Goal: Transaction & Acquisition: Book appointment/travel/reservation

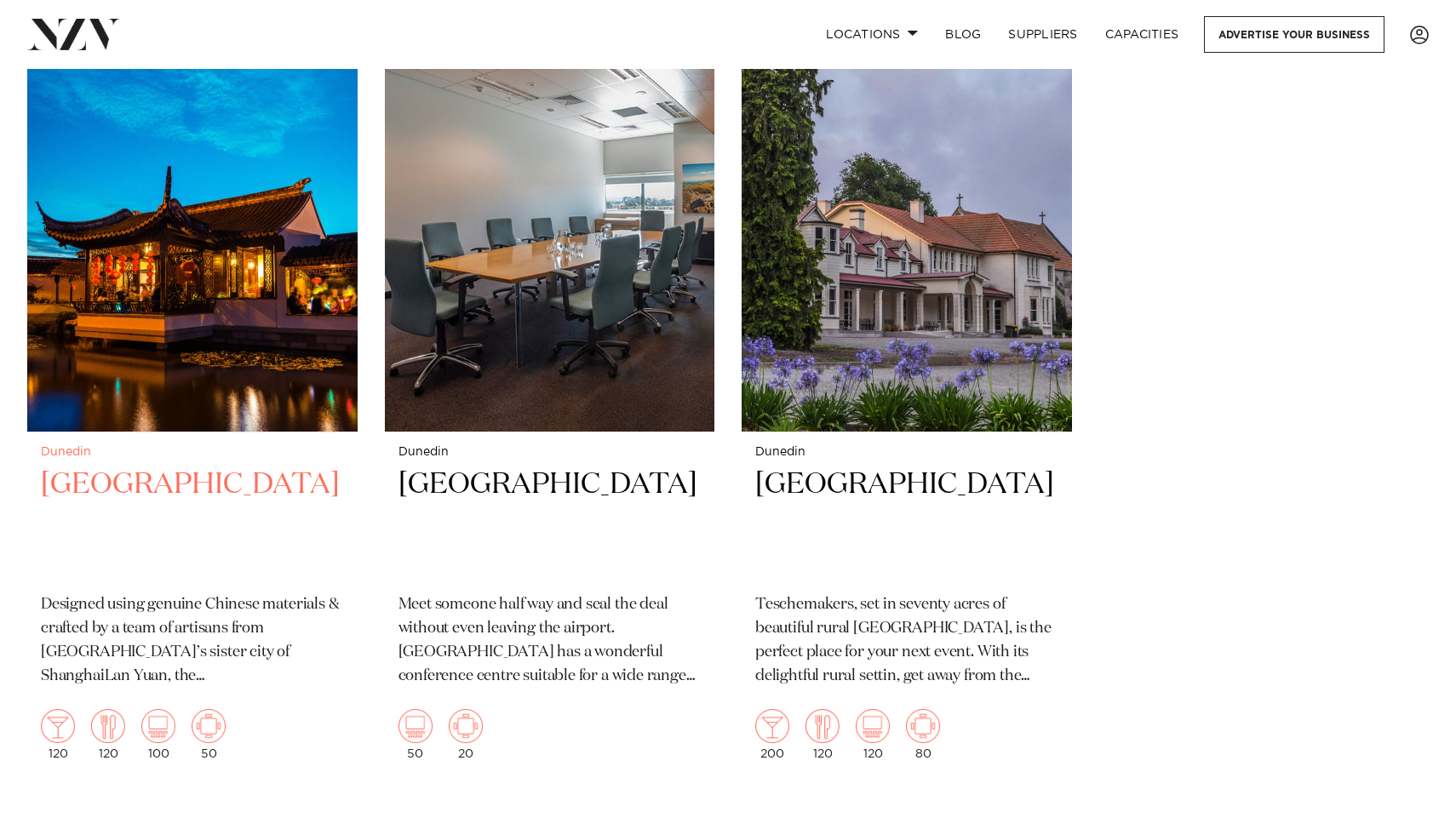
scroll to position [2363, 0]
click at [271, 643] on p "Designed using genuine Chinese materials & crafted by a team of artisans from […" at bounding box center [192, 640] width 303 height 96
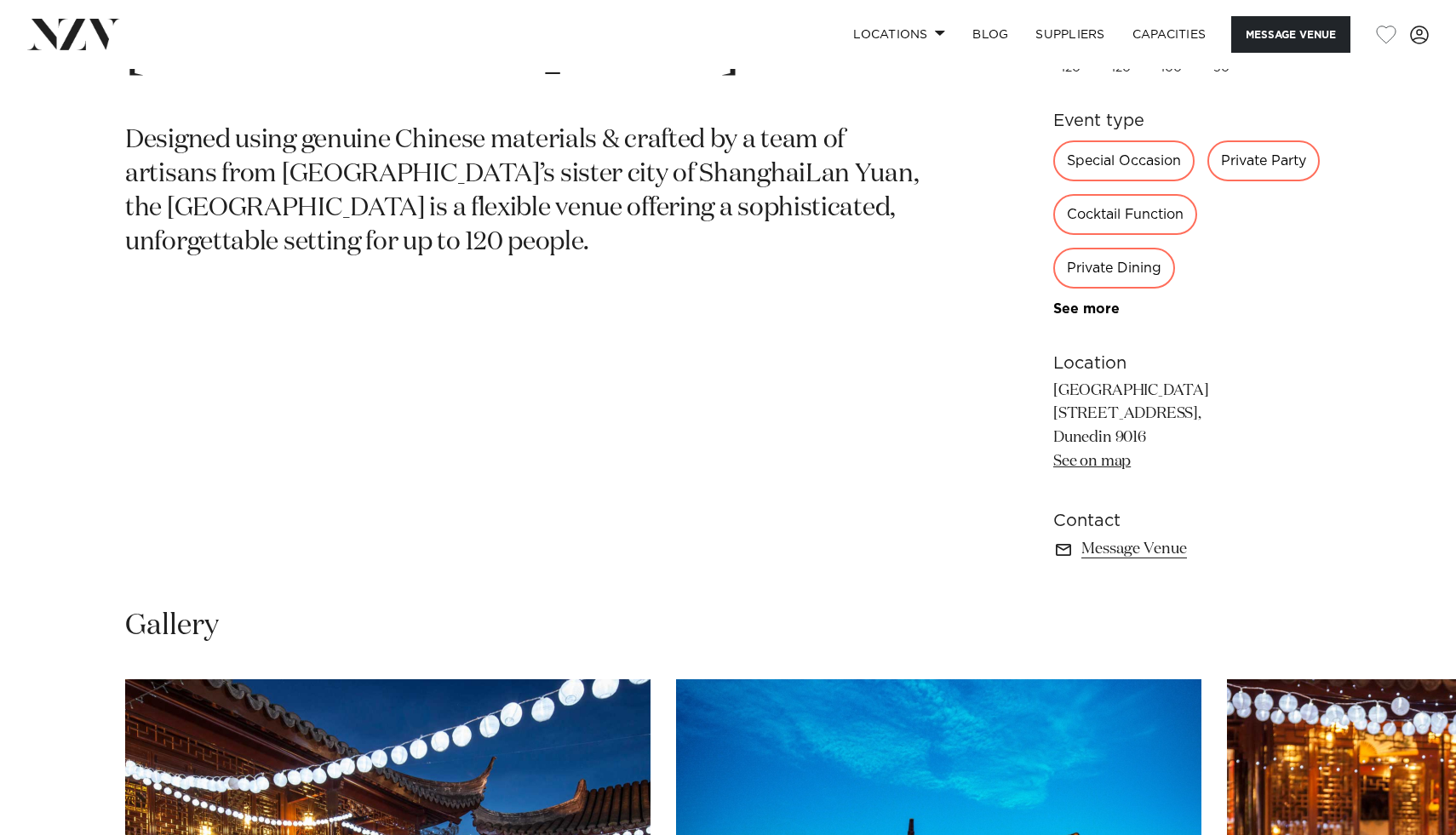
scroll to position [938, 0]
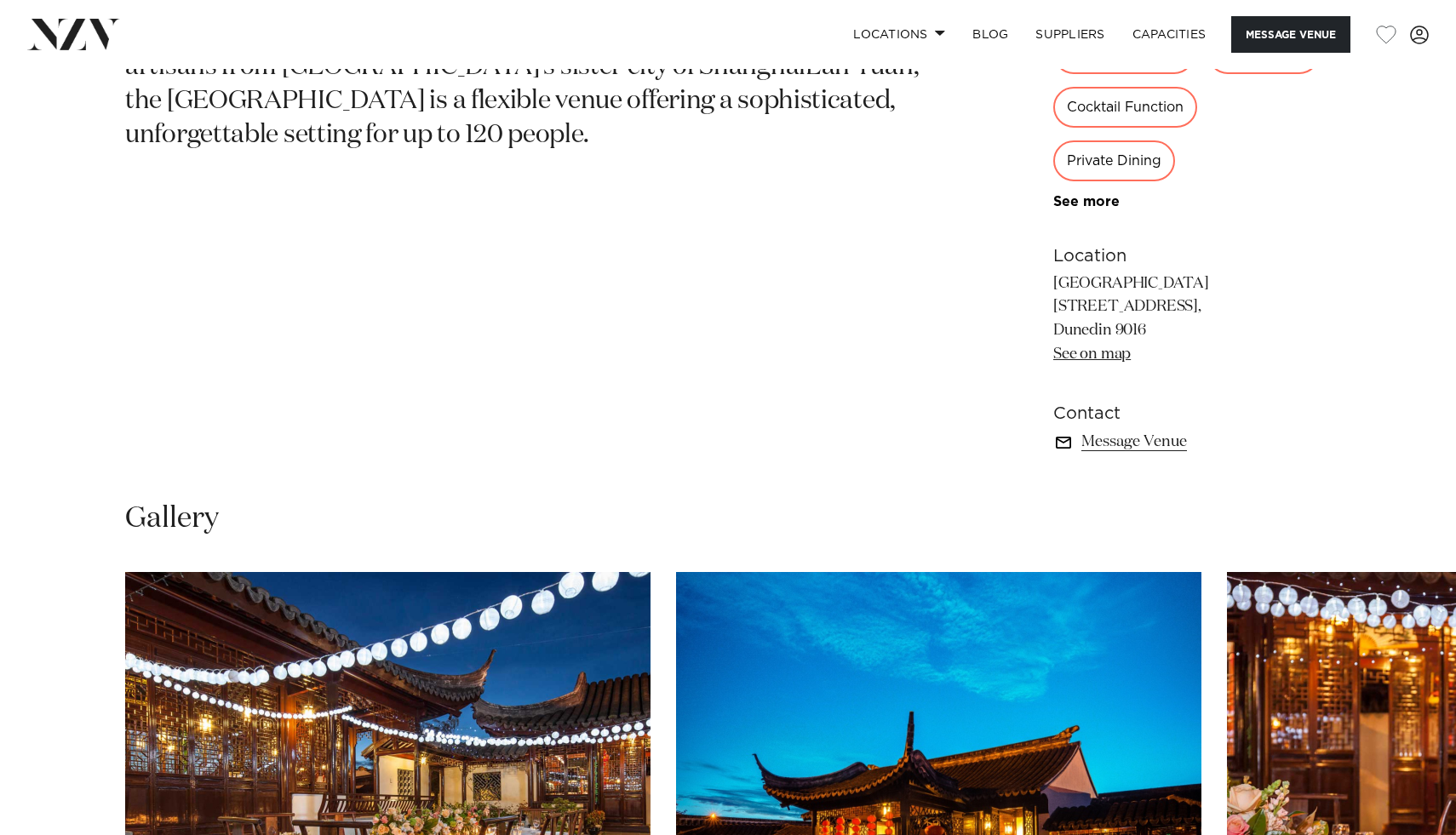
click at [1122, 445] on link "Message Venue" at bounding box center [1192, 442] width 277 height 24
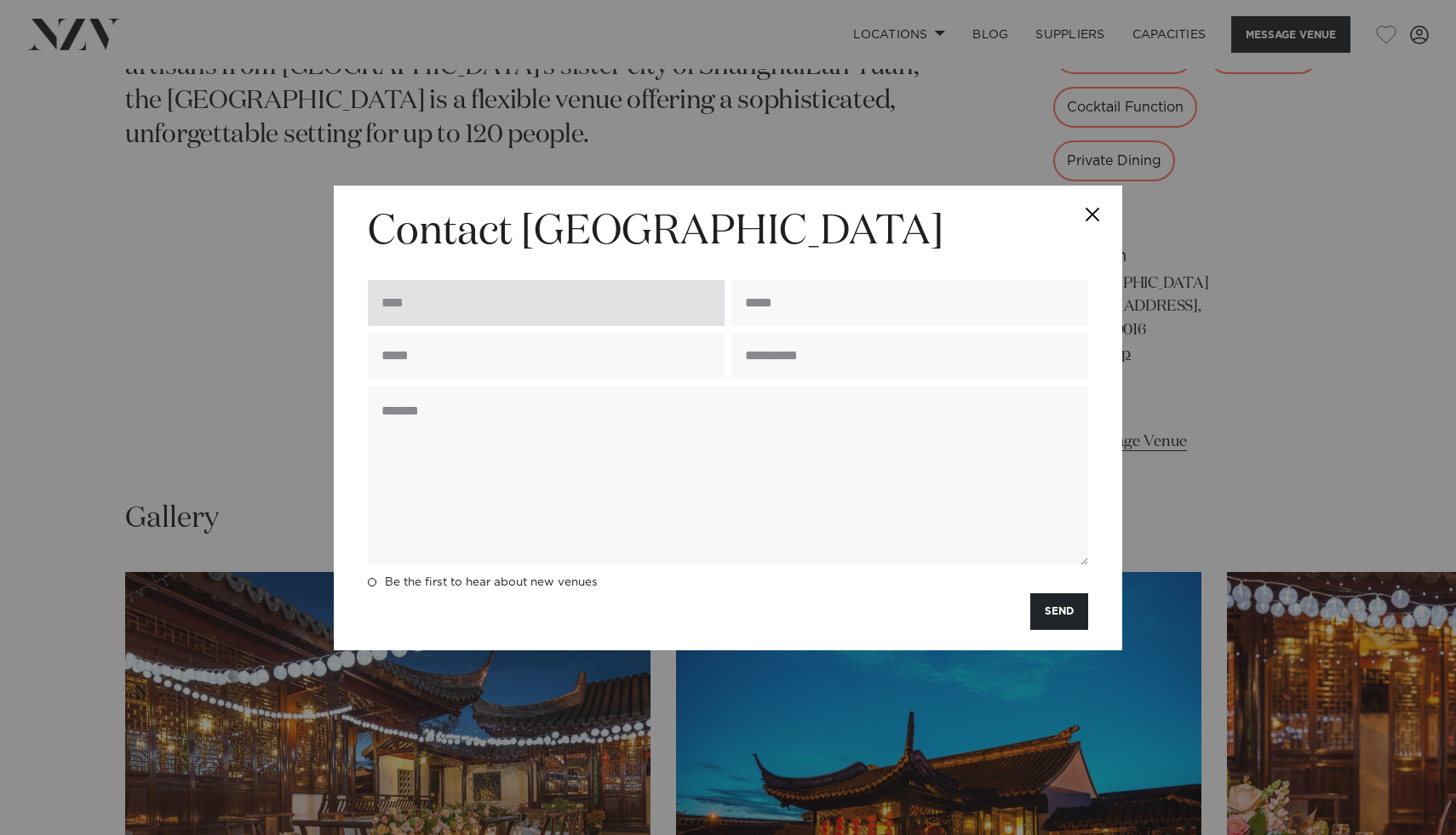
click at [531, 310] on input "text" at bounding box center [547, 302] width 357 height 46
type input "**********"
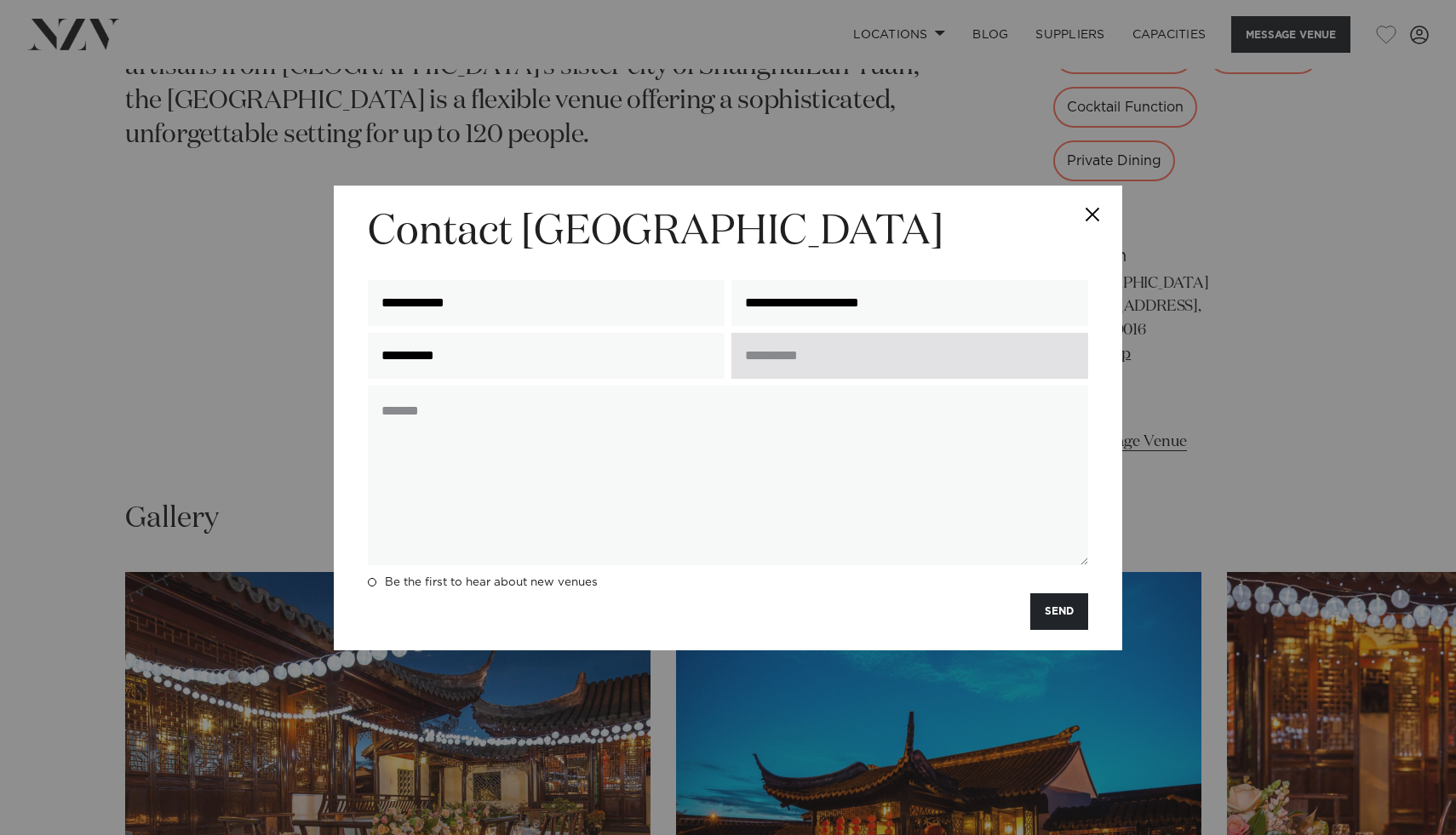
click at [812, 348] on input "text" at bounding box center [909, 355] width 357 height 46
click at [785, 373] on input "**********" at bounding box center [909, 355] width 357 height 46
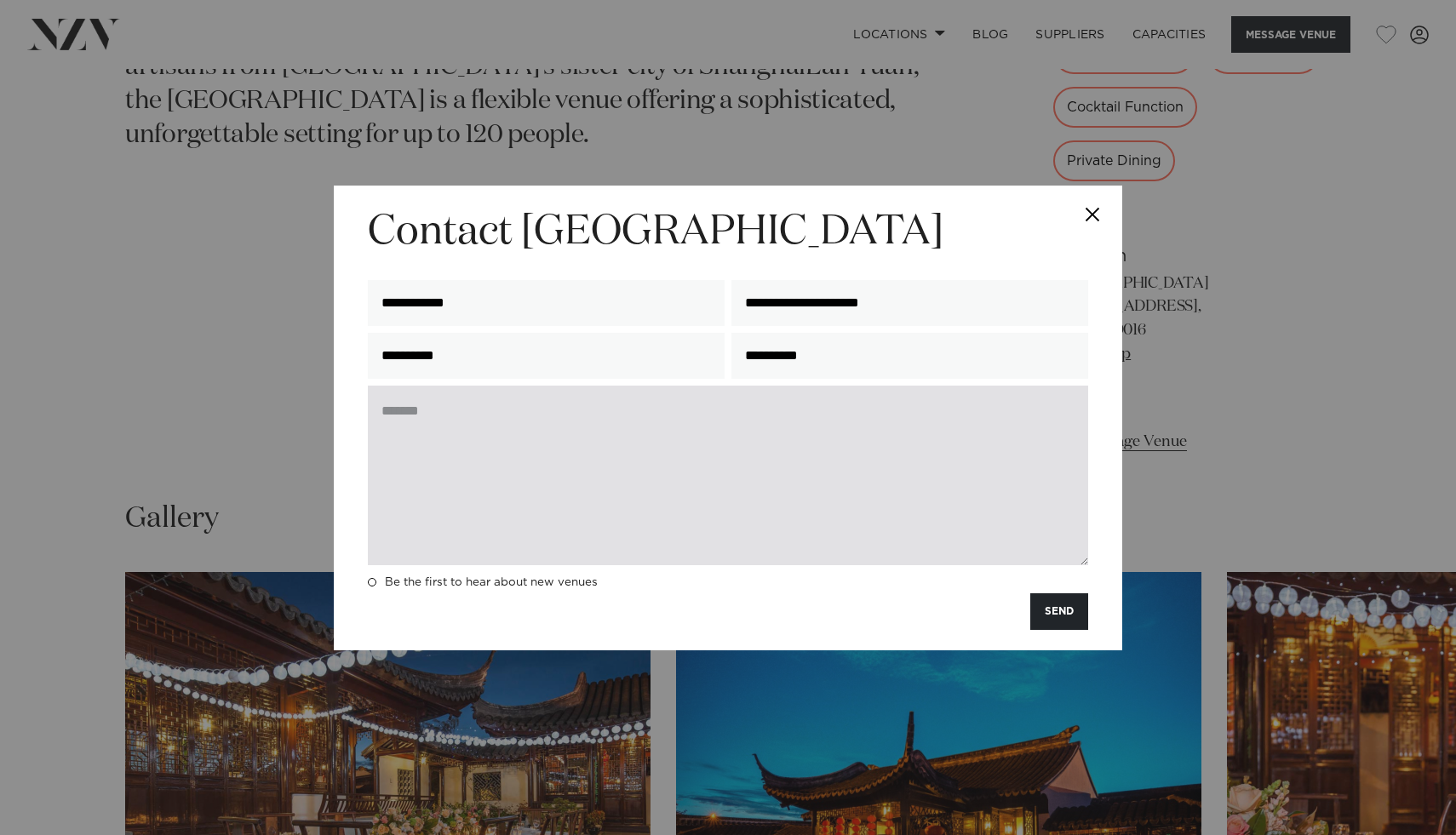
type input "**********"
click at [780, 458] on textarea at bounding box center [728, 475] width 721 height 179
drag, startPoint x: 879, startPoint y: 437, endPoint x: 1073, endPoint y: 448, distance: 194.3
click at [1073, 448] on textarea "**********" at bounding box center [728, 475] width 721 height 179
drag, startPoint x: 1029, startPoint y: 437, endPoint x: 864, endPoint y: 437, distance: 165.0
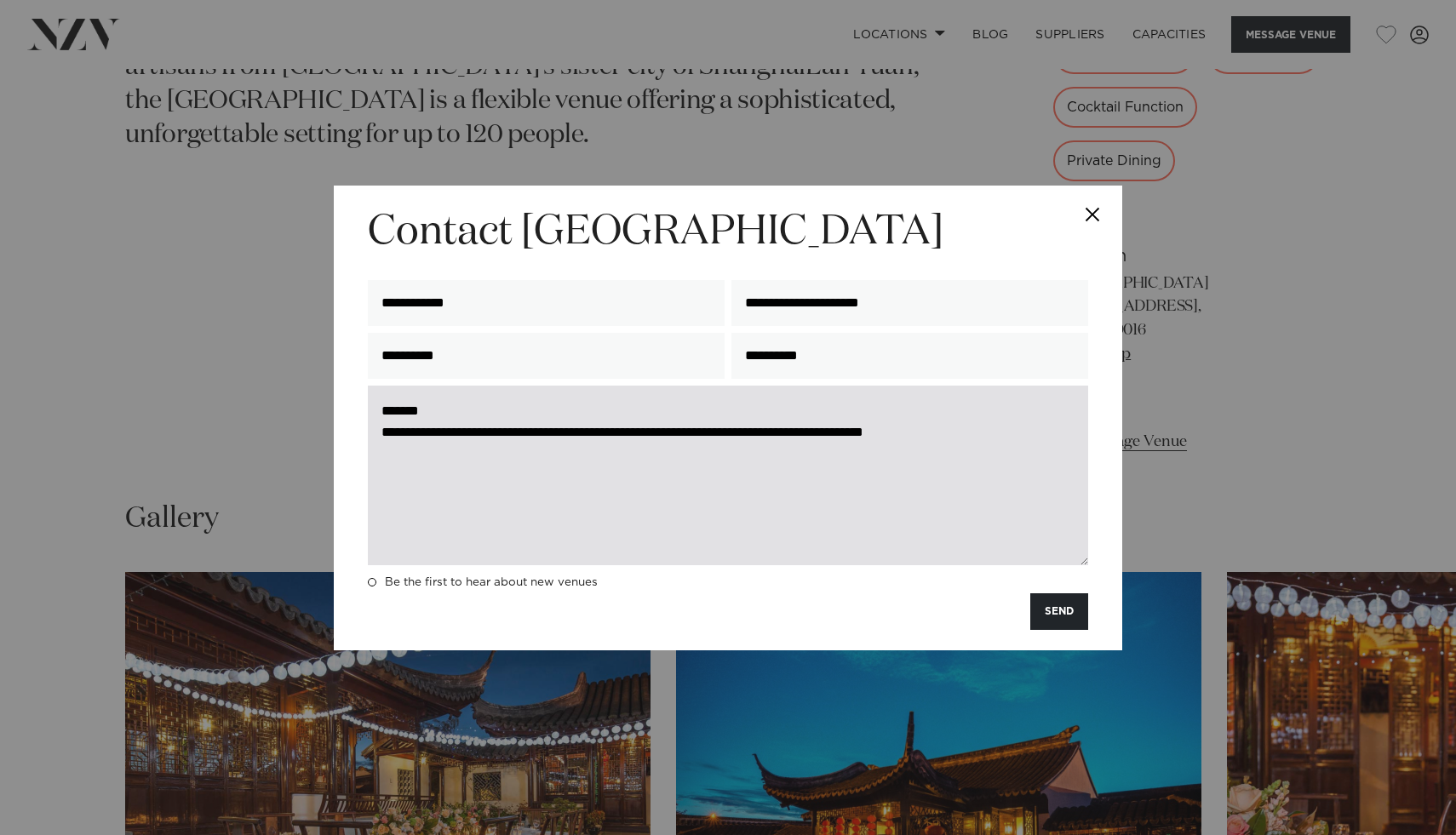
click at [864, 437] on textarea "**********" at bounding box center [728, 475] width 721 height 179
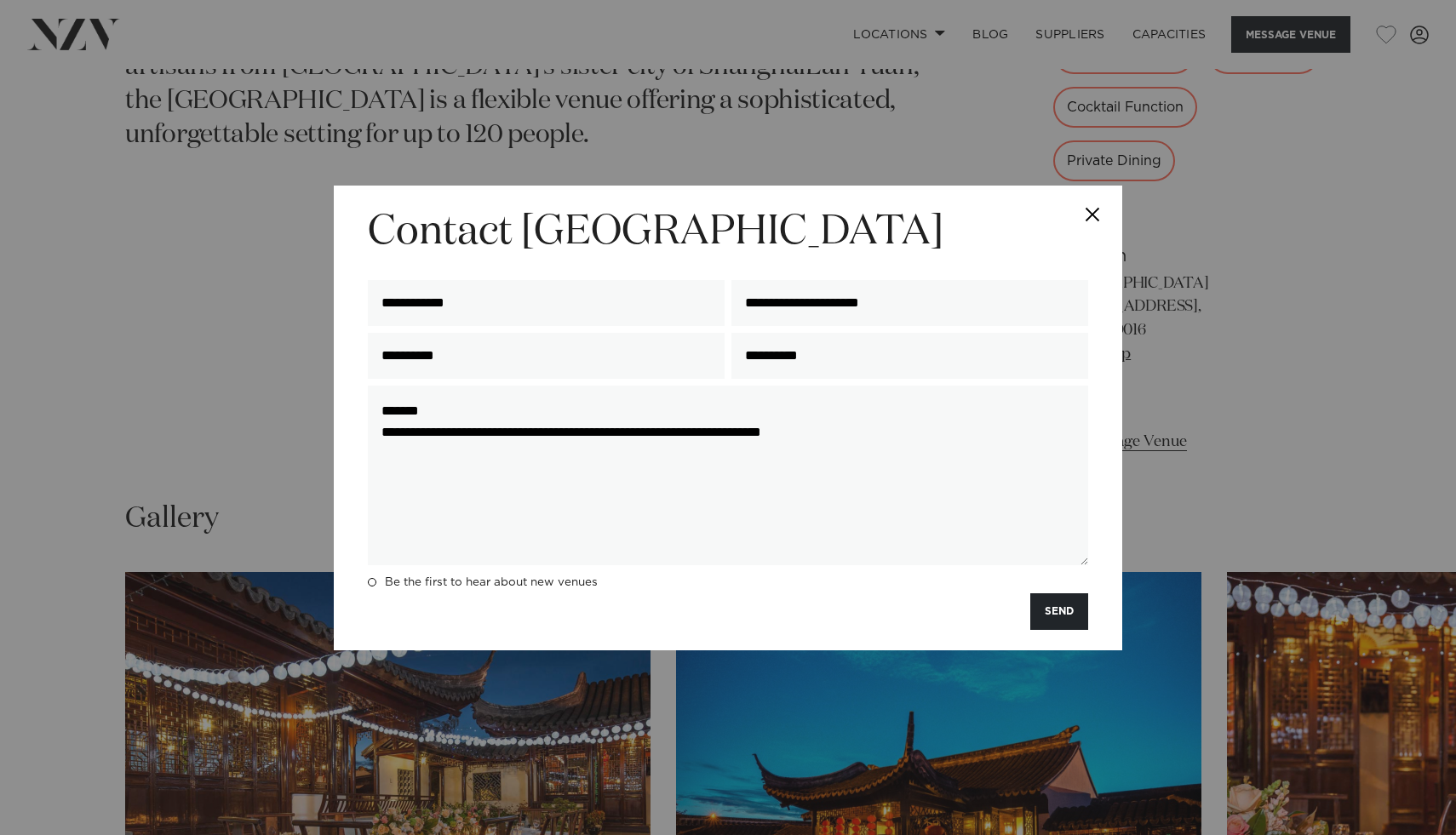
drag, startPoint x: 925, startPoint y: 435, endPoint x: 145, endPoint y: 443, distance: 780.0
click at [145, 443] on div "**********" at bounding box center [728, 418] width 1456 height 835
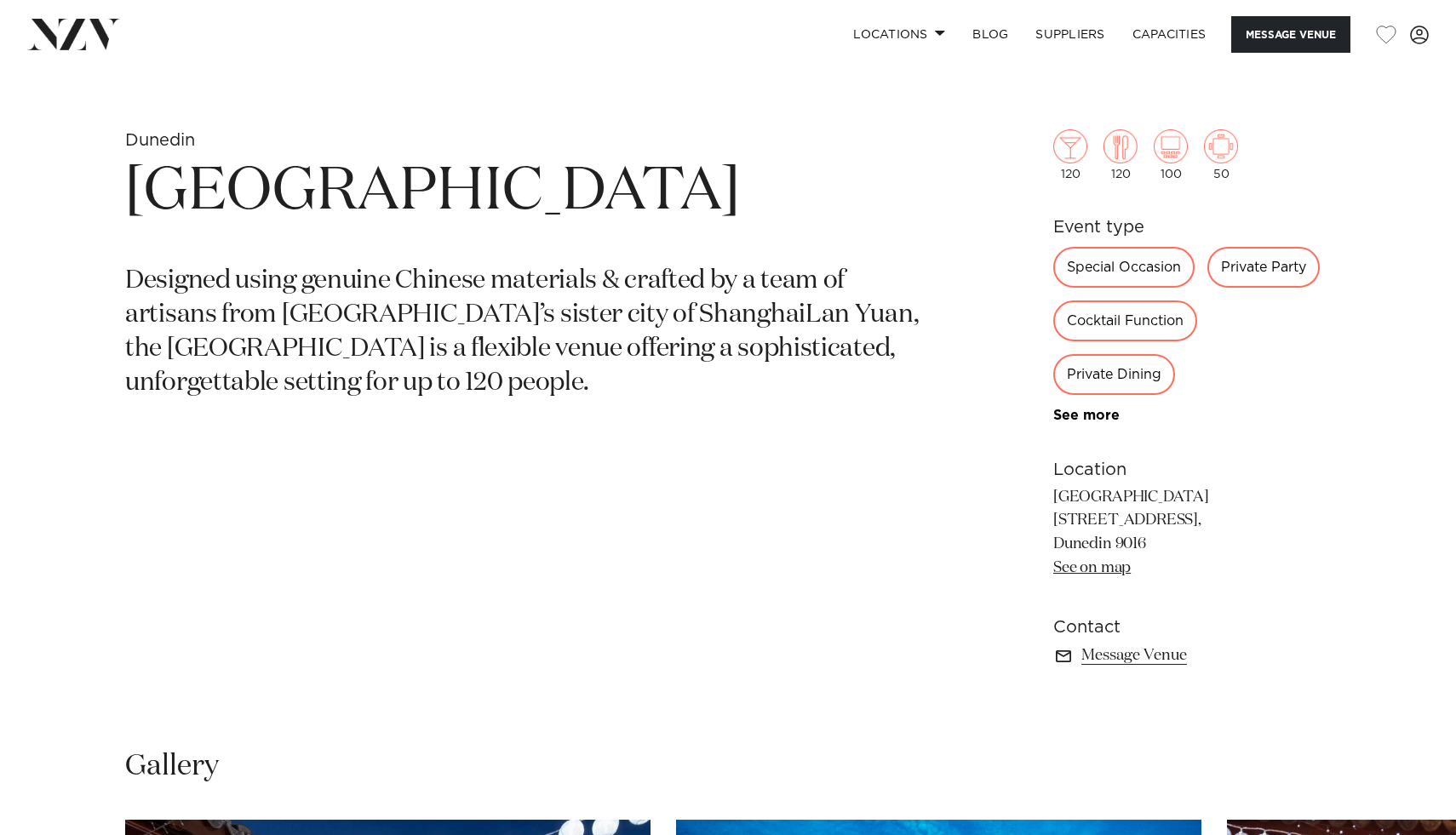
scroll to position [690, 0]
click at [1093, 418] on link "See more" at bounding box center [1119, 416] width 133 height 14
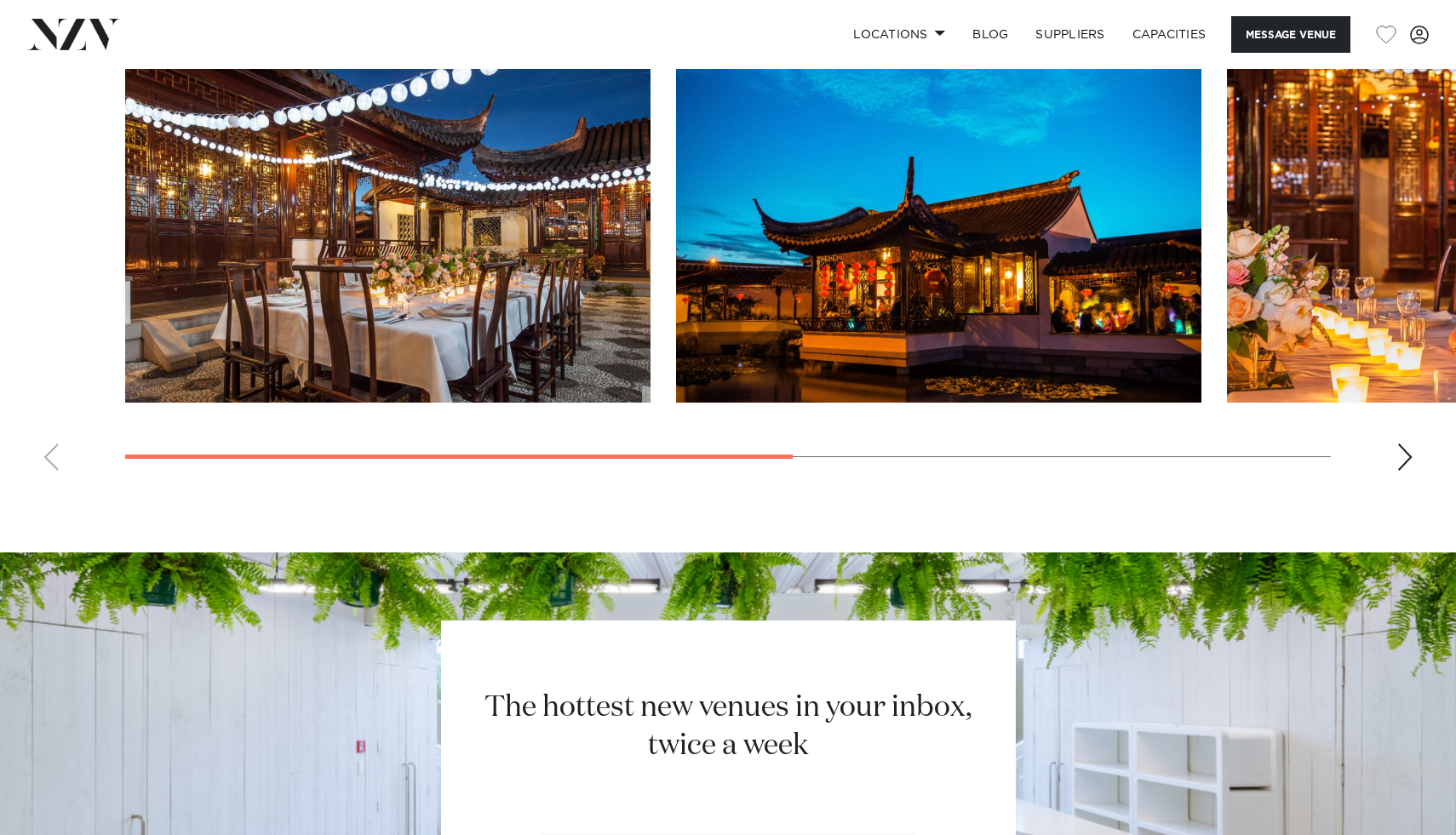
scroll to position [1697, 0]
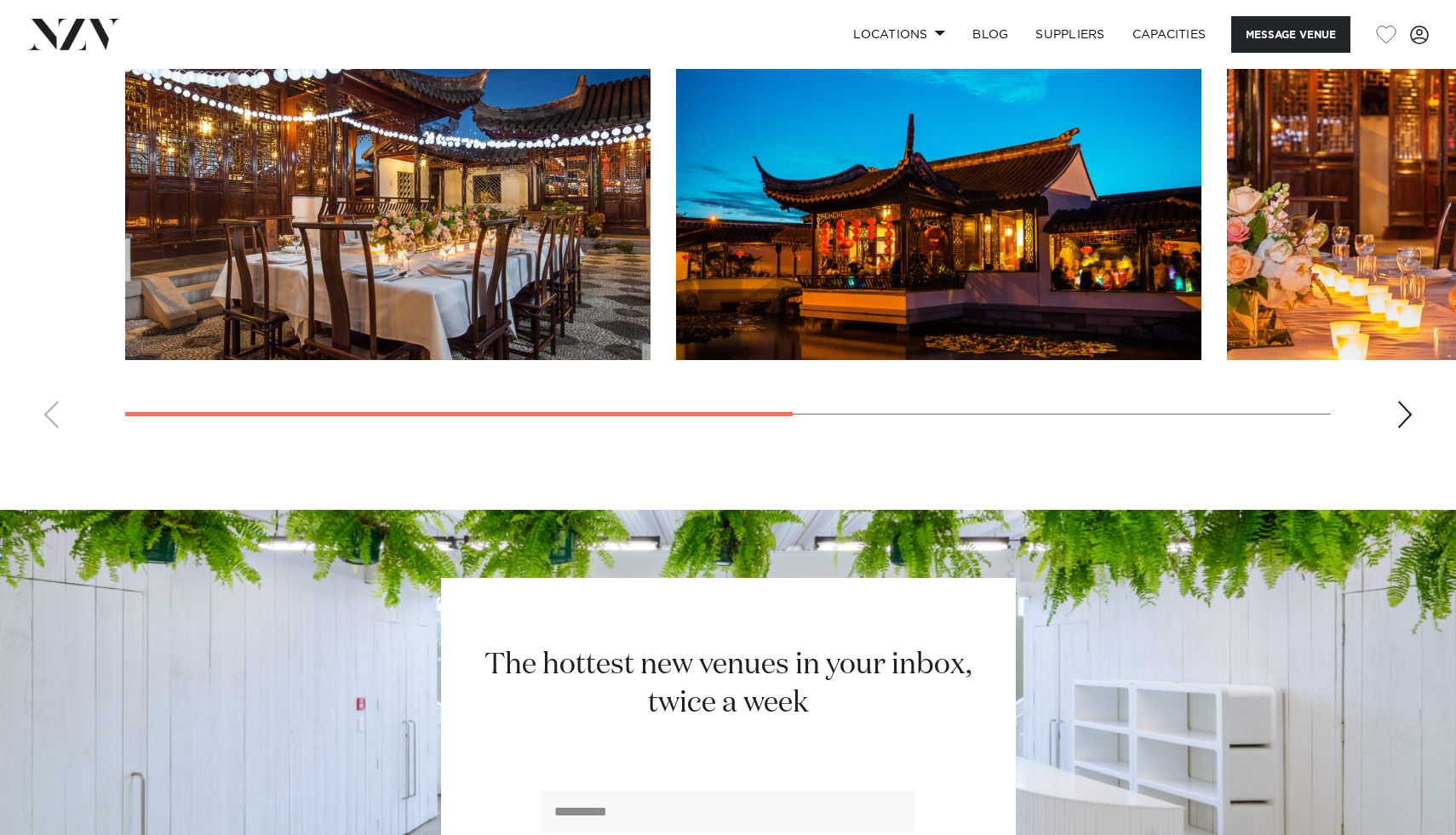
click at [1397, 424] on div "Next slide" at bounding box center [1405, 414] width 17 height 27
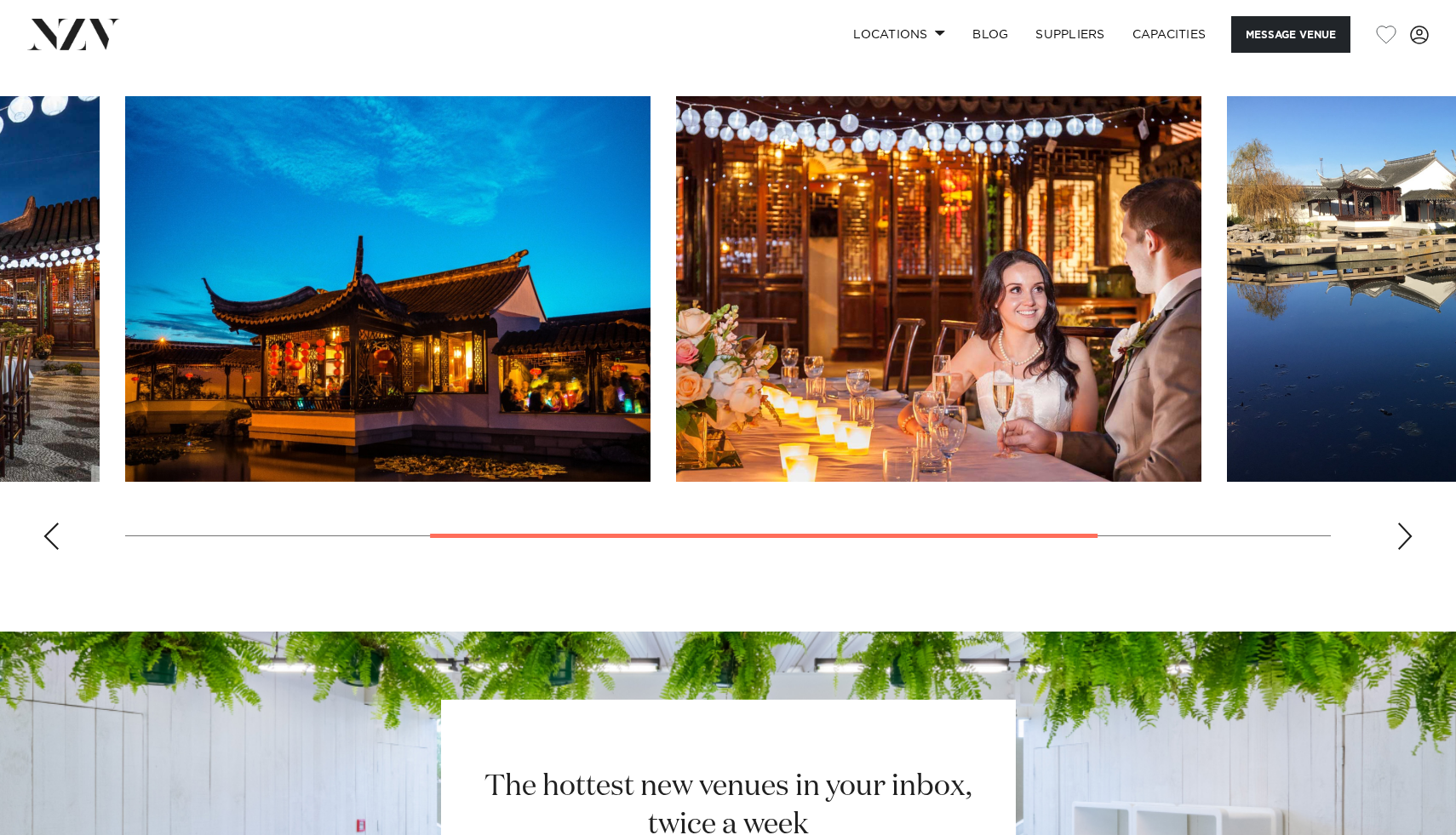
scroll to position [1552, 0]
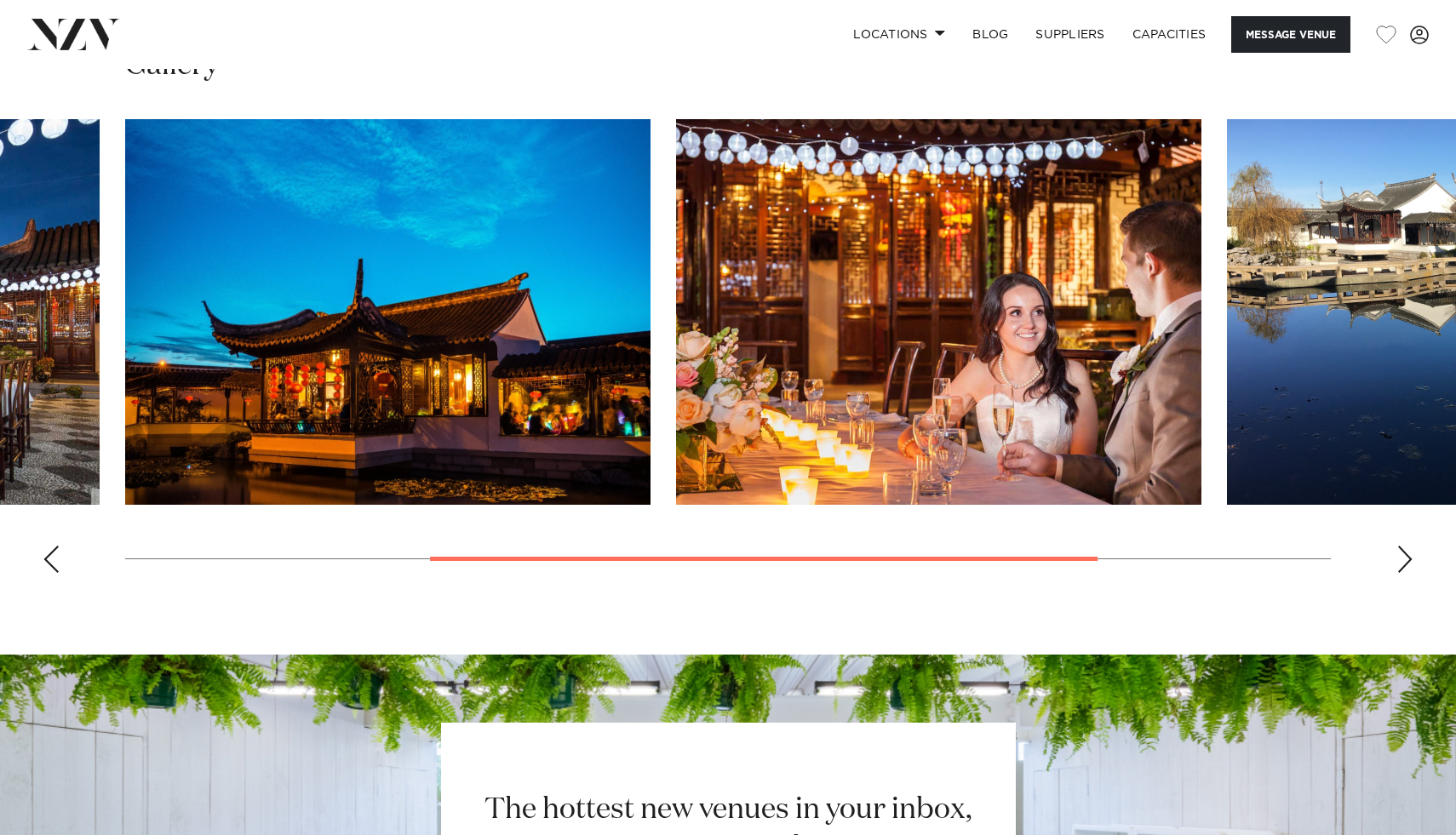
click at [1406, 577] on swiper-container at bounding box center [728, 352] width 1456 height 468
click at [1406, 569] on div "Next slide" at bounding box center [1405, 559] width 17 height 27
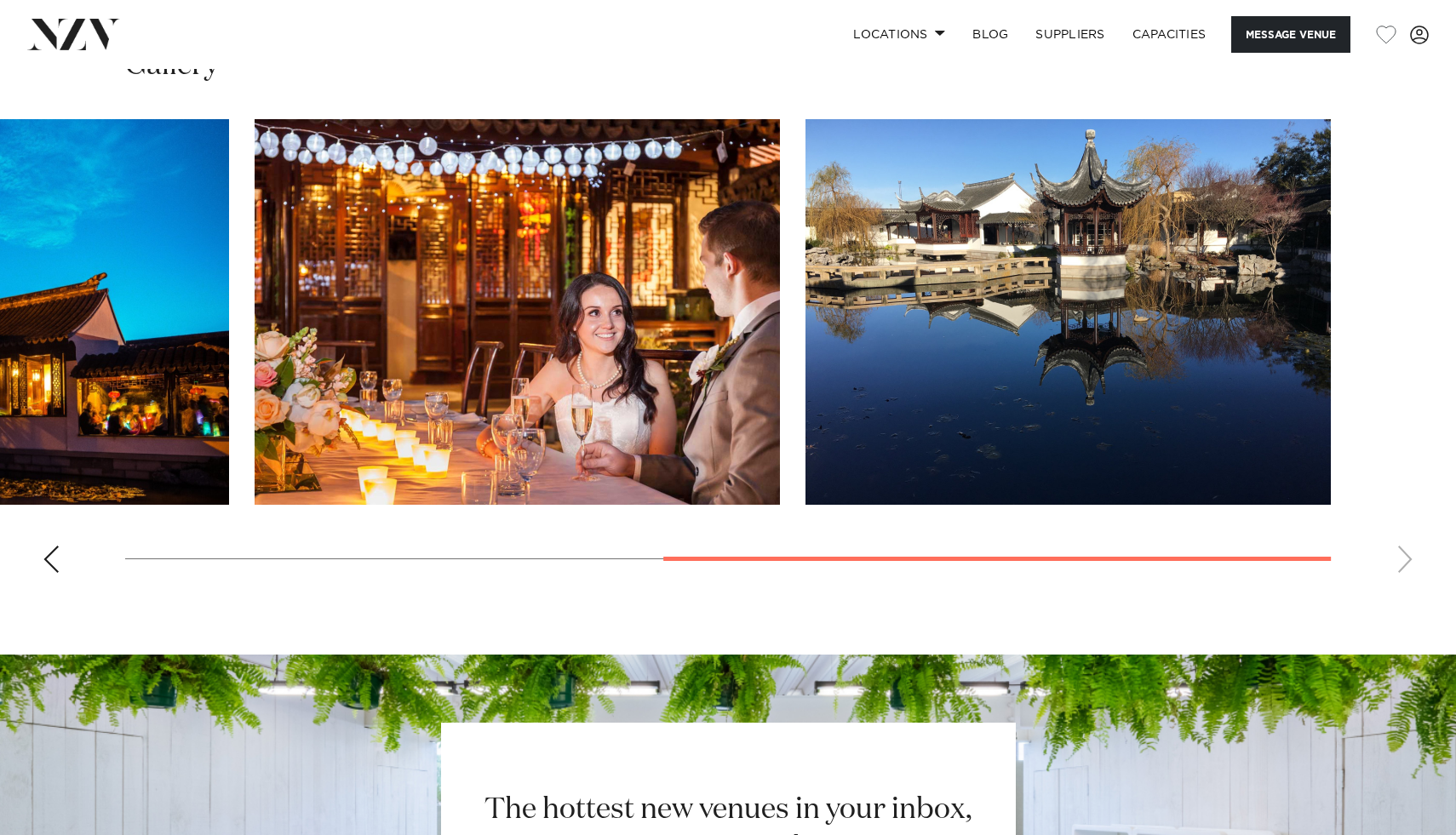
click at [1406, 569] on swiper-container at bounding box center [728, 352] width 1456 height 468
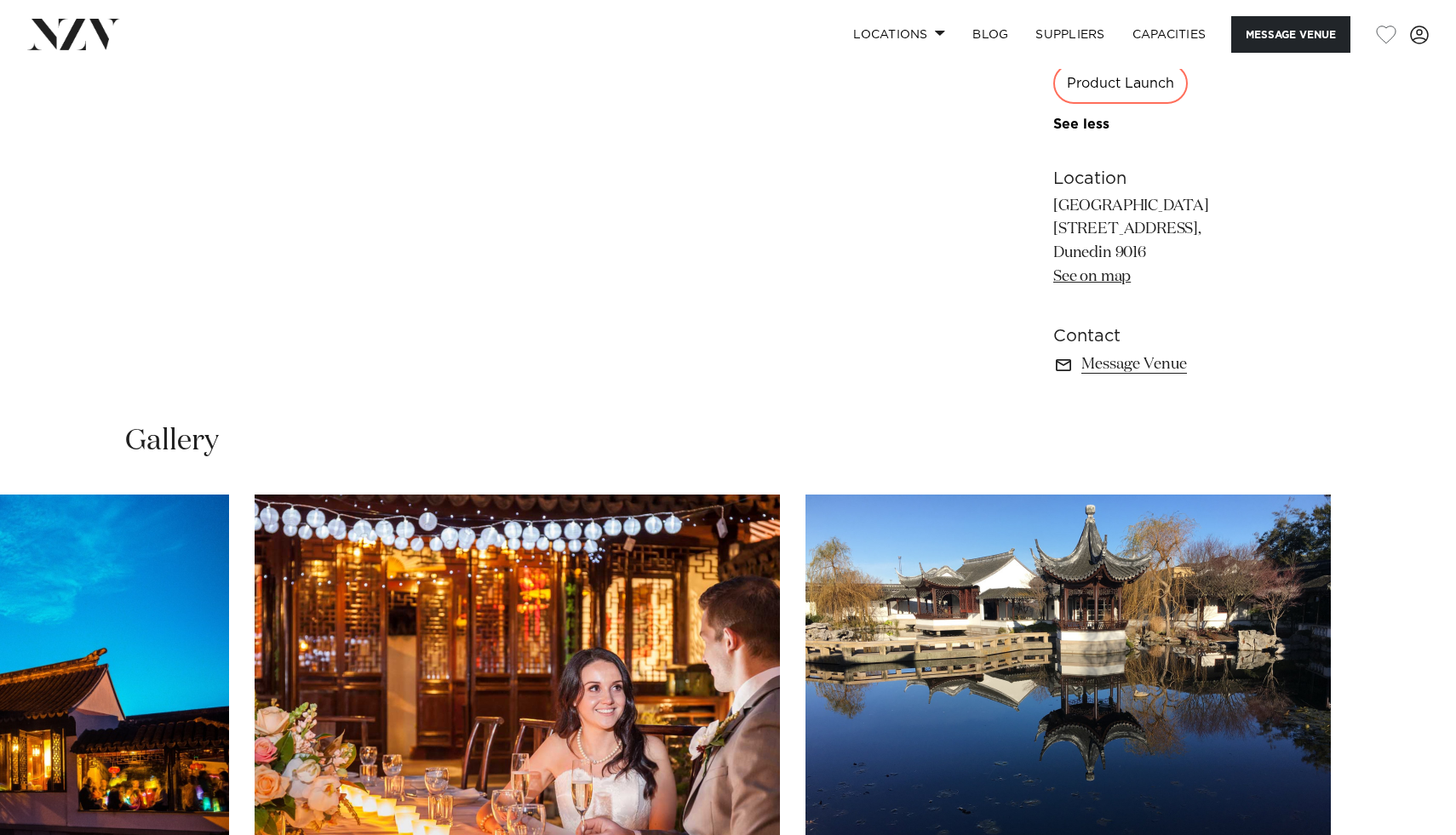
scroll to position [869, 0]
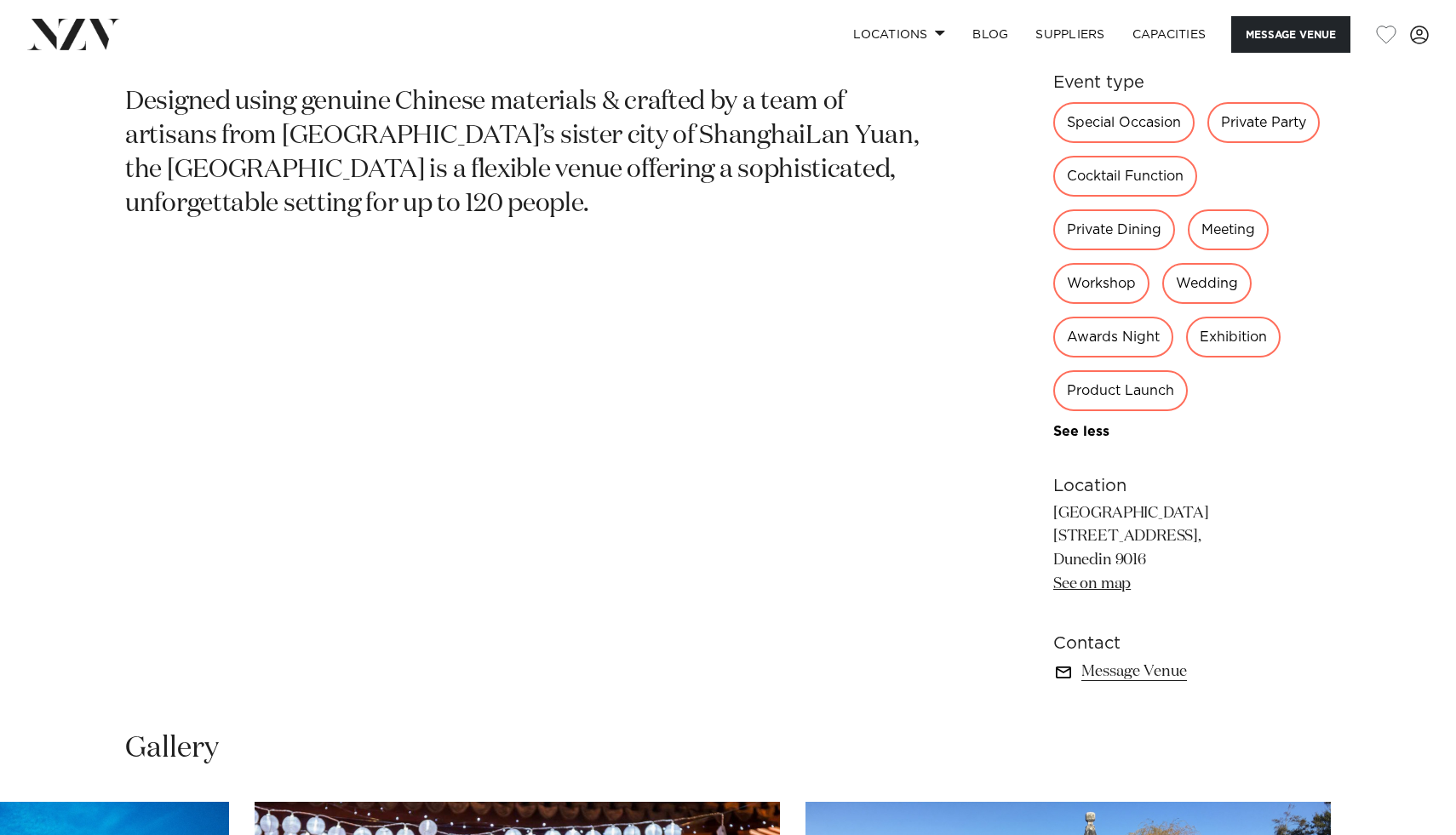
click at [1114, 670] on link "Message Venue" at bounding box center [1192, 672] width 277 height 24
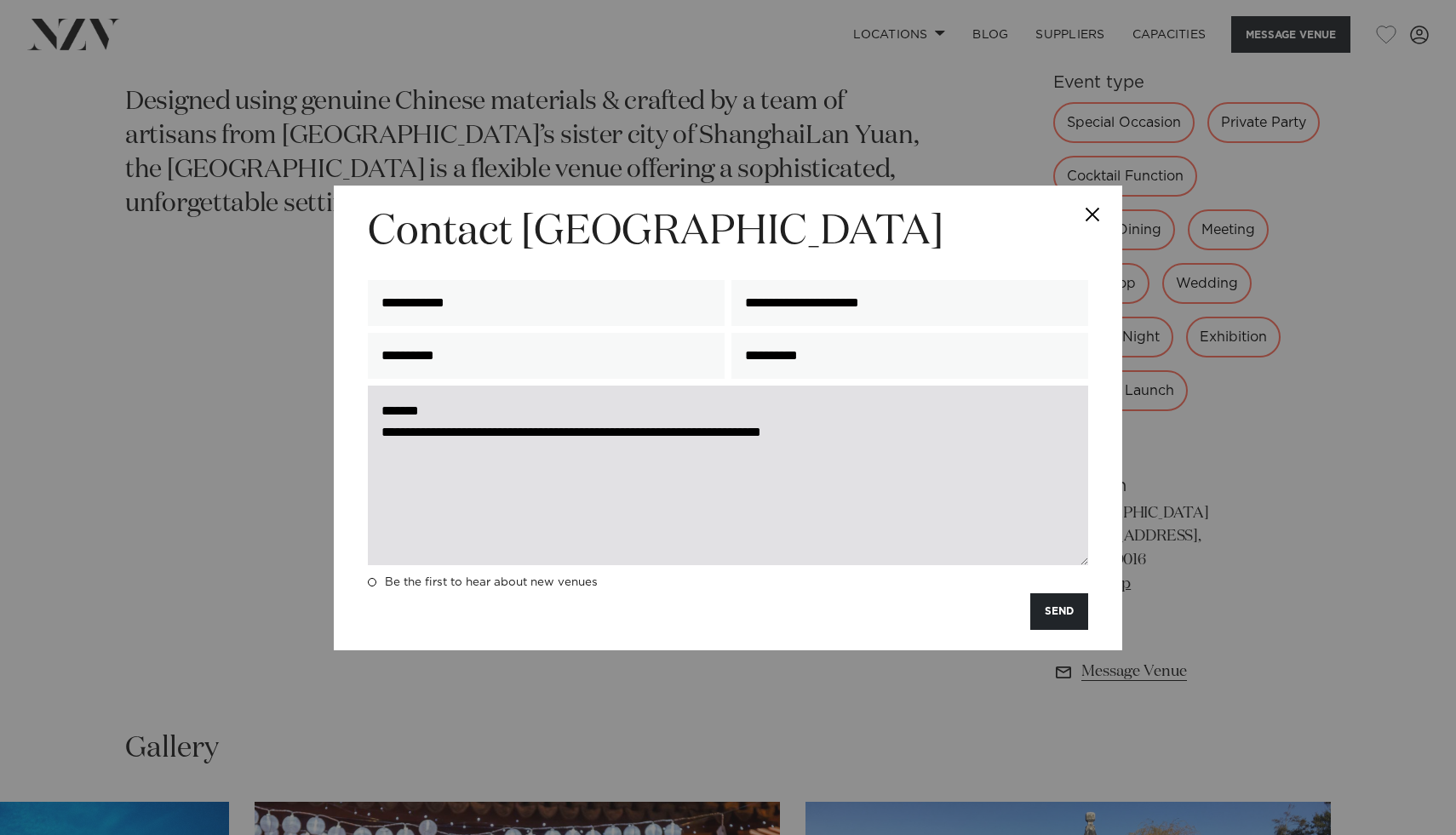
click at [932, 433] on textarea "**********" at bounding box center [728, 475] width 721 height 179
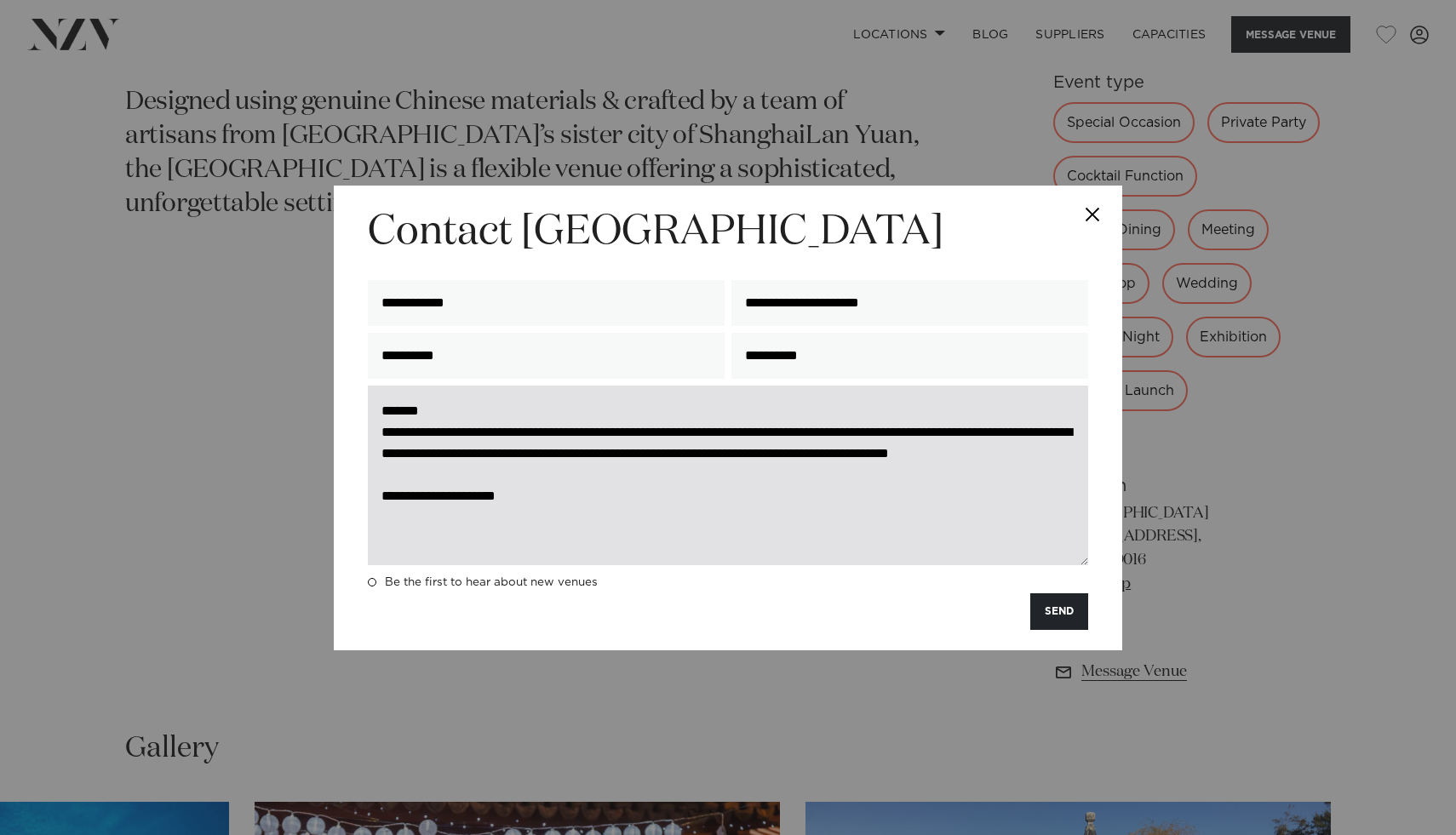
click at [993, 471] on textarea "**********" at bounding box center [728, 475] width 721 height 179
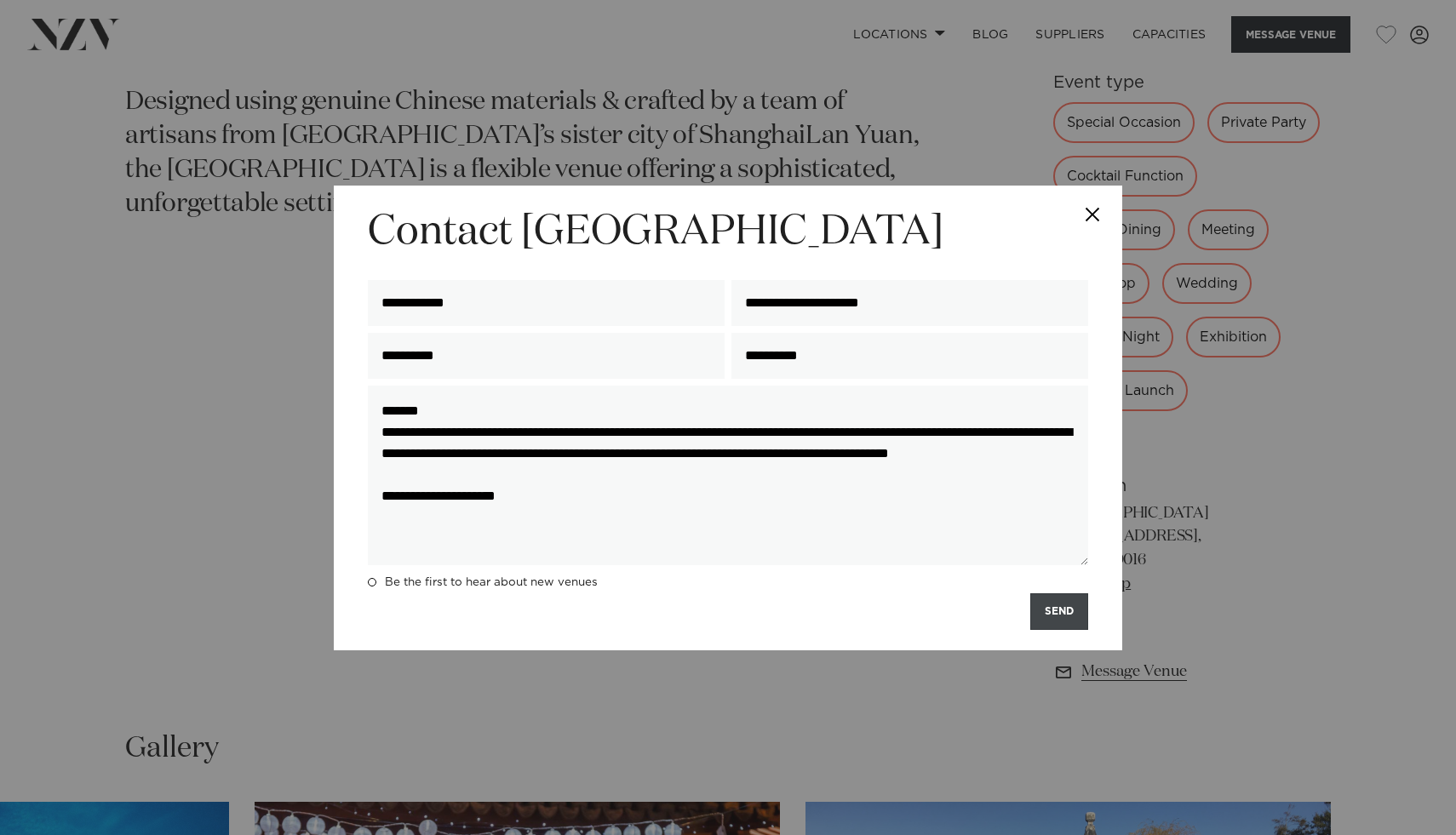
type textarea "**********"
click at [1045, 614] on button "SEND" at bounding box center [1059, 611] width 58 height 36
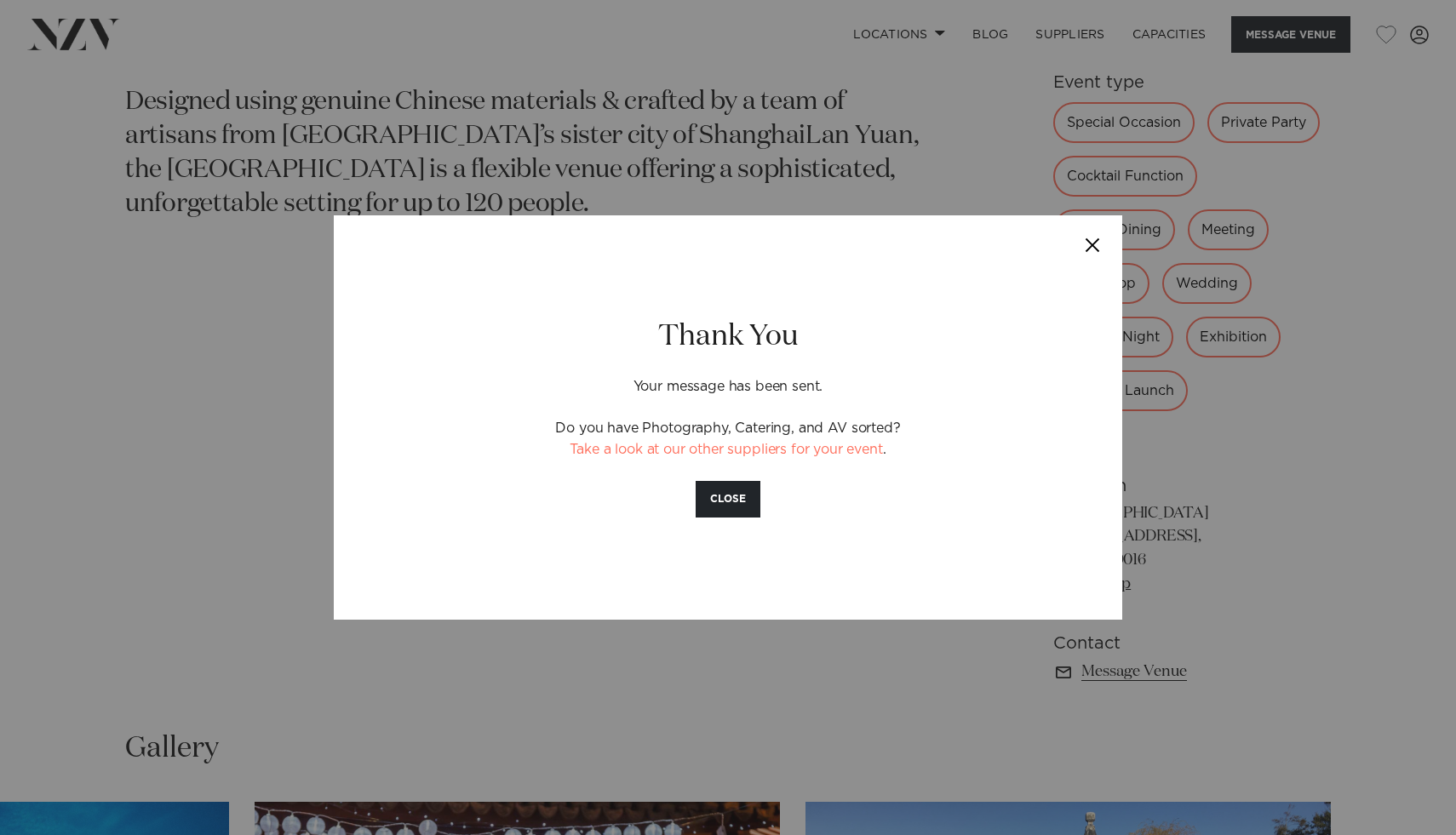
click at [1094, 244] on button "Close" at bounding box center [1092, 245] width 60 height 60
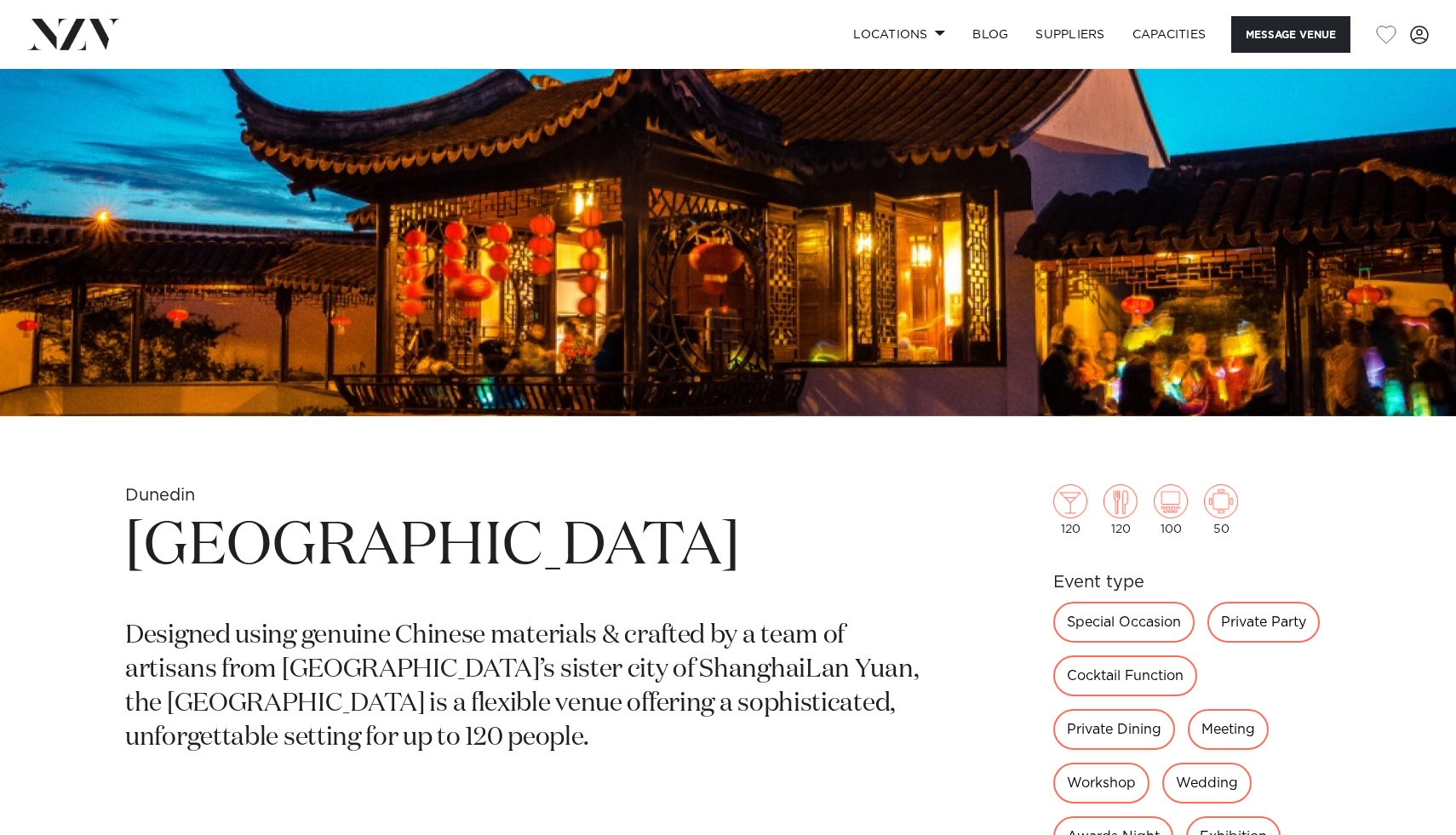
scroll to position [215, 0]
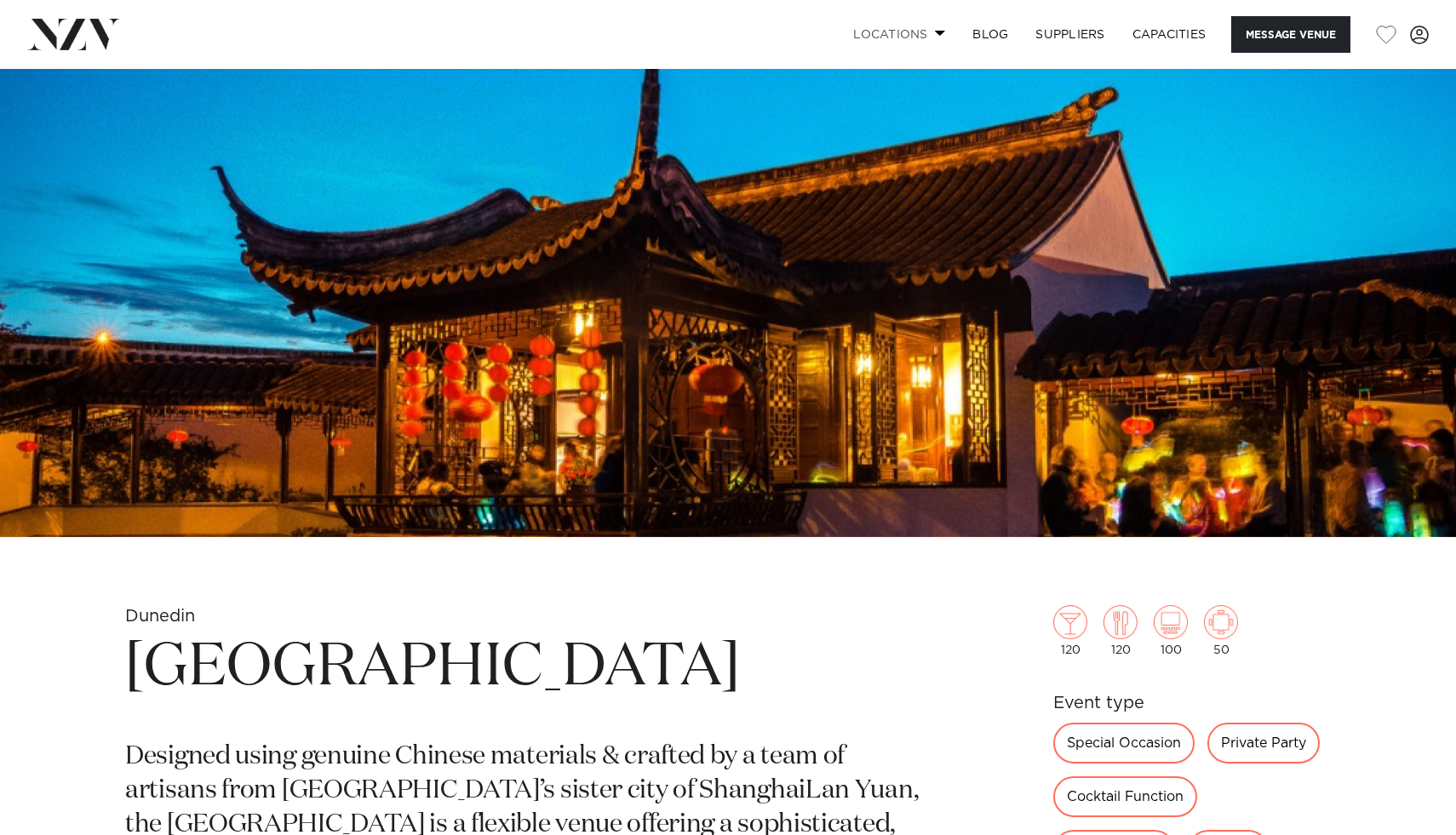
click at [866, 34] on link "Locations" at bounding box center [899, 33] width 119 height 36
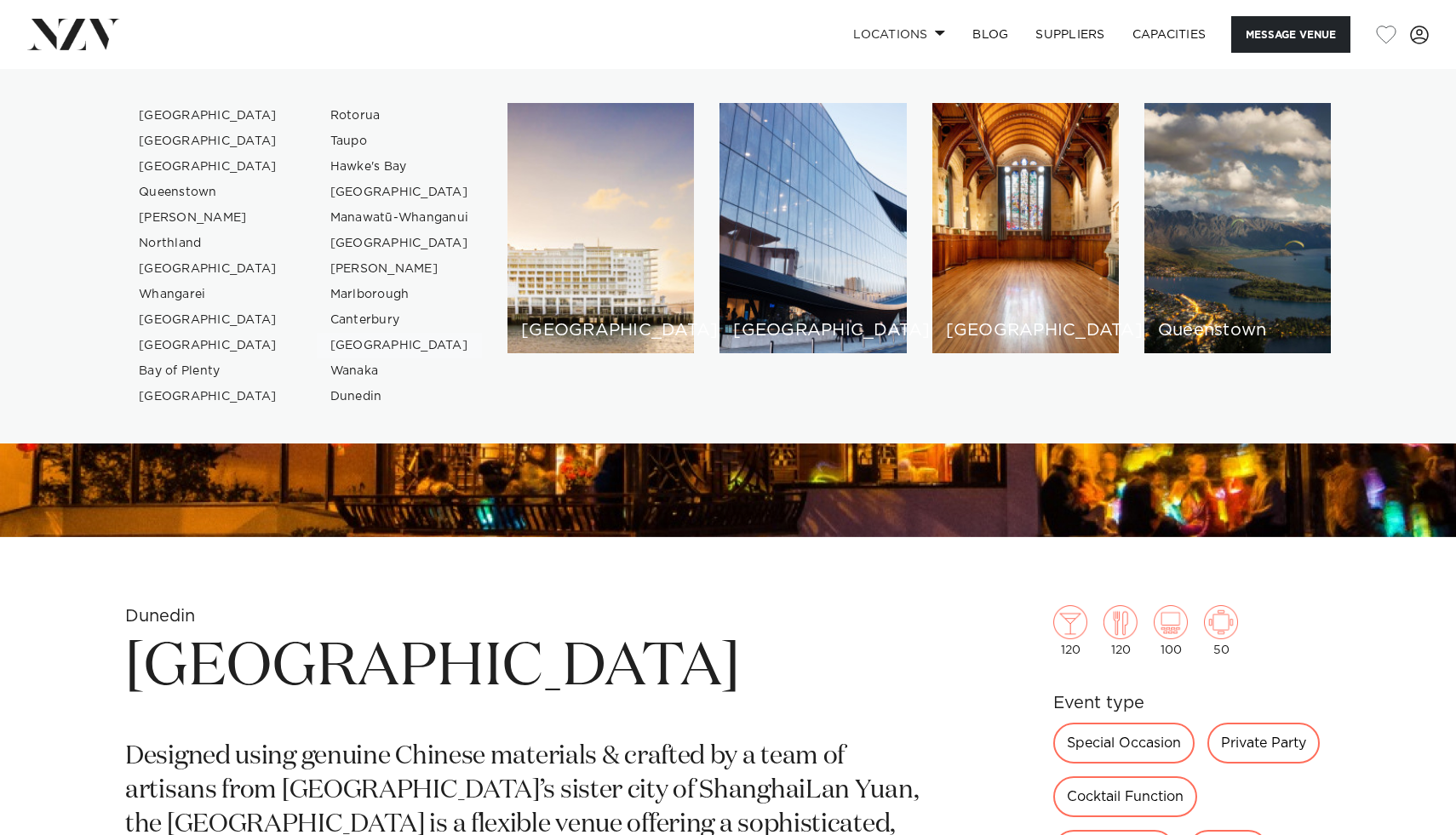
click at [372, 338] on link "[GEOGRAPHIC_DATA]" at bounding box center [400, 345] width 166 height 25
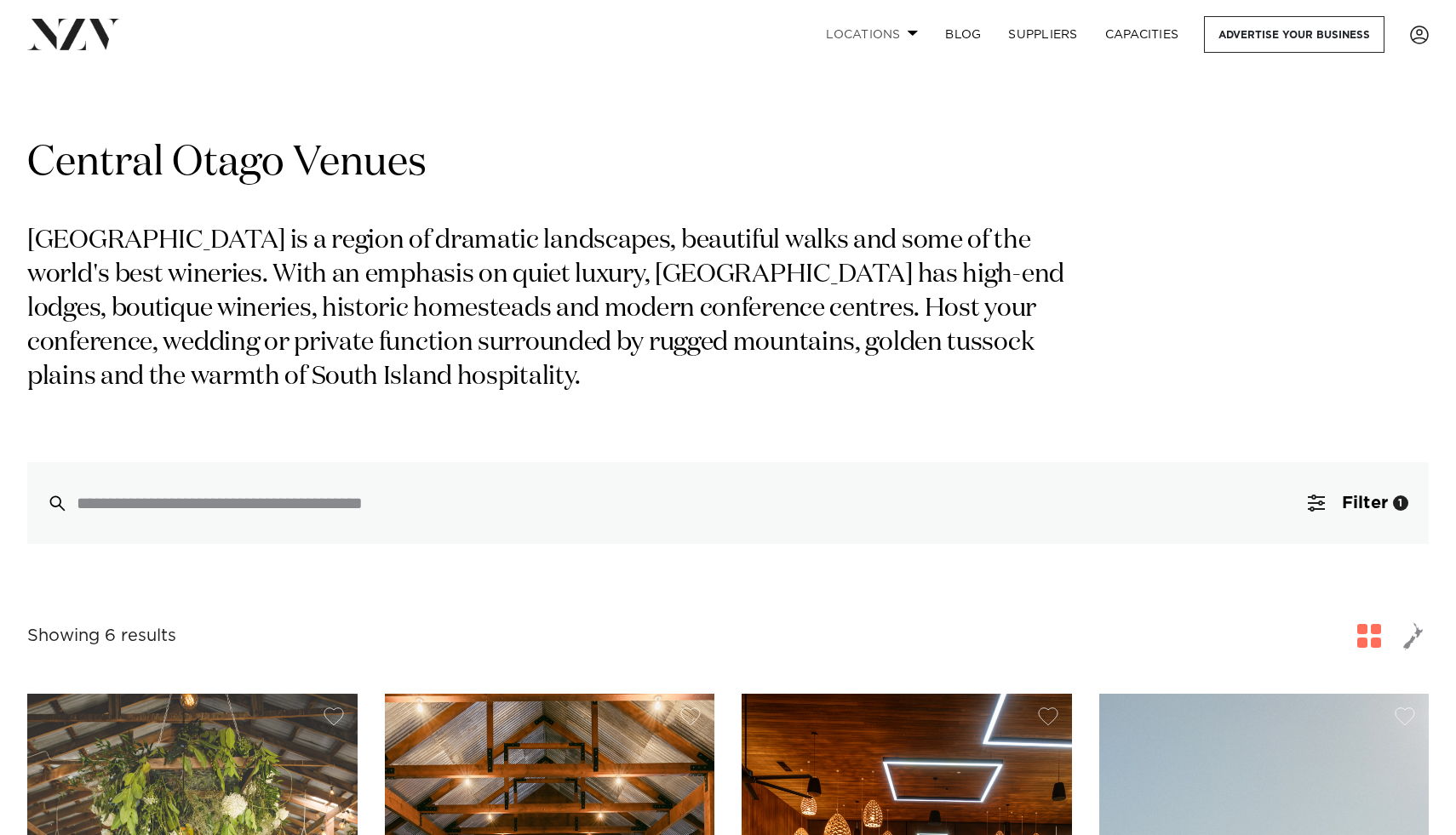
click at [903, 25] on link "Locations" at bounding box center [871, 33] width 119 height 36
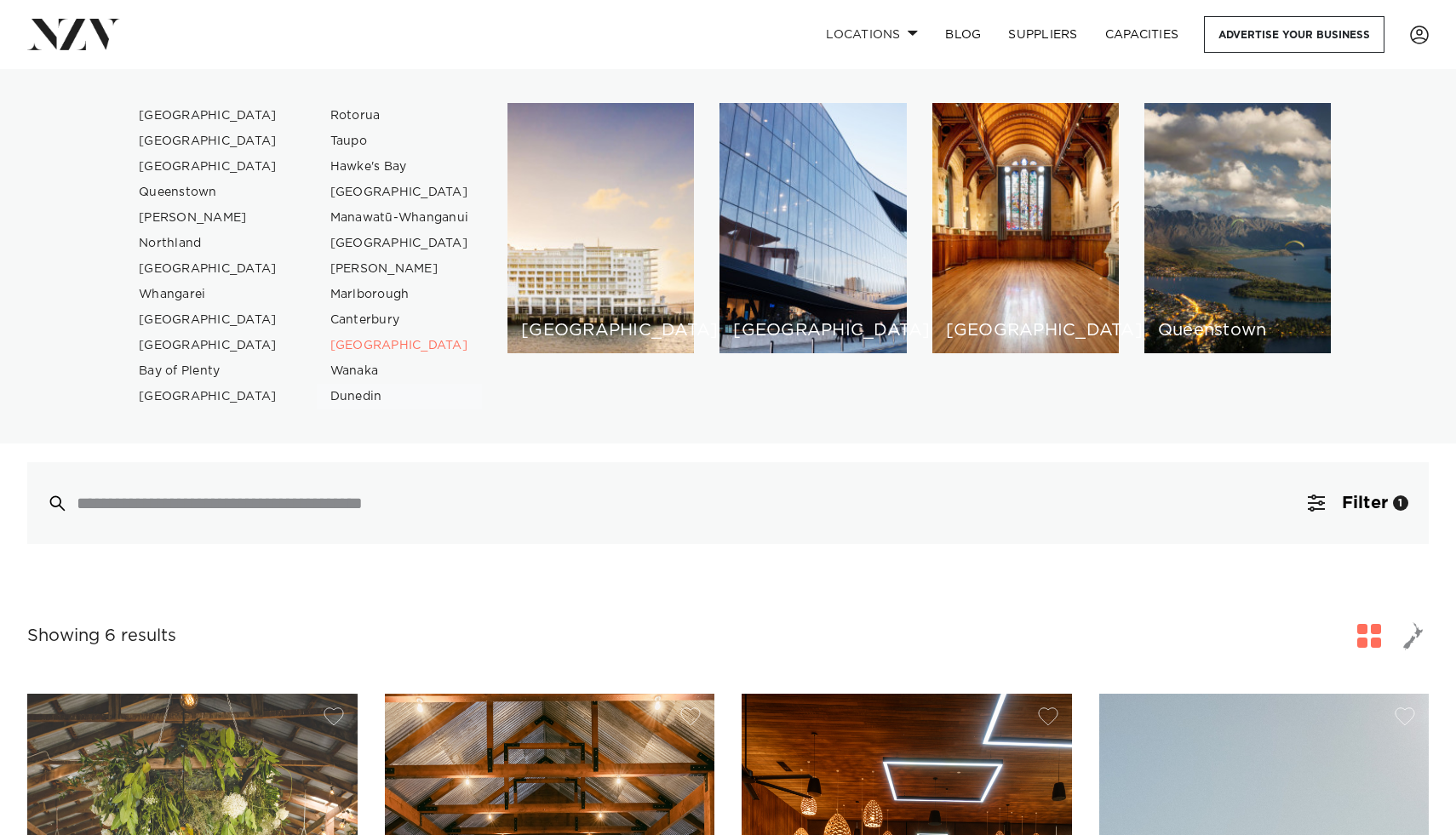
click at [338, 392] on link "Dunedin" at bounding box center [400, 396] width 166 height 25
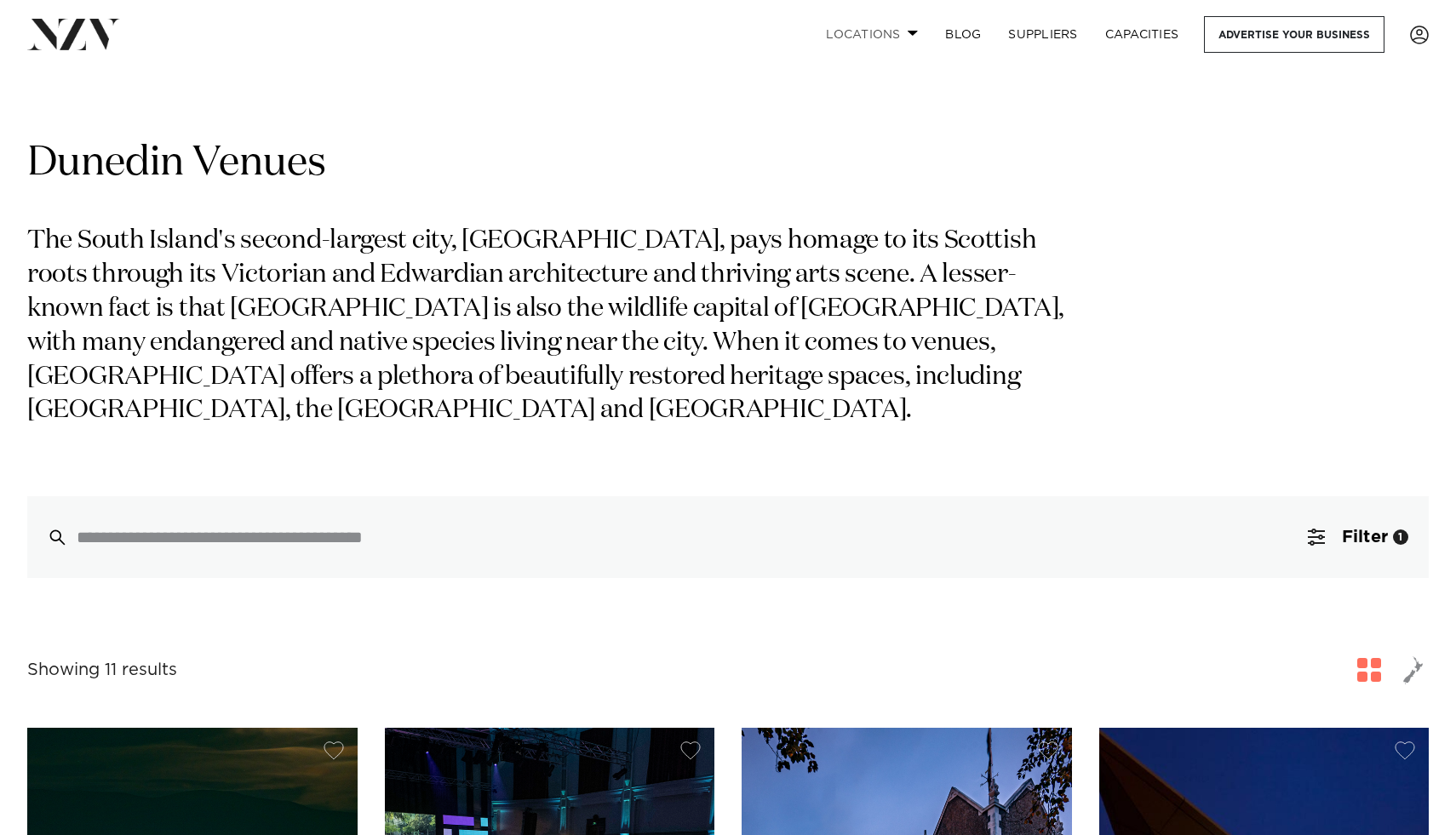
click at [903, 36] on link "Locations" at bounding box center [871, 33] width 119 height 36
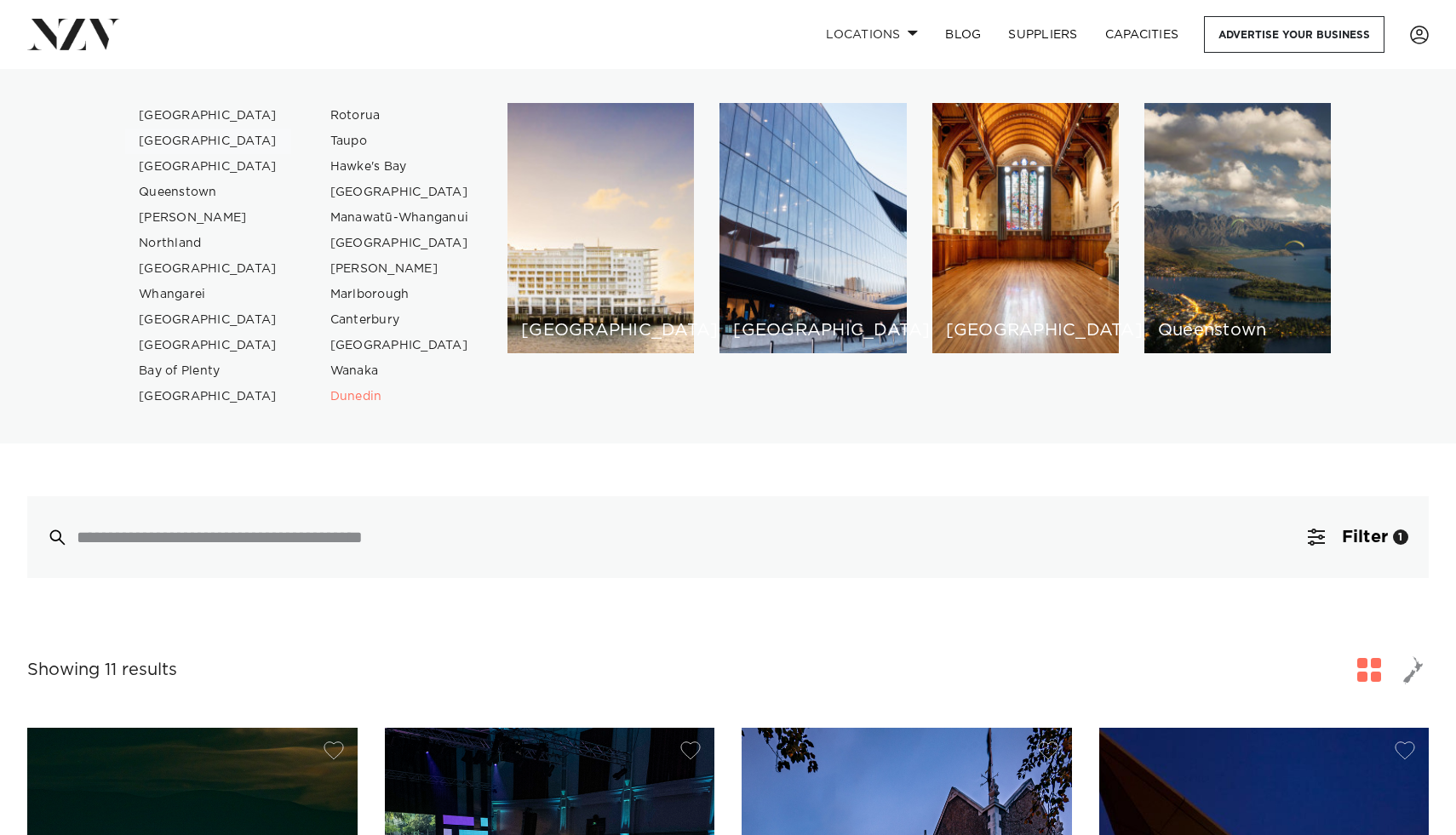
click at [194, 135] on link "[GEOGRAPHIC_DATA]" at bounding box center [208, 140] width 166 height 25
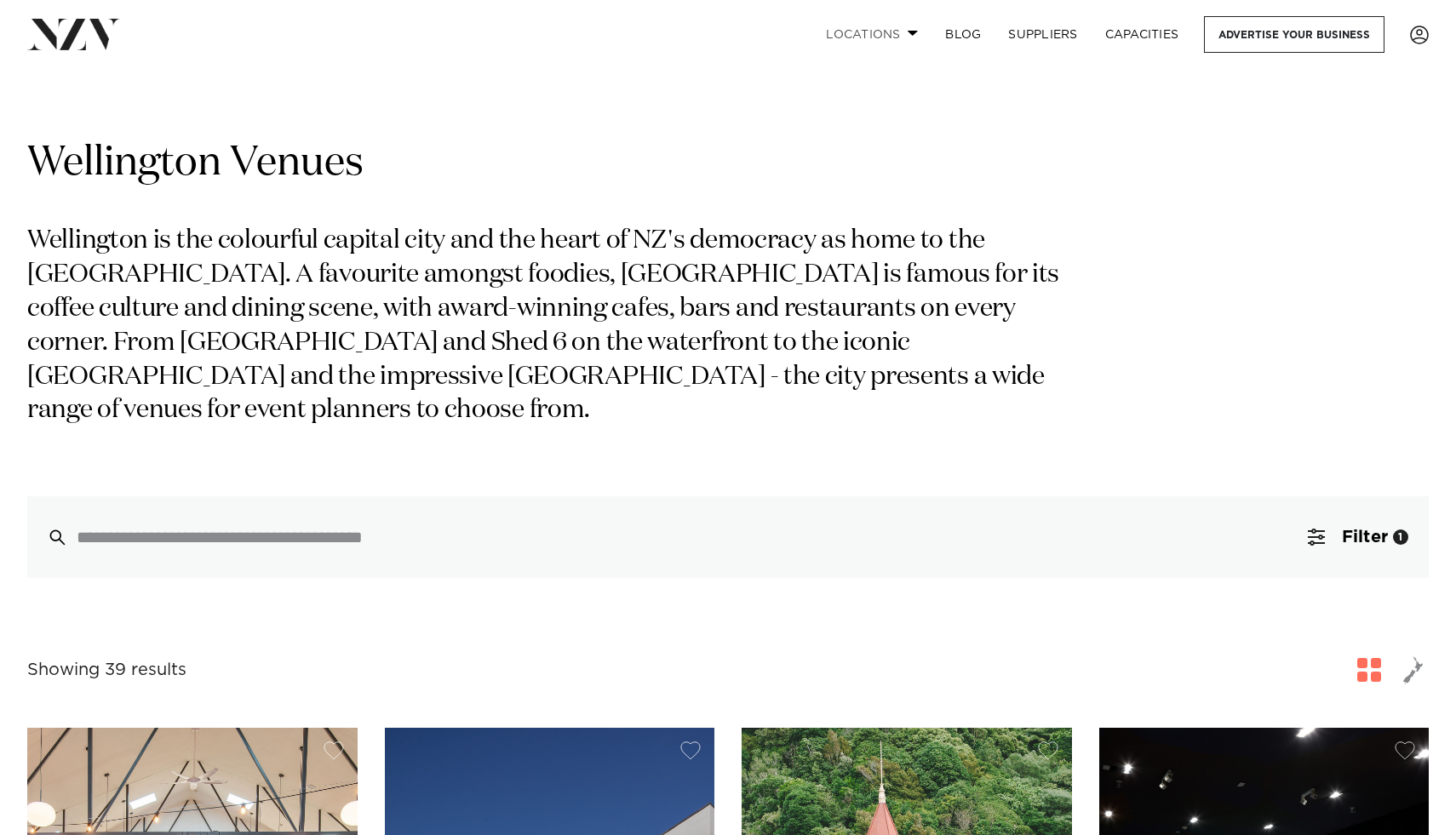
click at [907, 35] on span at bounding box center [913, 33] width 11 height 6
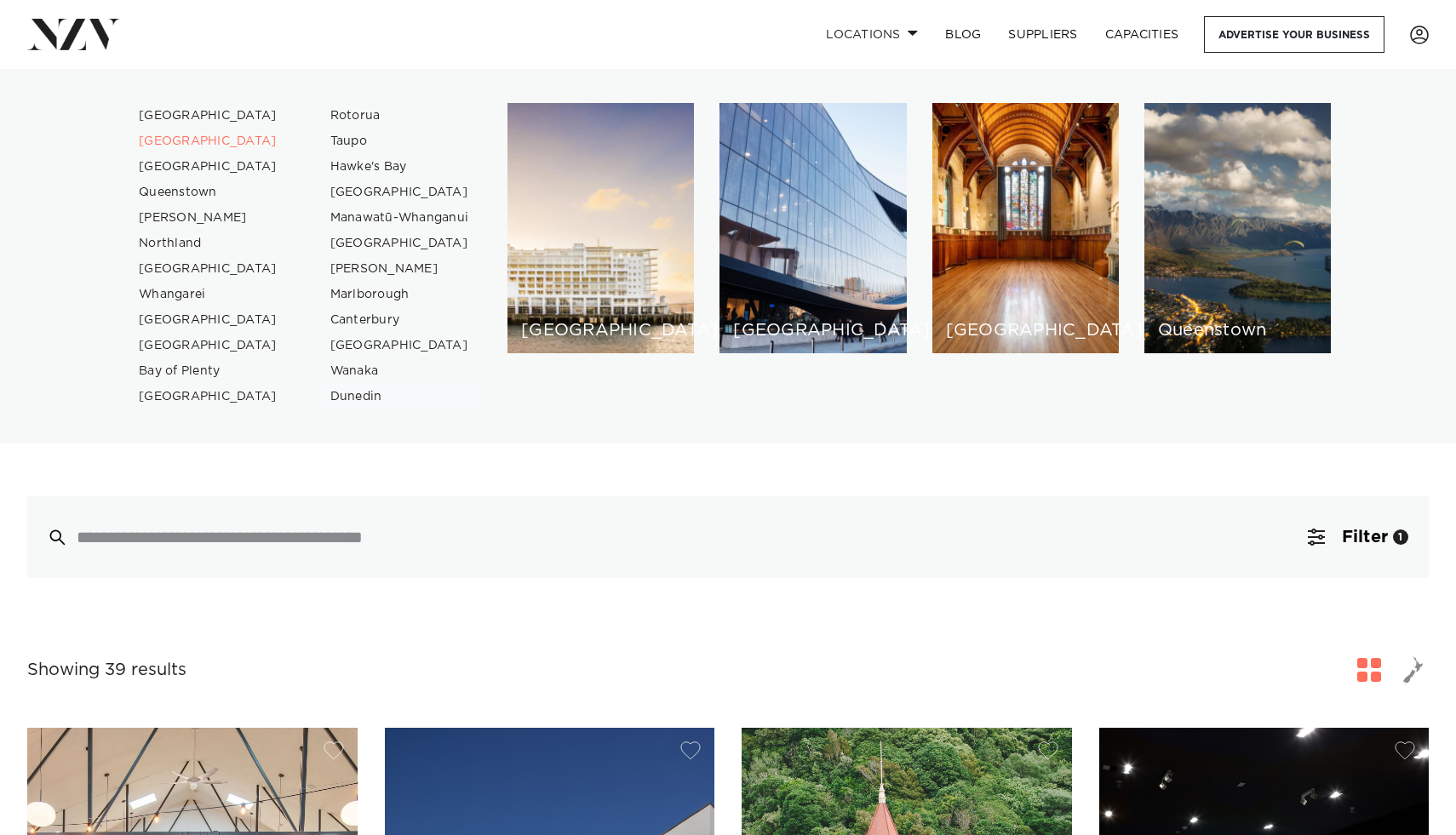
click at [352, 402] on link "Dunedin" at bounding box center [400, 396] width 166 height 25
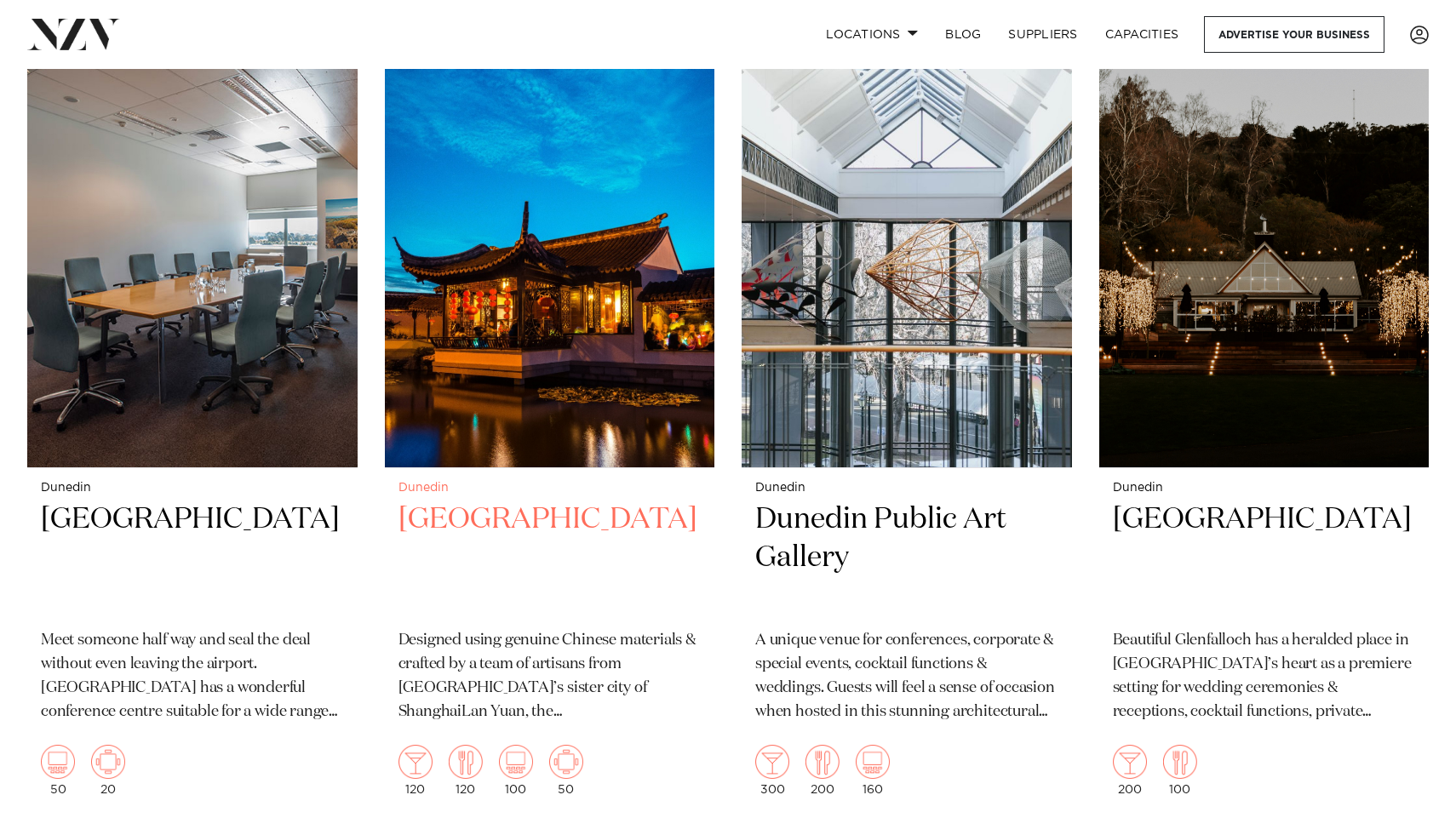
scroll to position [1509, 0]
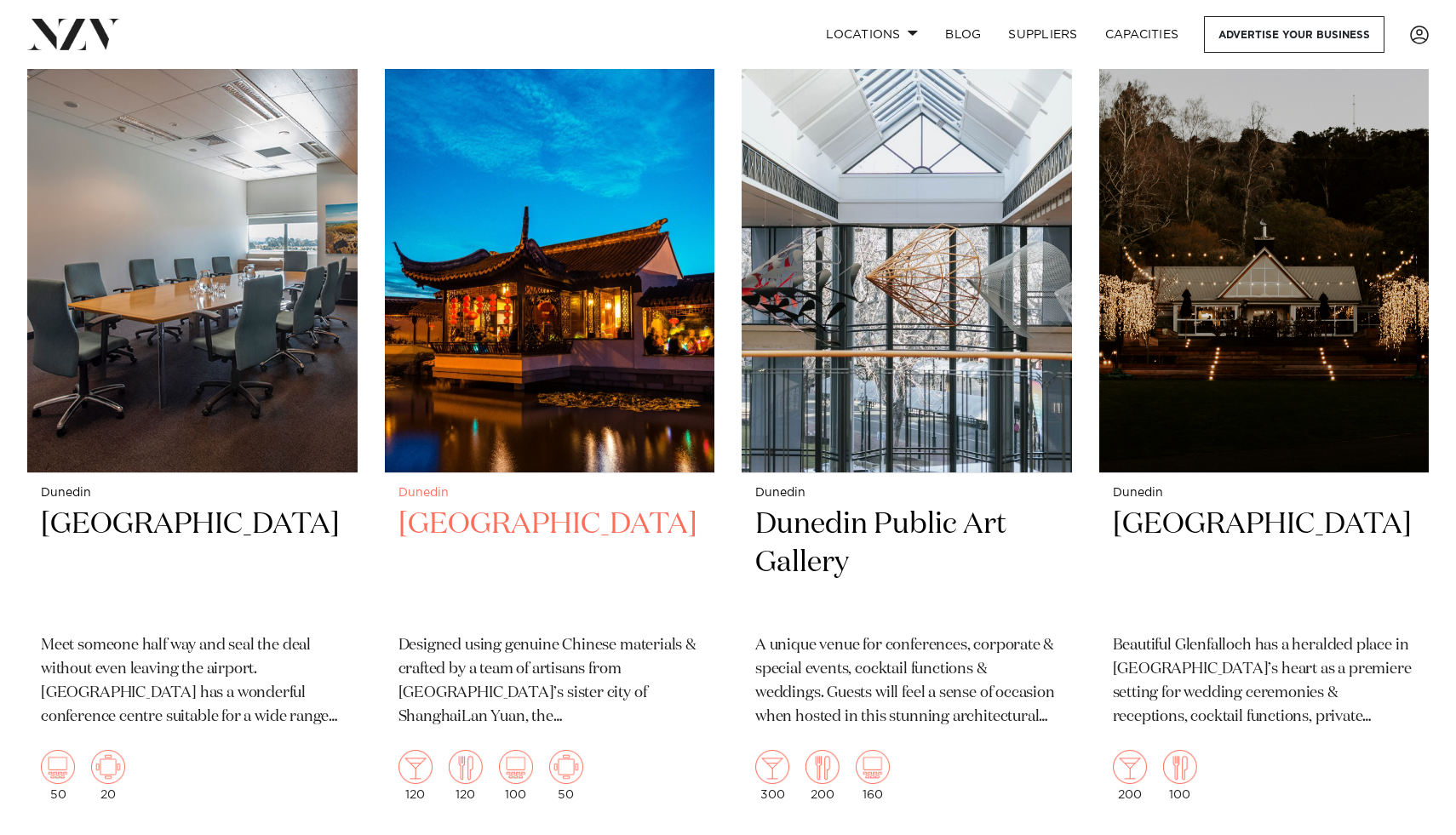
click at [501, 532] on h2 "[GEOGRAPHIC_DATA]" at bounding box center [549, 563] width 303 height 115
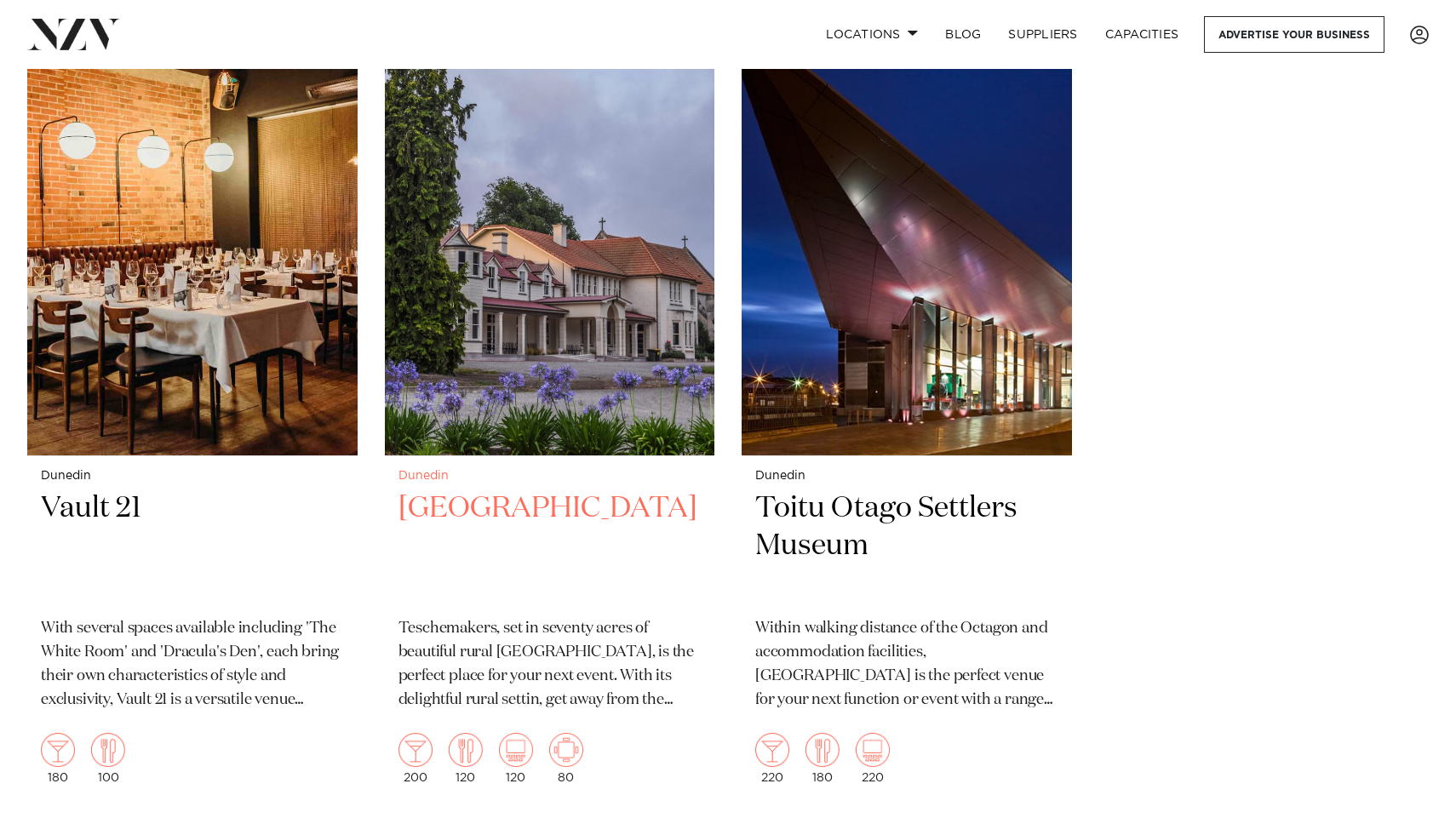
scroll to position [2340, 0]
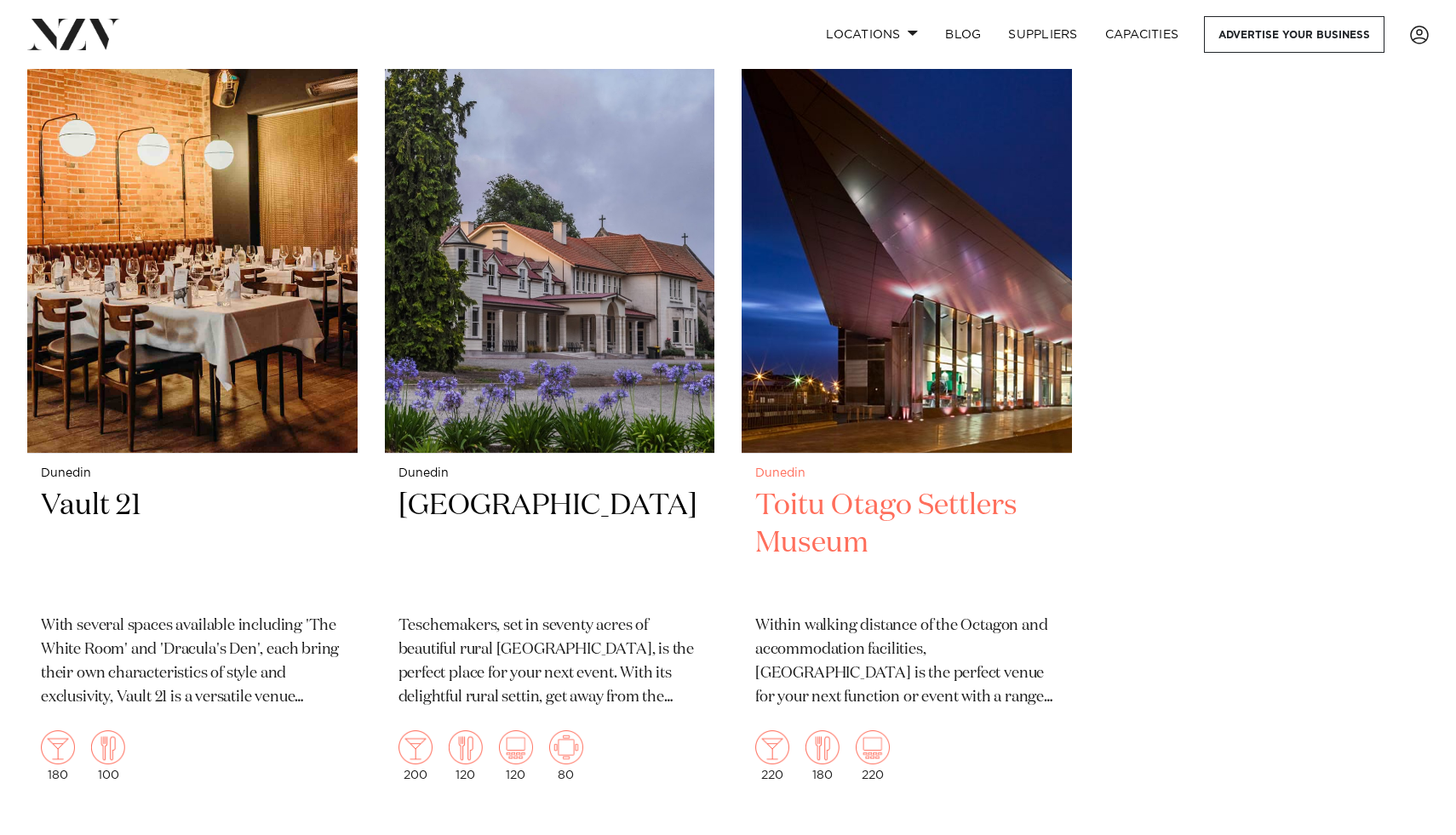
click at [989, 487] on h2 "Toitu Otago Settlers Museum" at bounding box center [907, 545] width 303 height 115
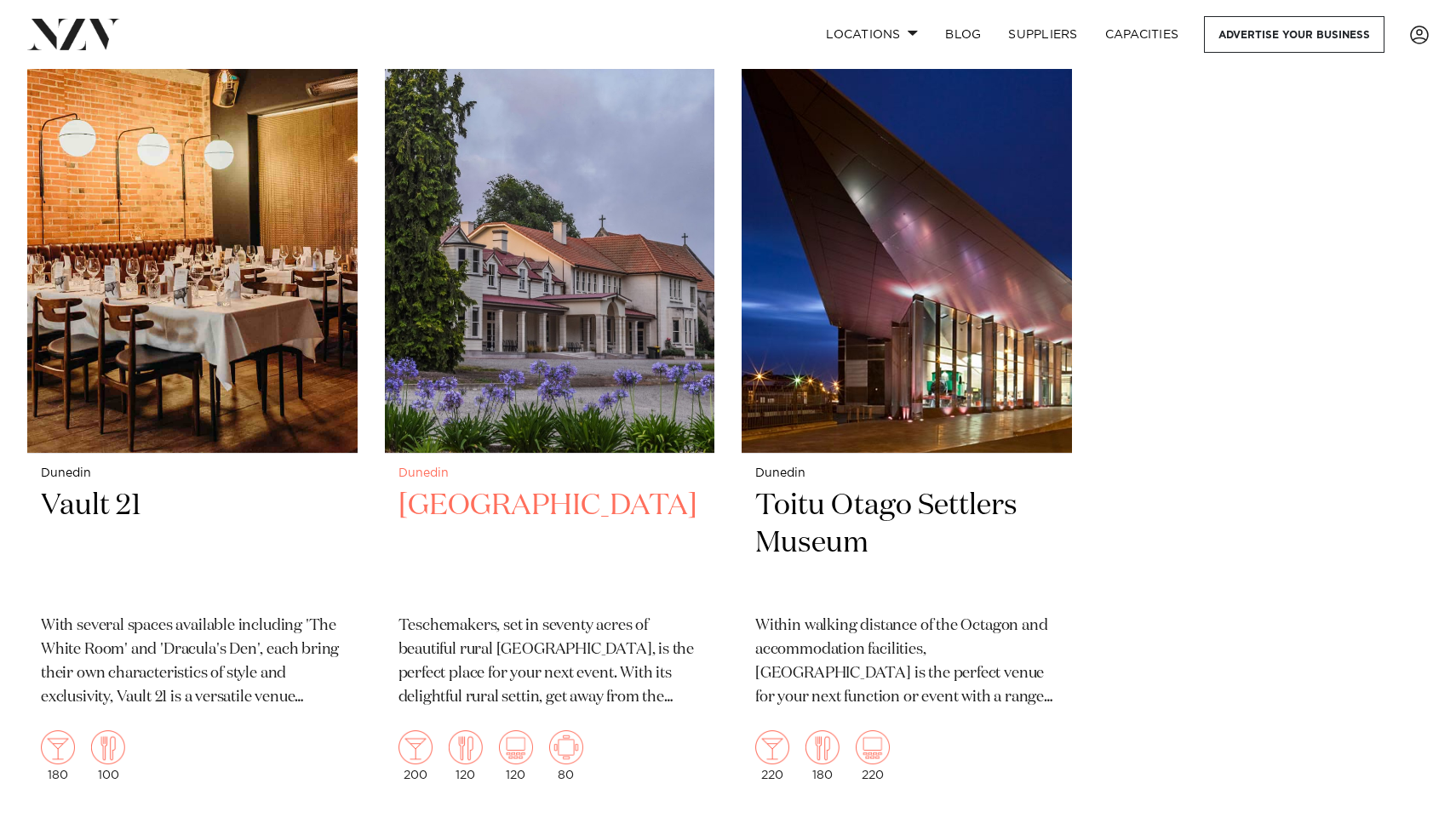
click at [453, 487] on h2 "Teschemakers Resort" at bounding box center [549, 545] width 303 height 115
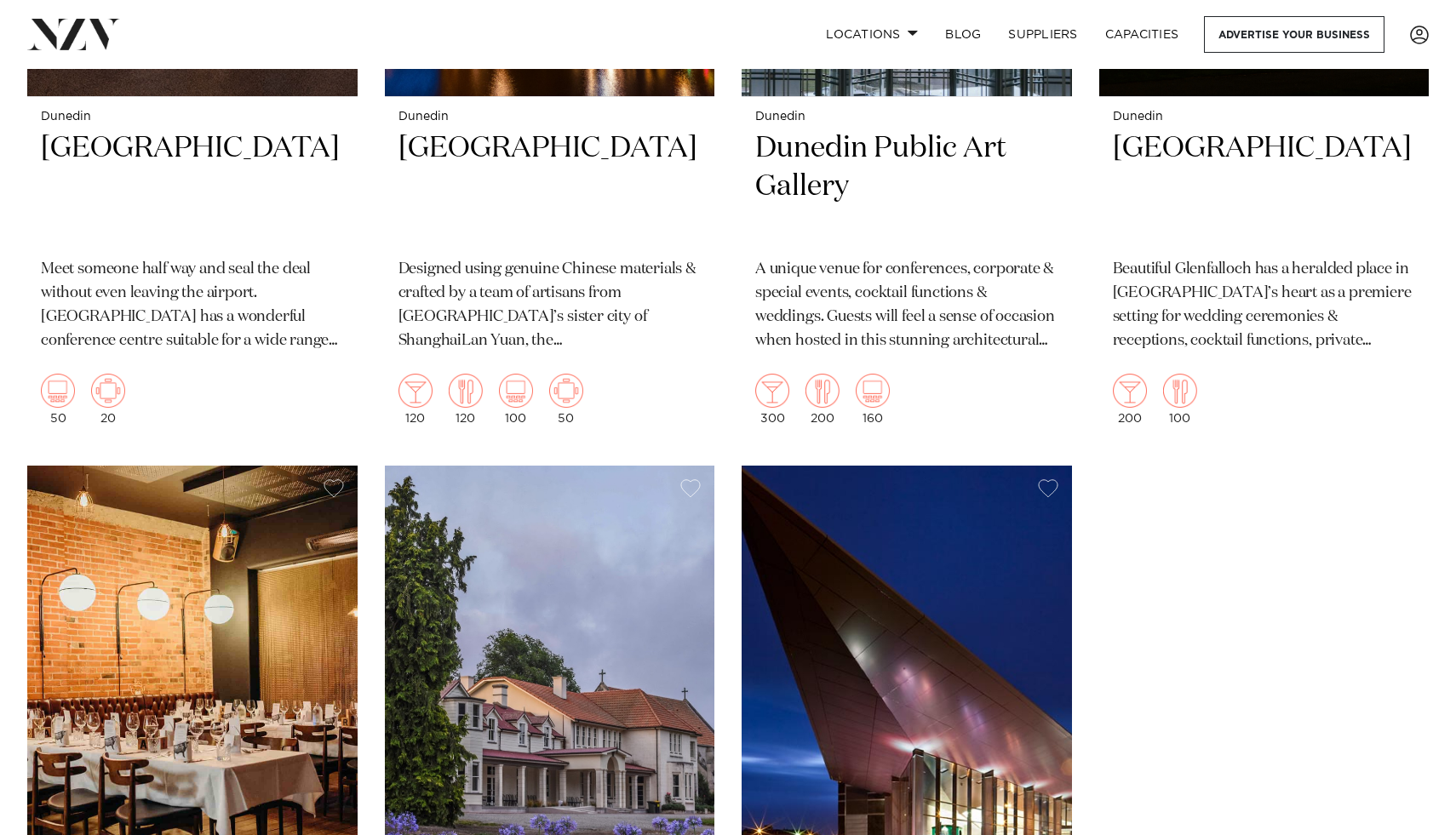
scroll to position [1459, 0]
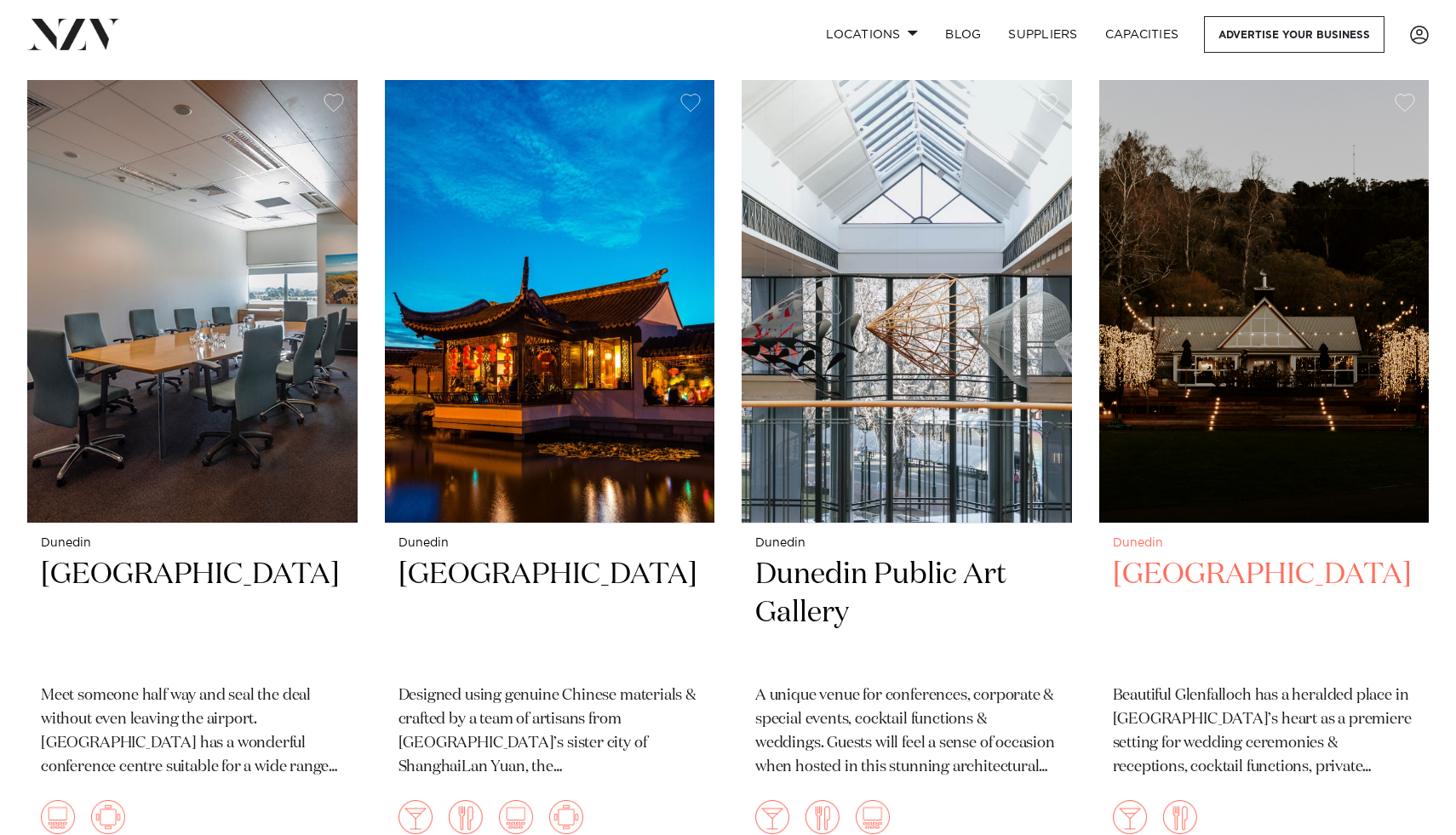
click at [1219, 556] on h2 "Glenfalloch Garden" at bounding box center [1264, 614] width 303 height 115
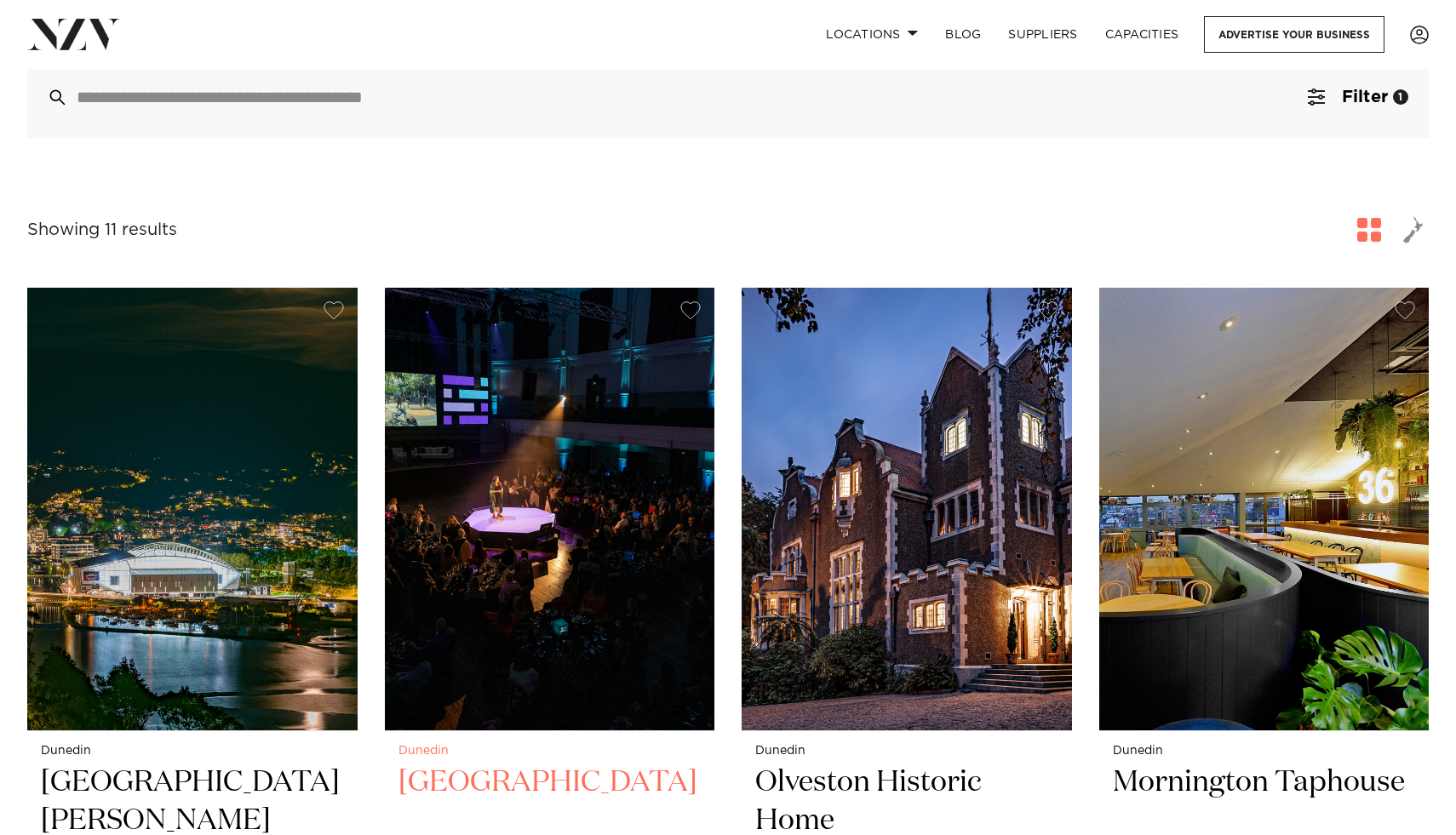
scroll to position [557, 0]
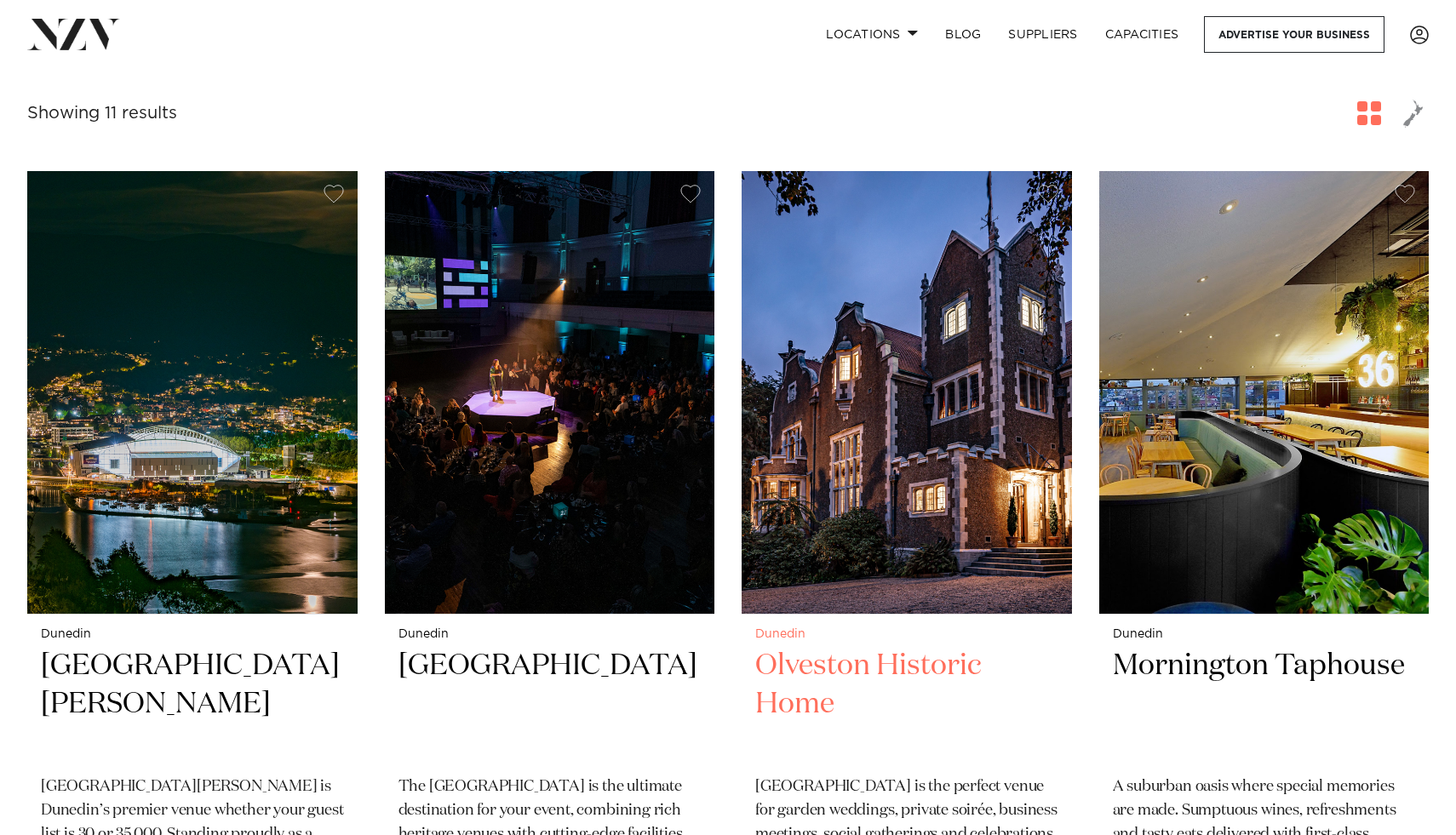
click at [813, 647] on h2 "Olveston Historic Home" at bounding box center [907, 705] width 303 height 115
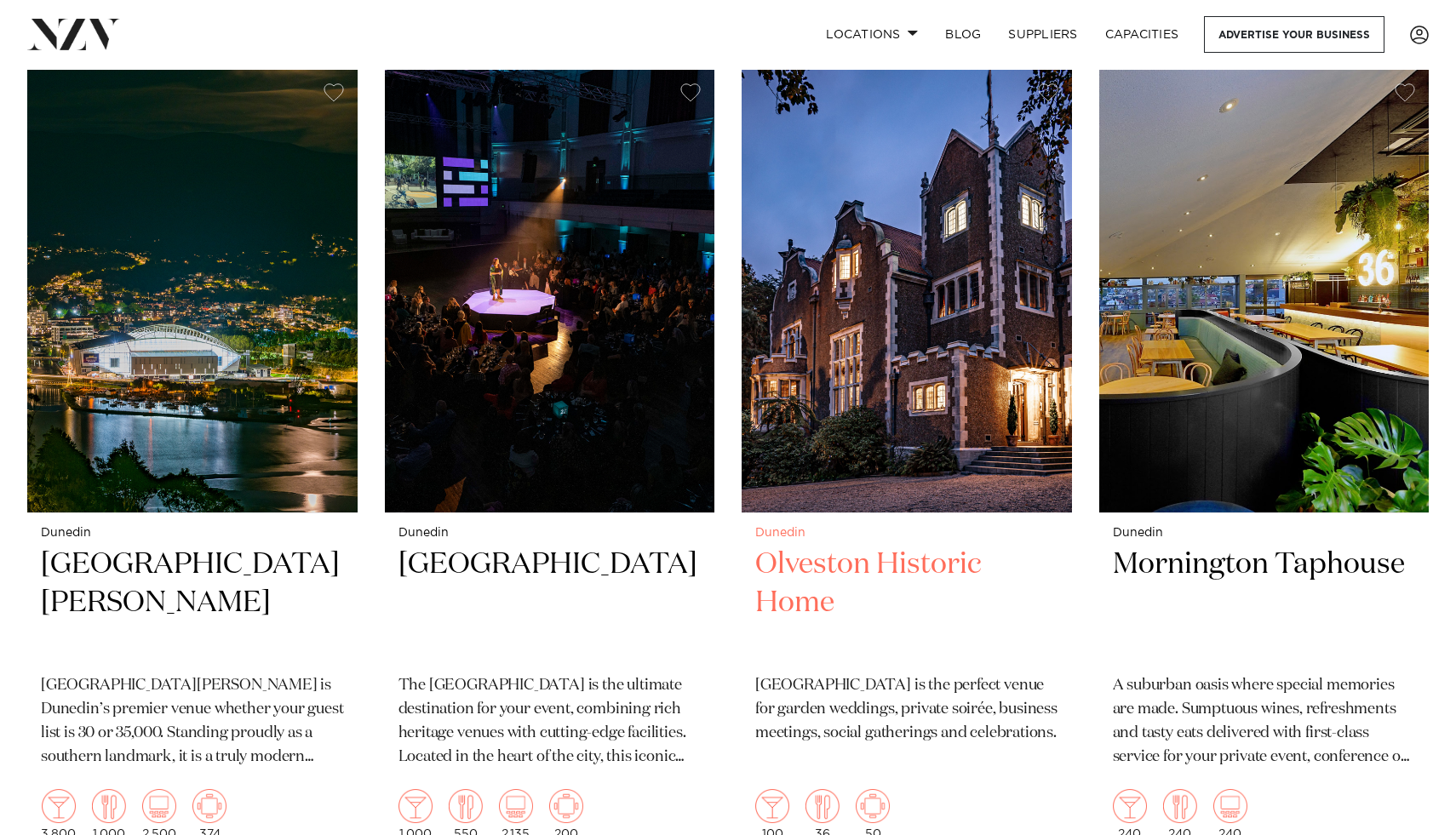
scroll to position [660, 0]
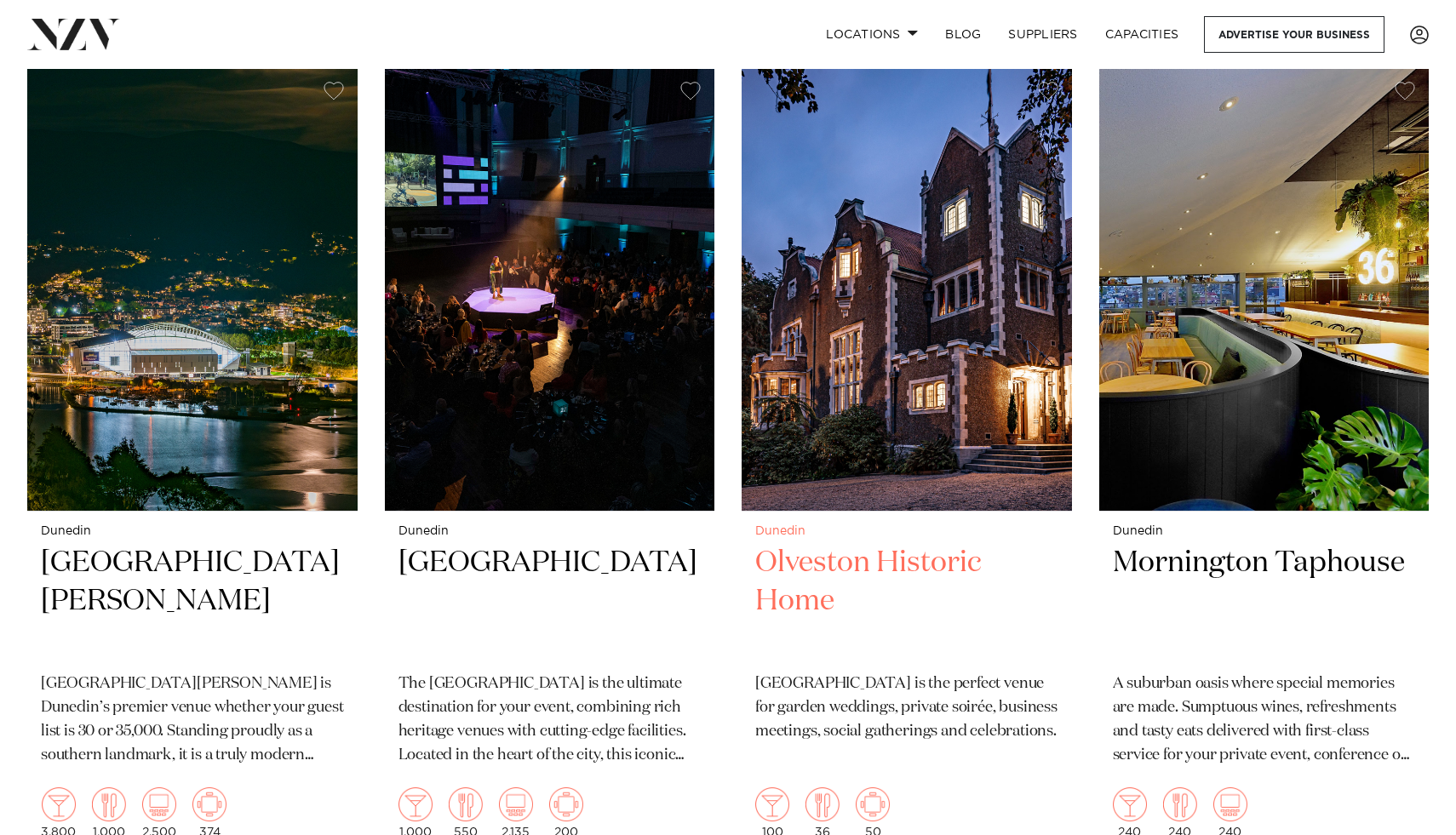
click at [845, 544] on h2 "Olveston Historic Home" at bounding box center [907, 602] width 303 height 115
click at [840, 544] on h2 "Olveston Historic Home" at bounding box center [907, 602] width 303 height 115
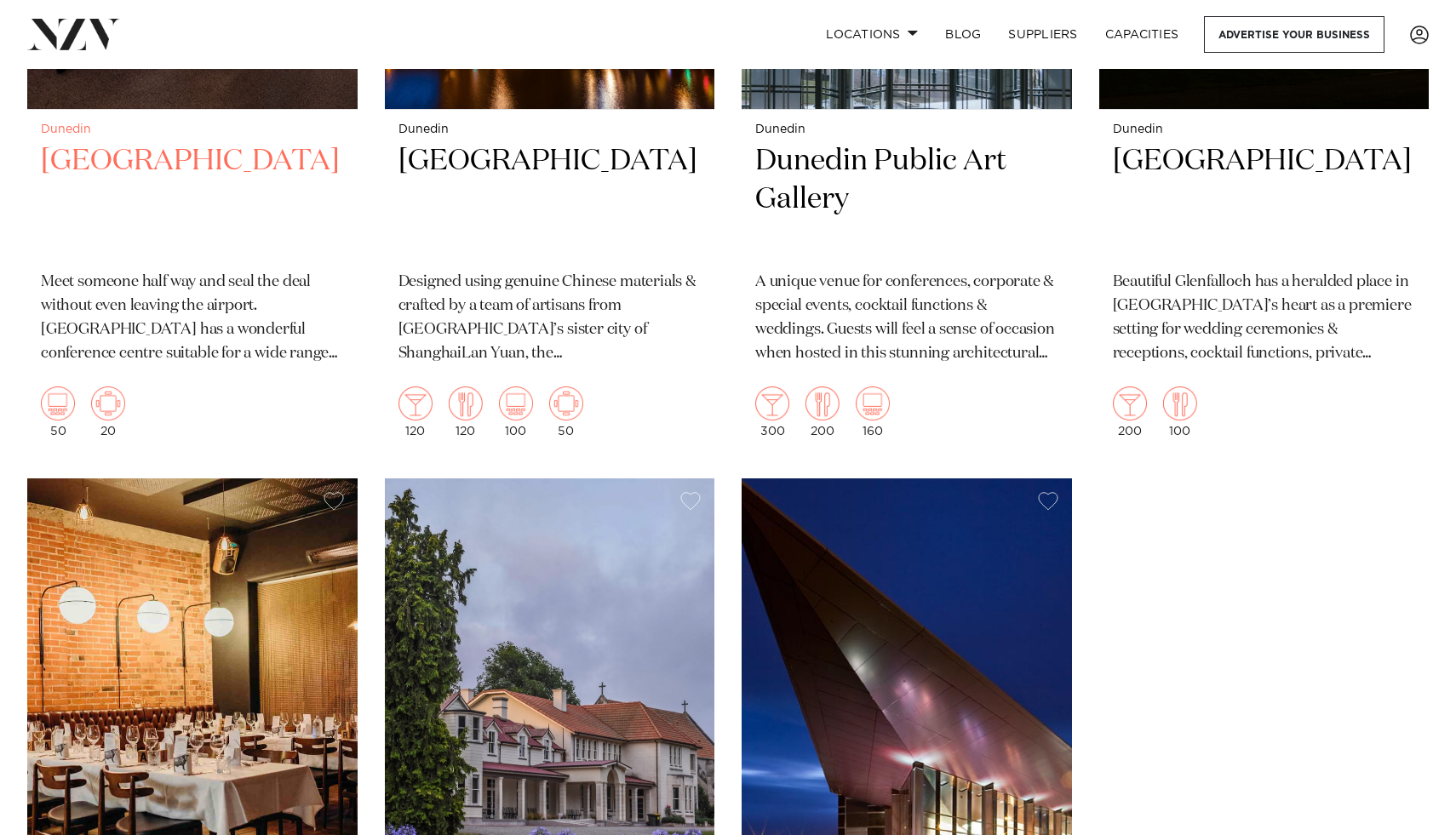
scroll to position [2009, 0]
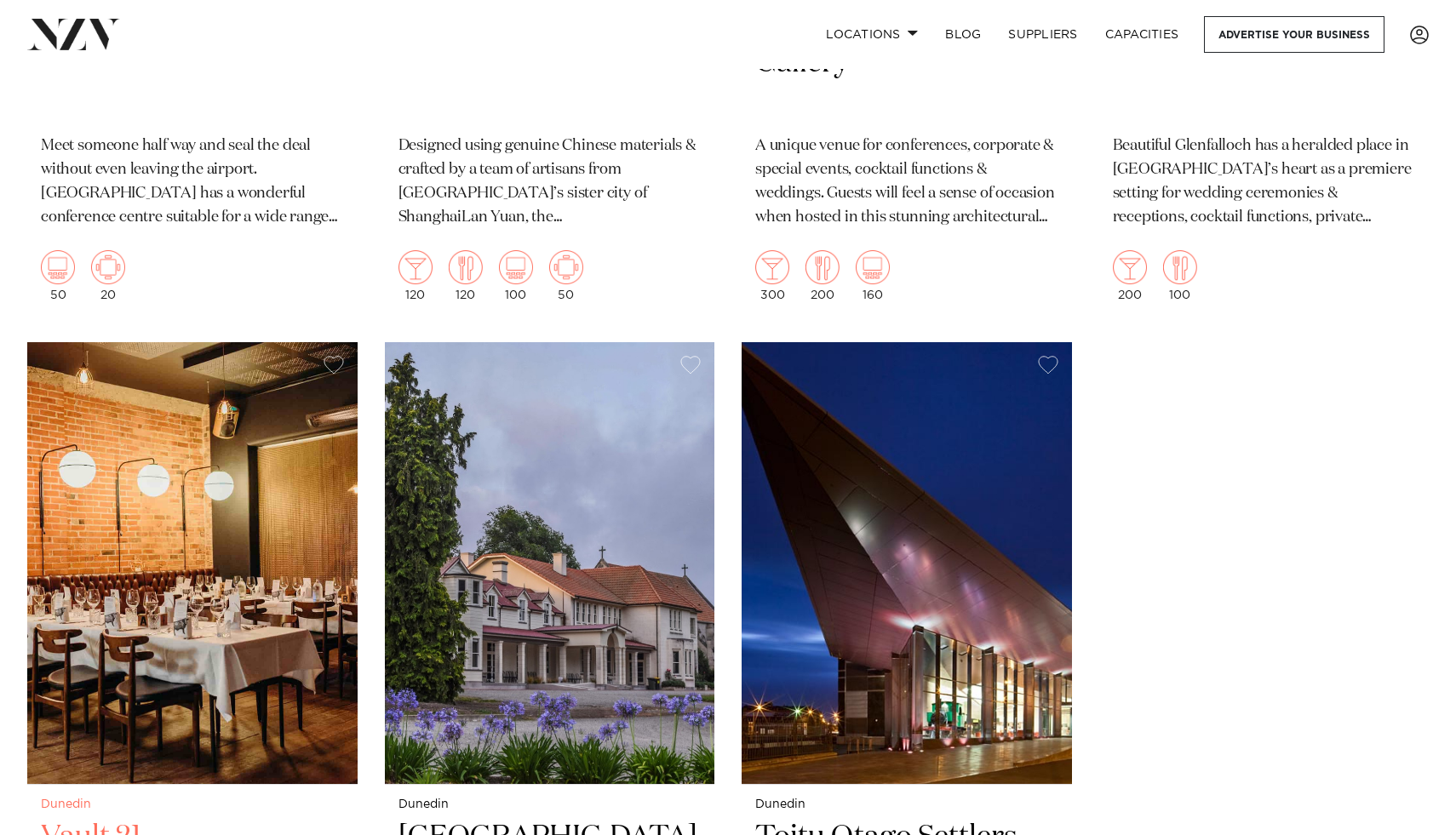
click at [165, 525] on img at bounding box center [192, 563] width 330 height 443
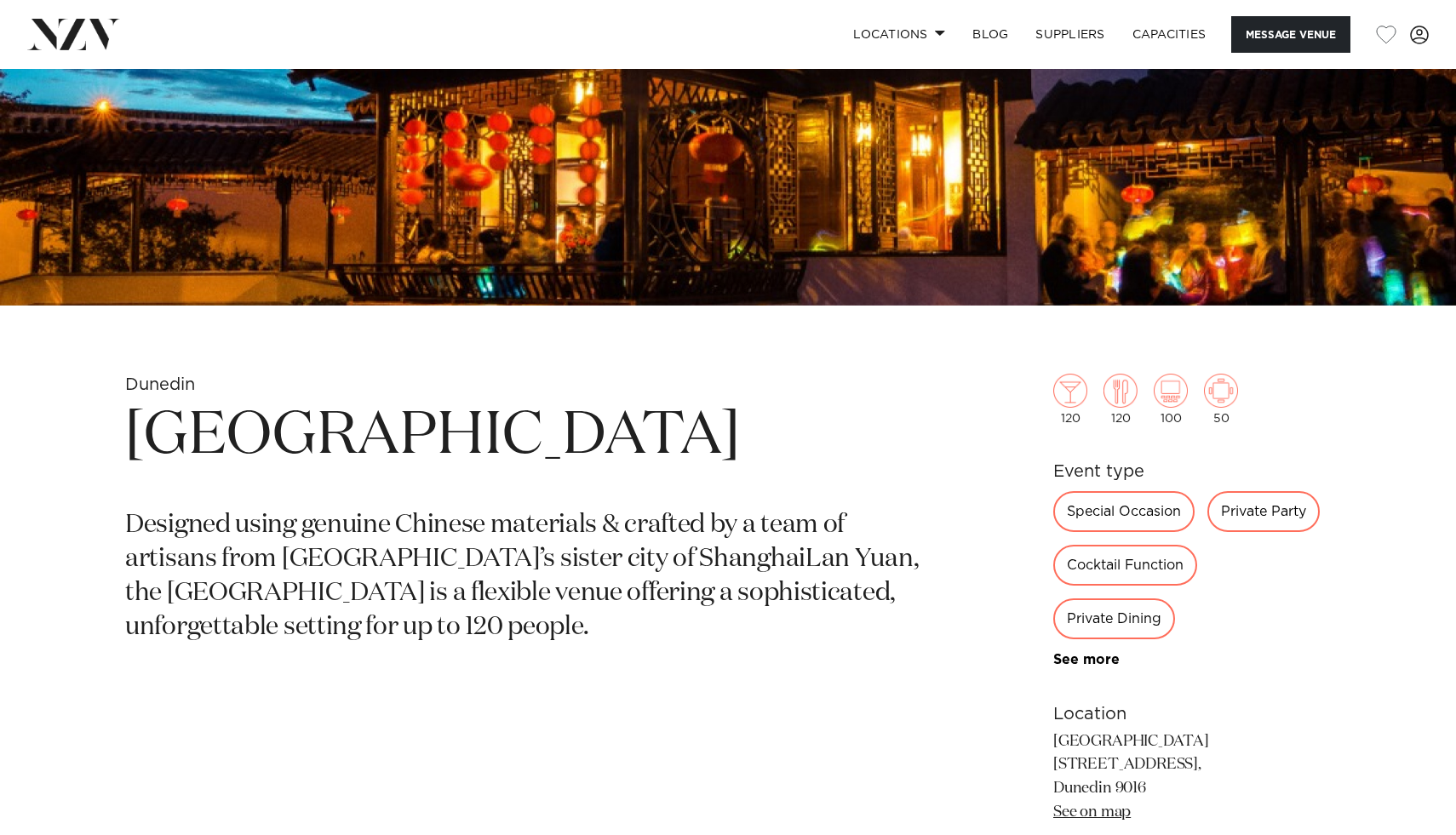
scroll to position [276, 0]
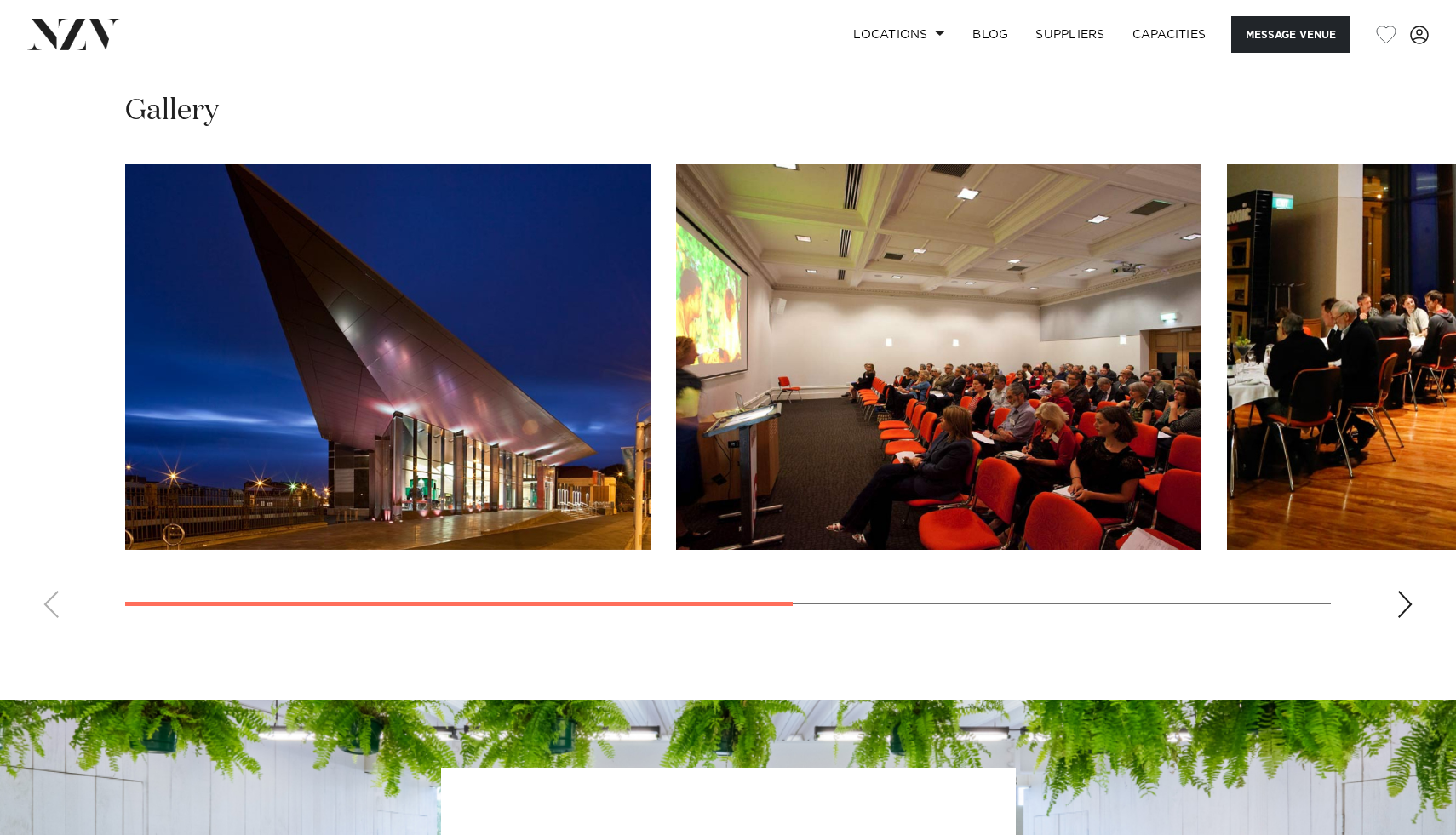
scroll to position [1285, 0]
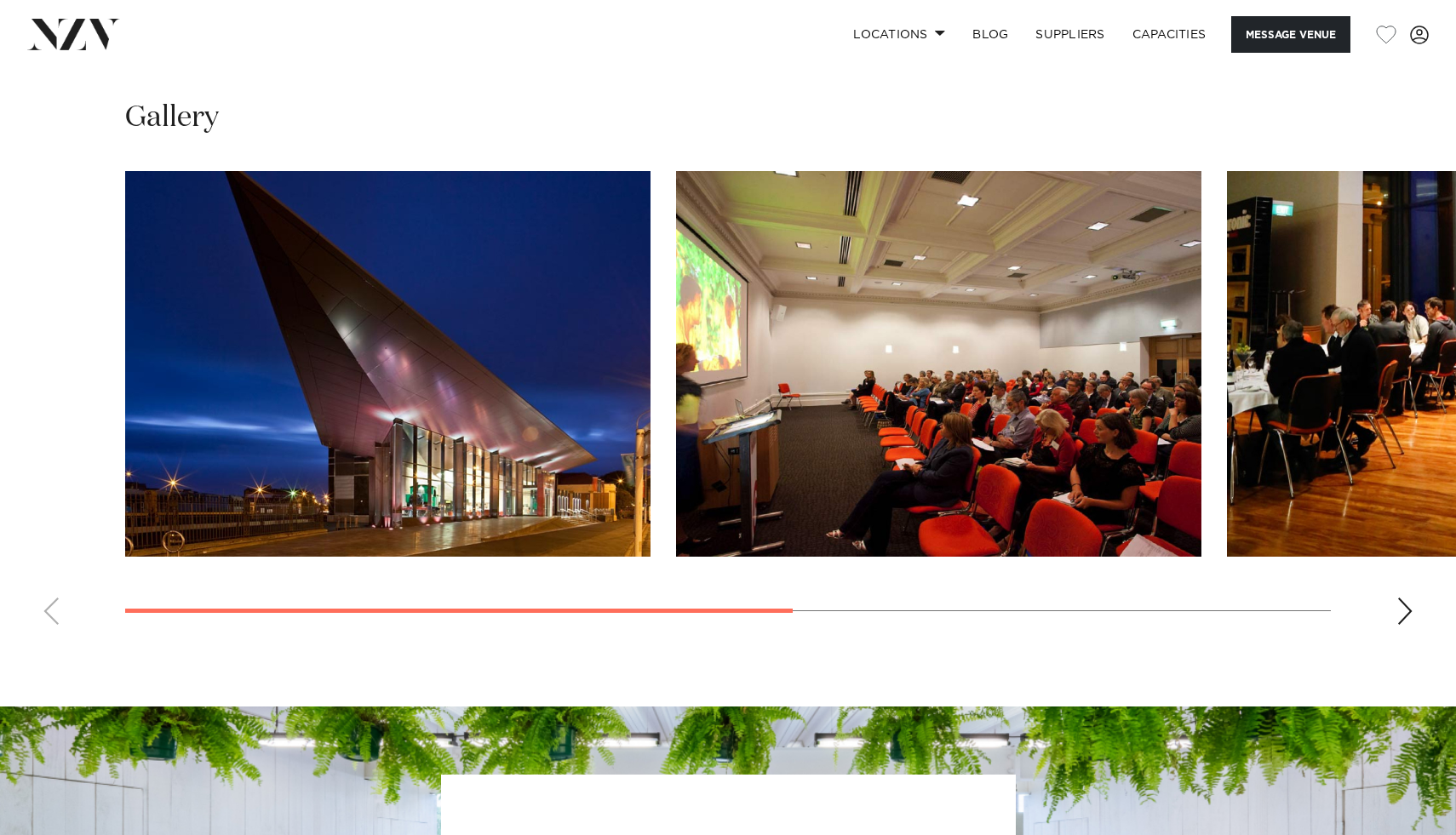
click at [1420, 620] on swiper-container at bounding box center [728, 404] width 1456 height 468
click at [1402, 617] on div "Next slide" at bounding box center [1405, 611] width 17 height 27
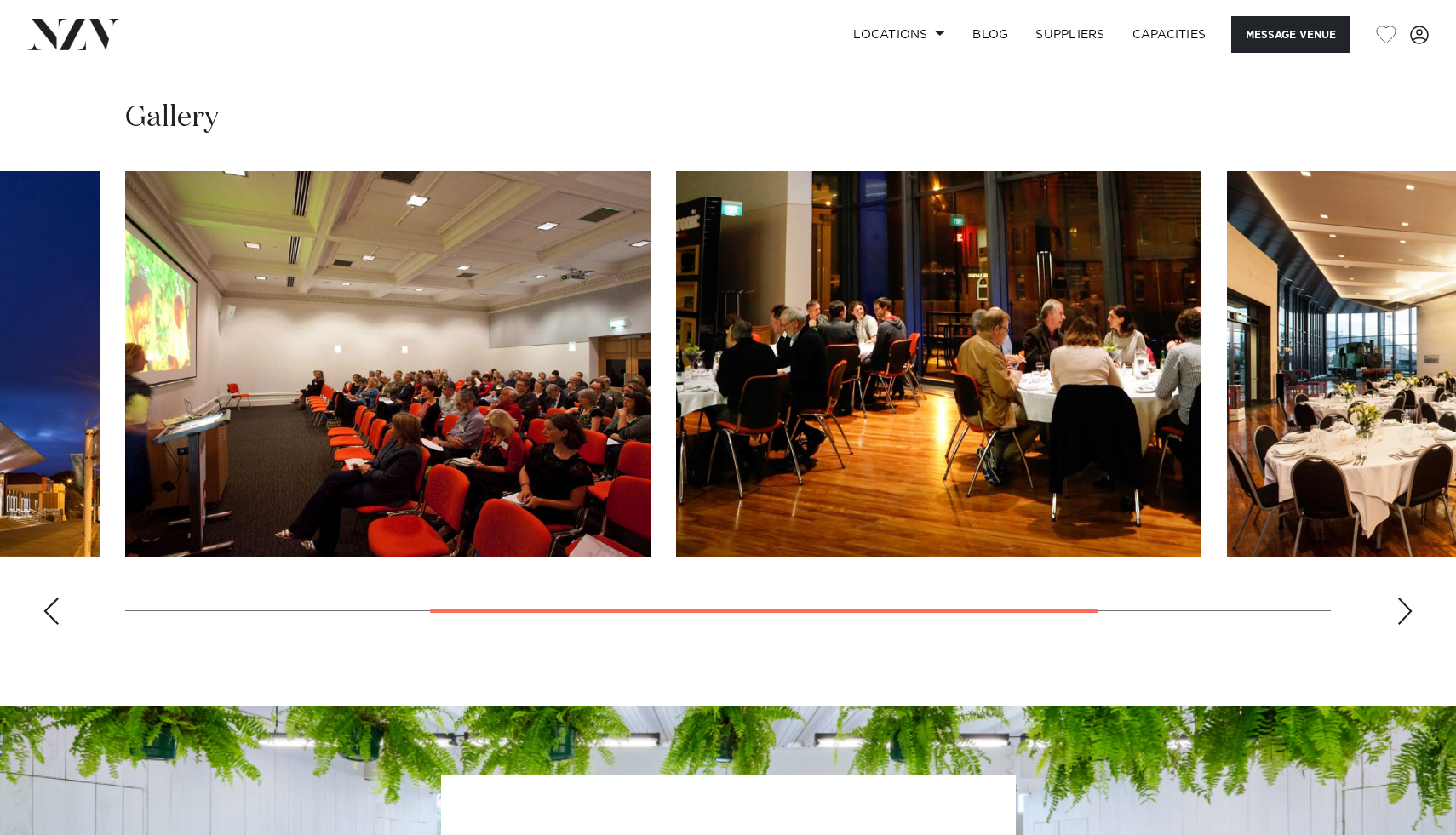
click at [1402, 617] on div "Next slide" at bounding box center [1405, 611] width 17 height 27
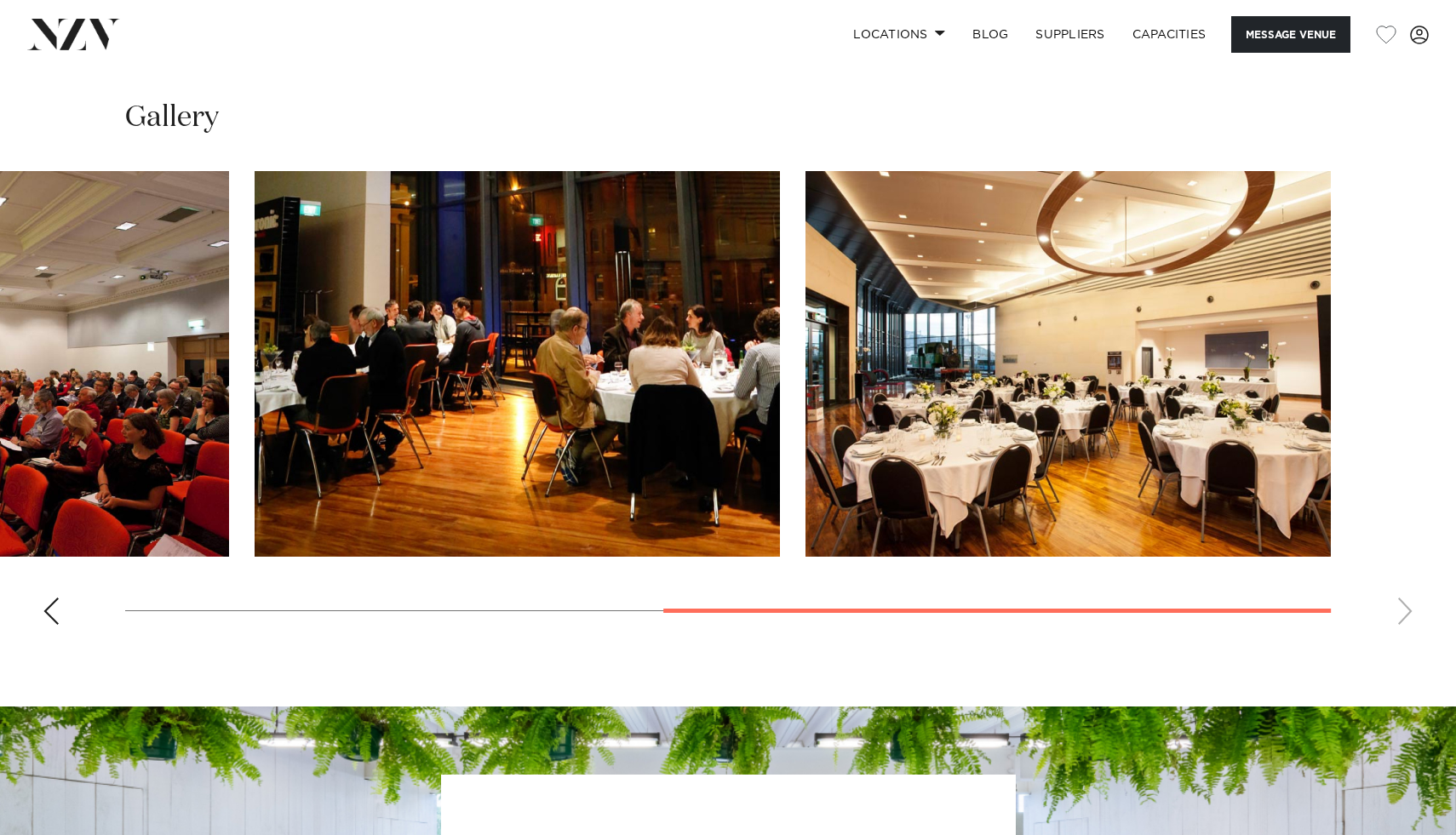
click at [1402, 617] on swiper-container at bounding box center [728, 404] width 1456 height 468
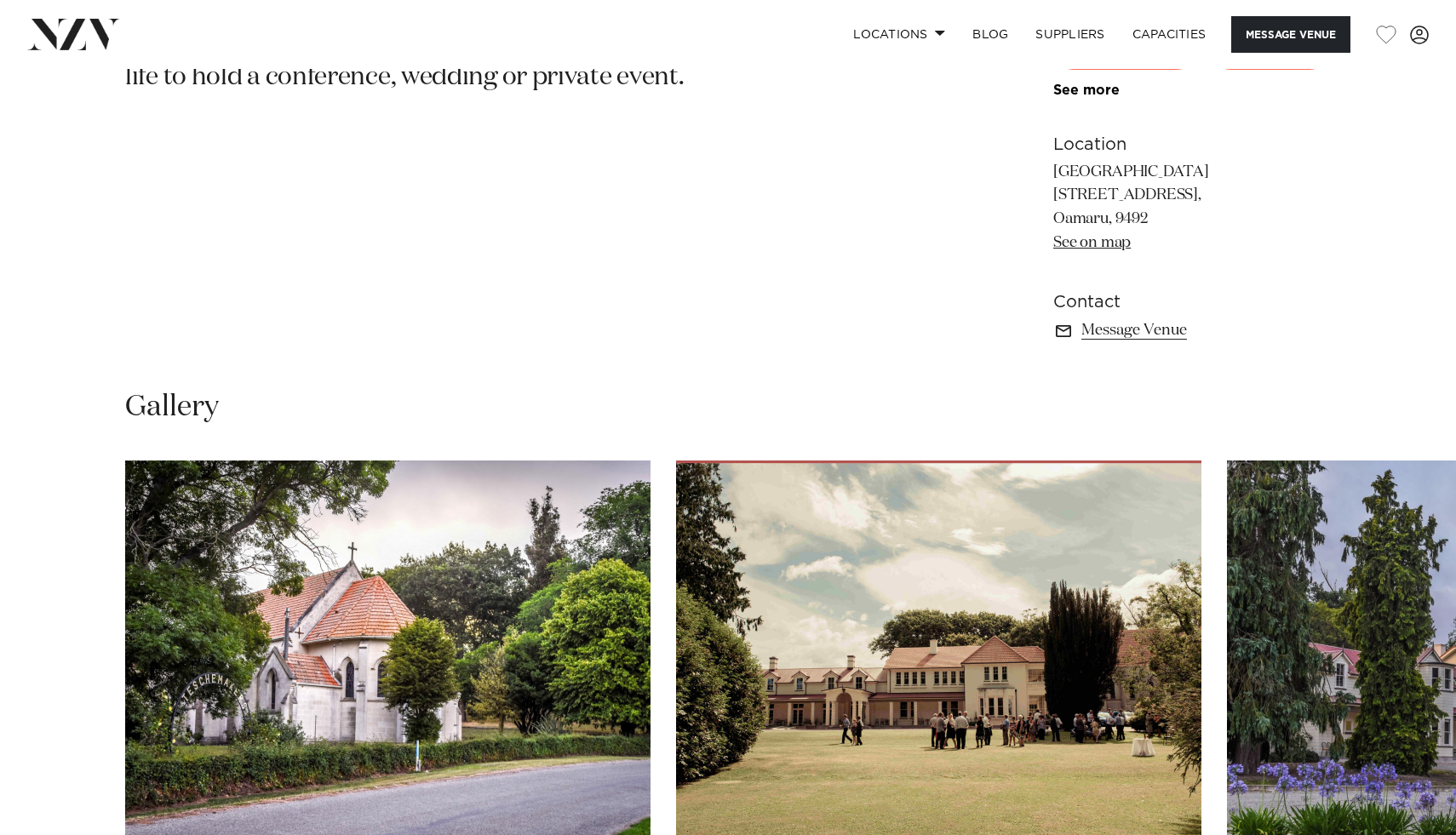
scroll to position [1212, 0]
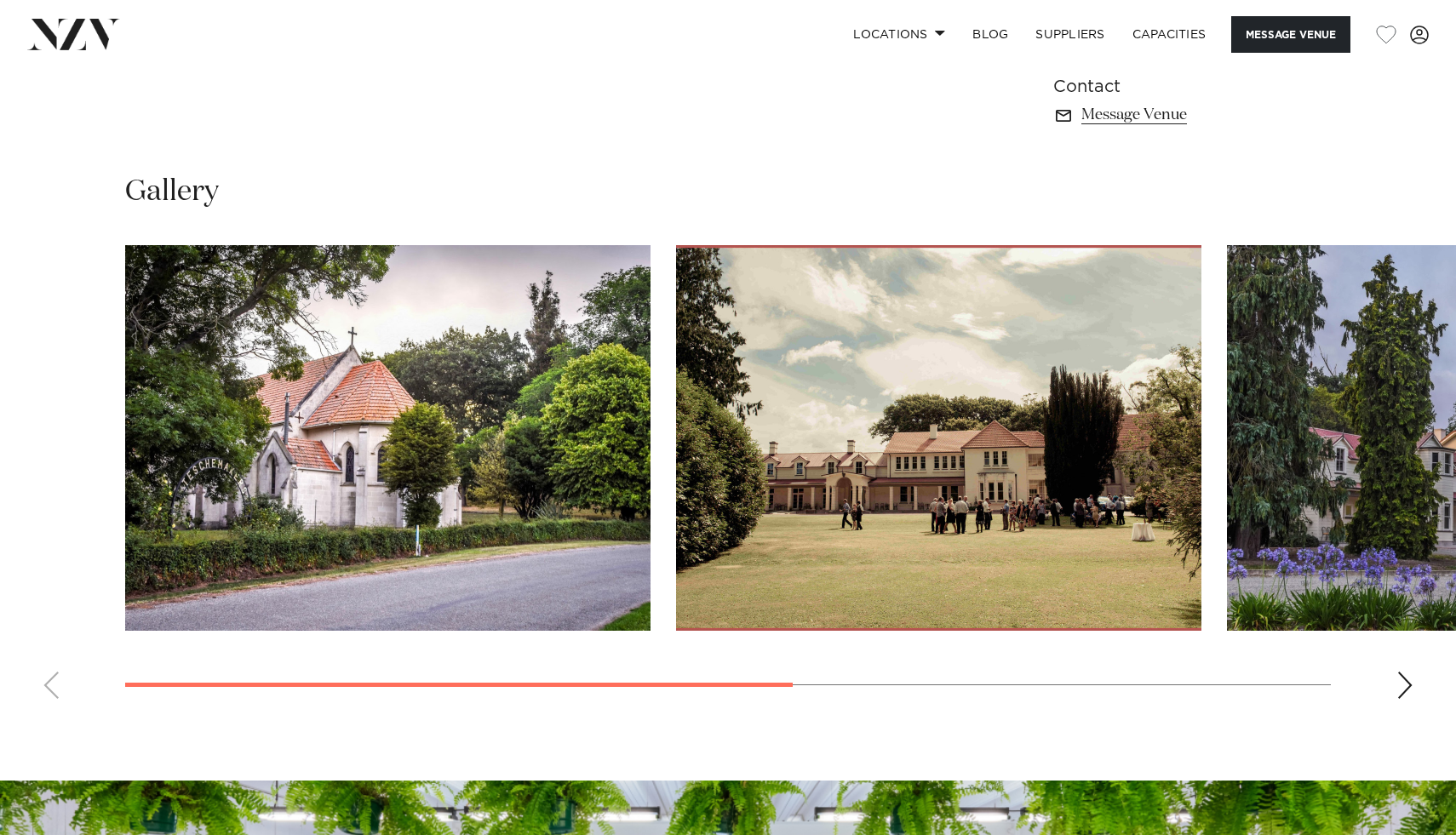
click at [1407, 699] on div "Next slide" at bounding box center [1405, 684] width 17 height 27
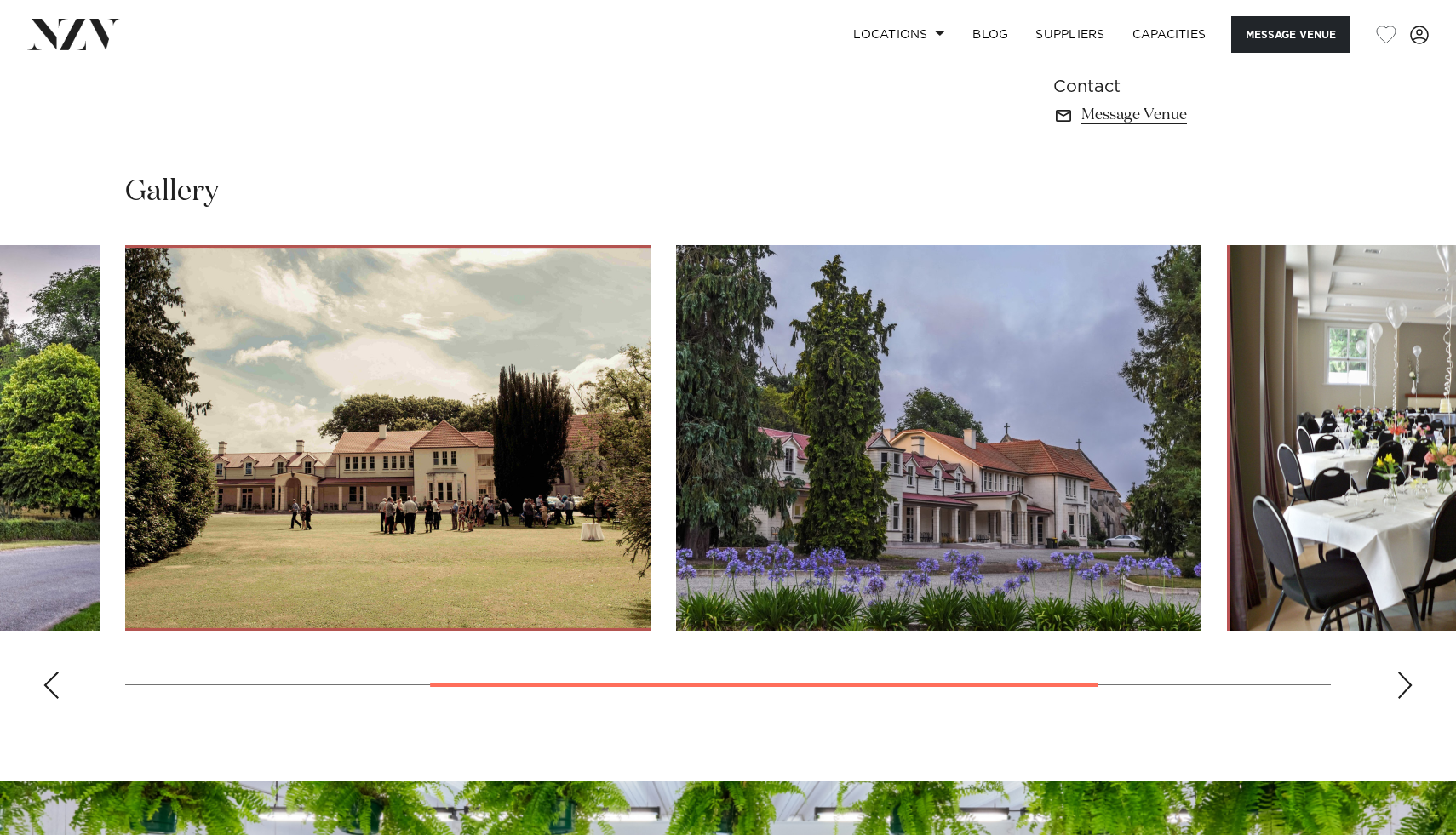
click at [1407, 699] on div "Next slide" at bounding box center [1405, 684] width 17 height 27
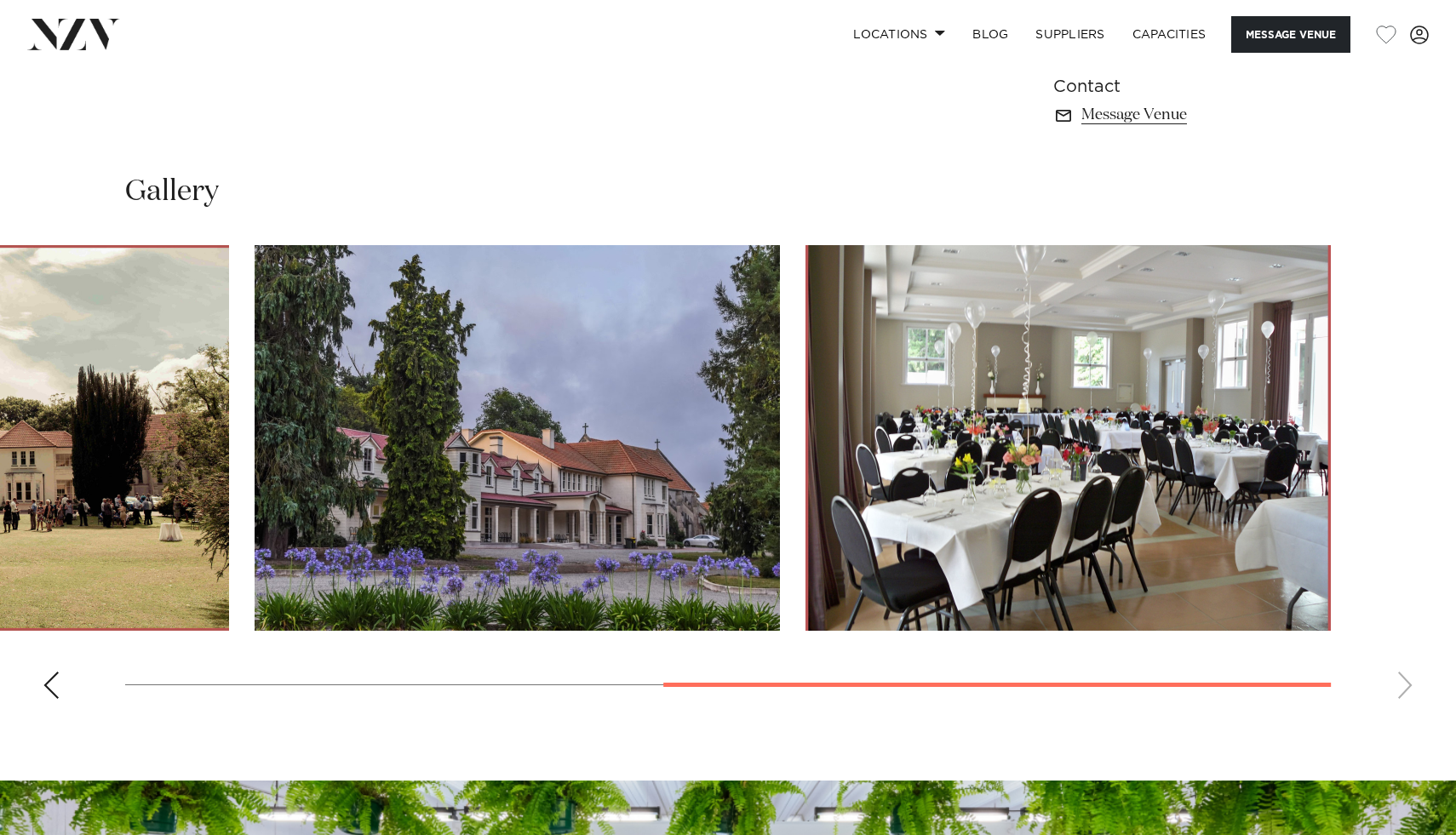
click at [1407, 712] on swiper-container at bounding box center [728, 479] width 1456 height 468
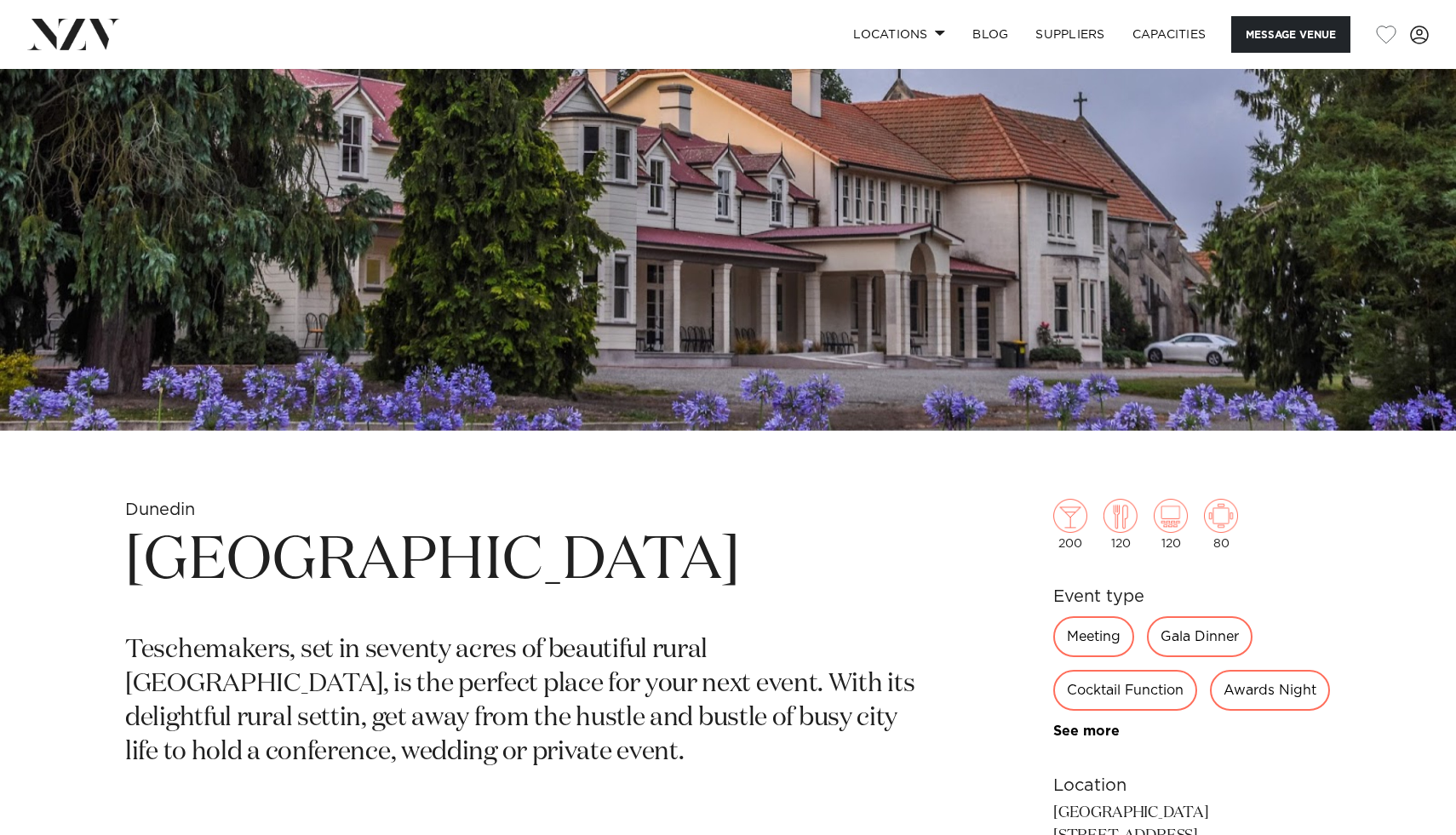
scroll to position [458, 0]
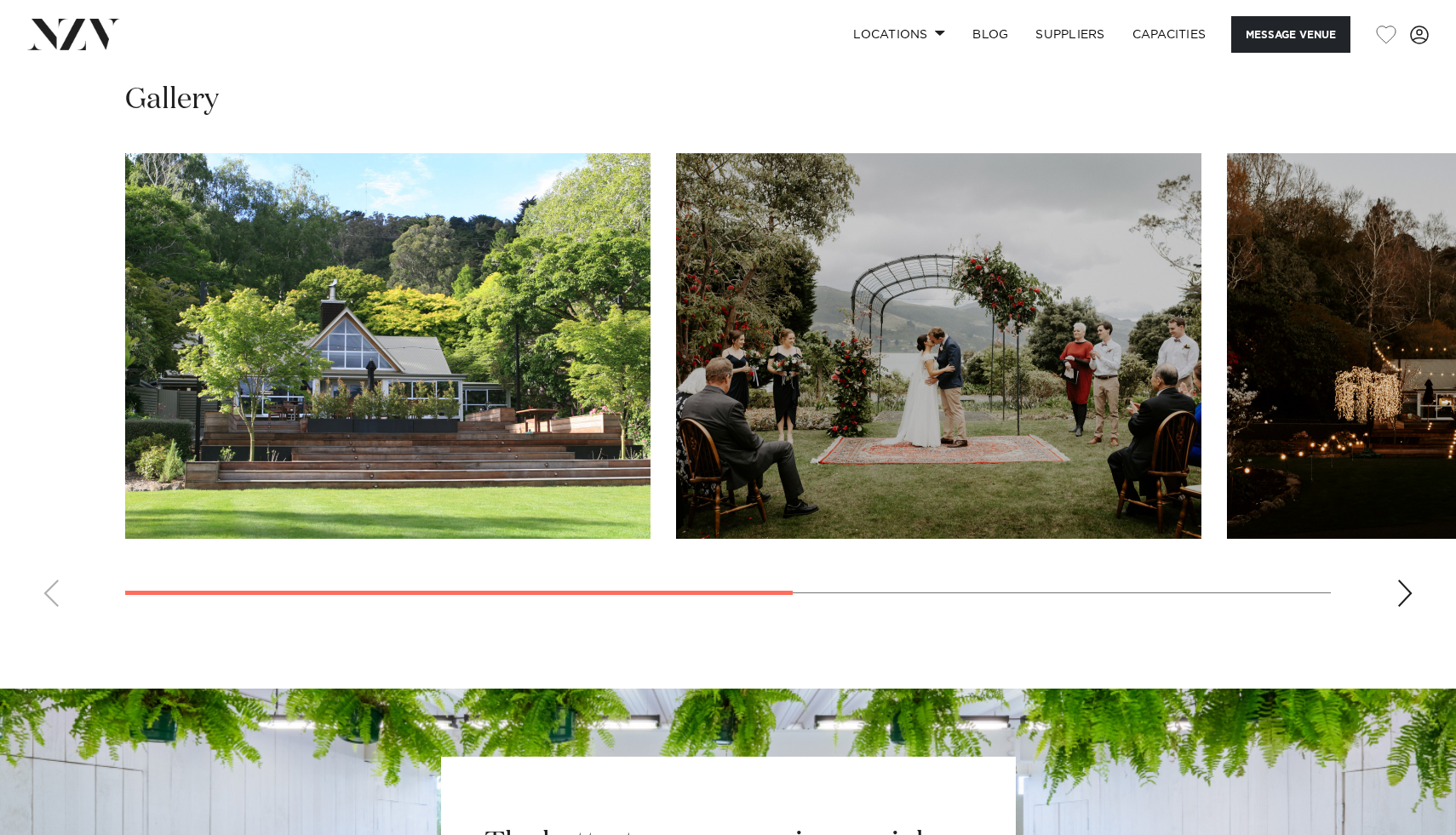
scroll to position [1351, 0]
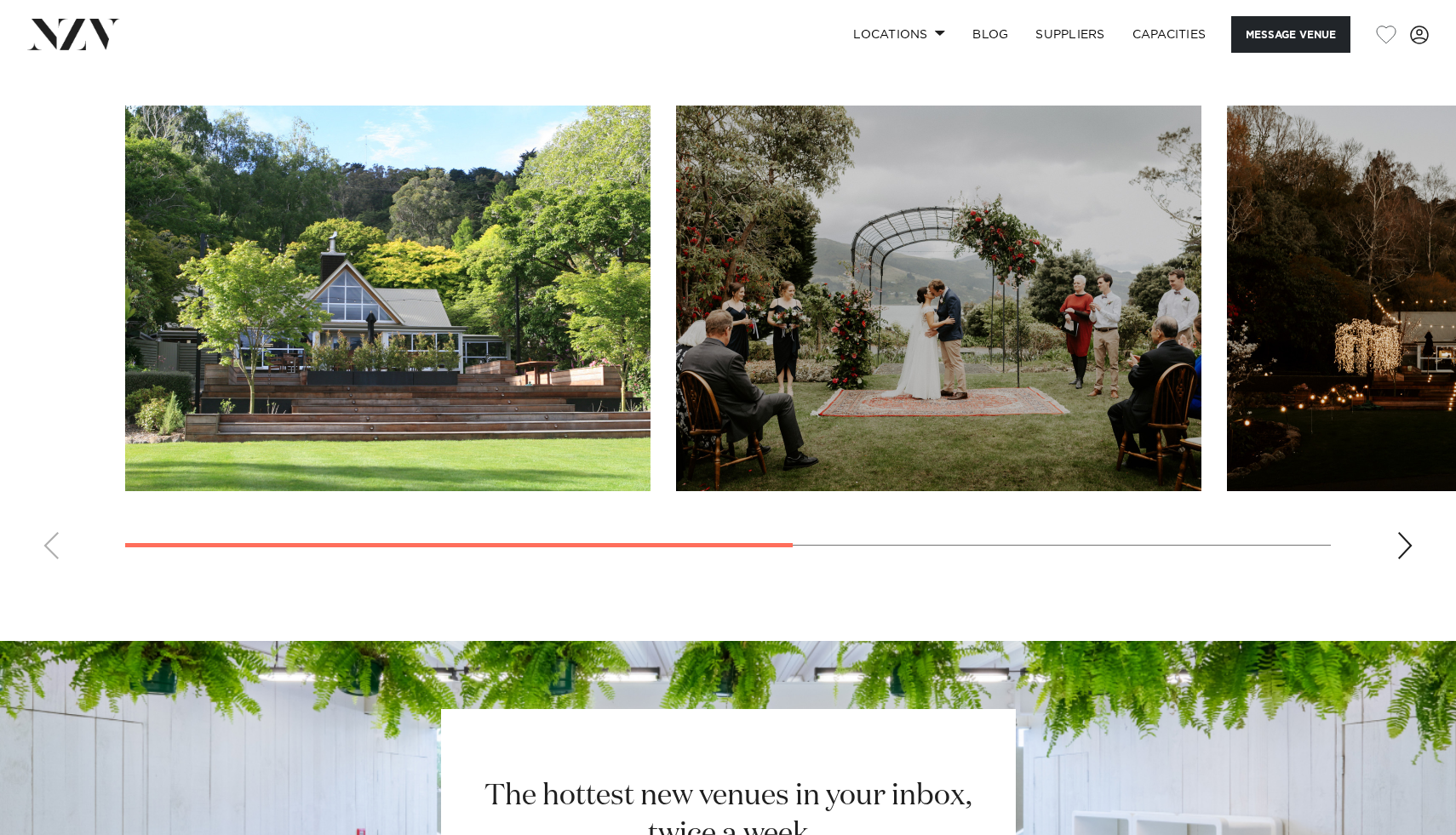
click at [1390, 538] on swiper-container at bounding box center [728, 339] width 1456 height 468
click at [1402, 538] on div "Next slide" at bounding box center [1405, 545] width 17 height 27
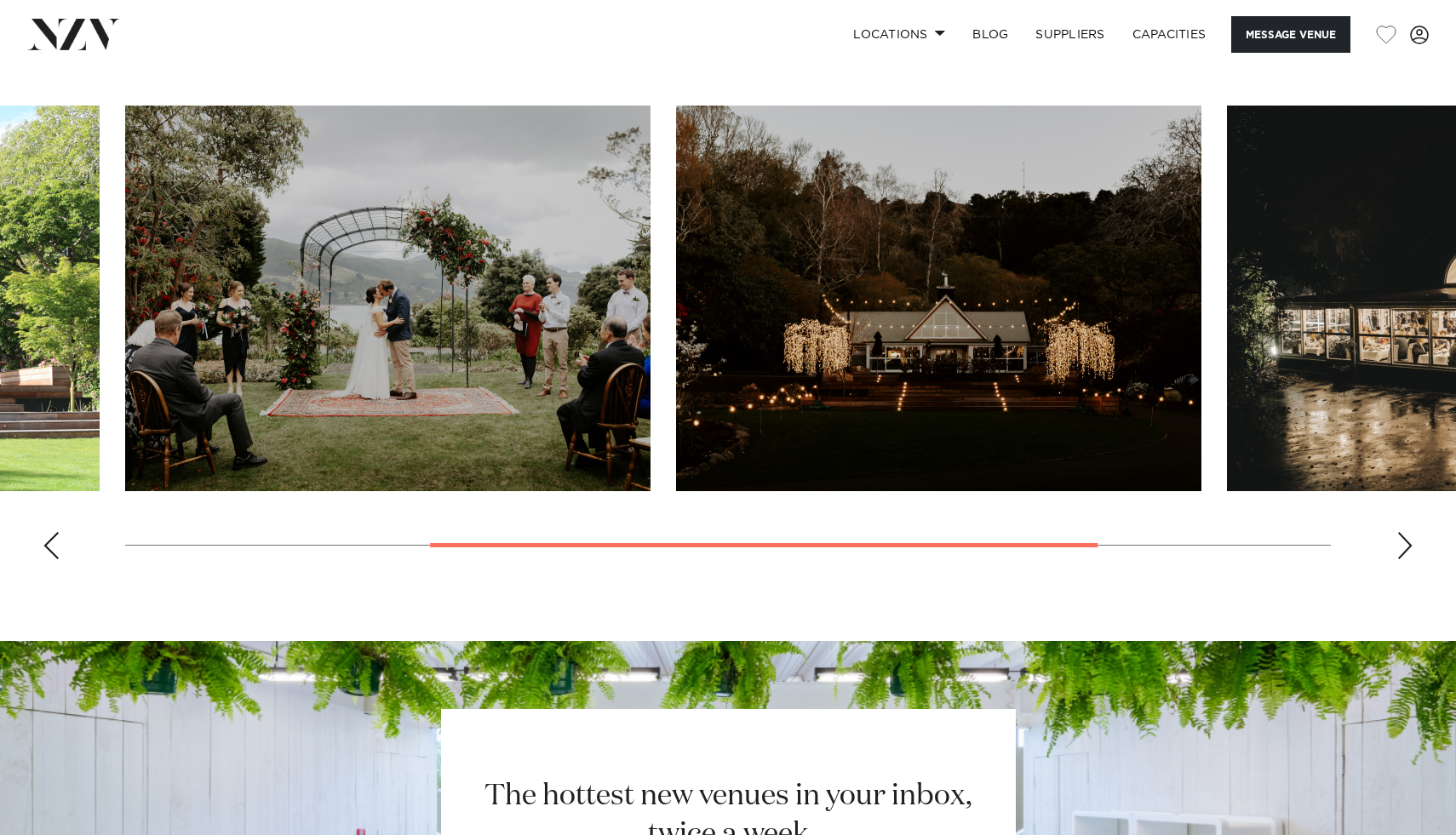
click at [1402, 538] on div "Next slide" at bounding box center [1405, 545] width 17 height 27
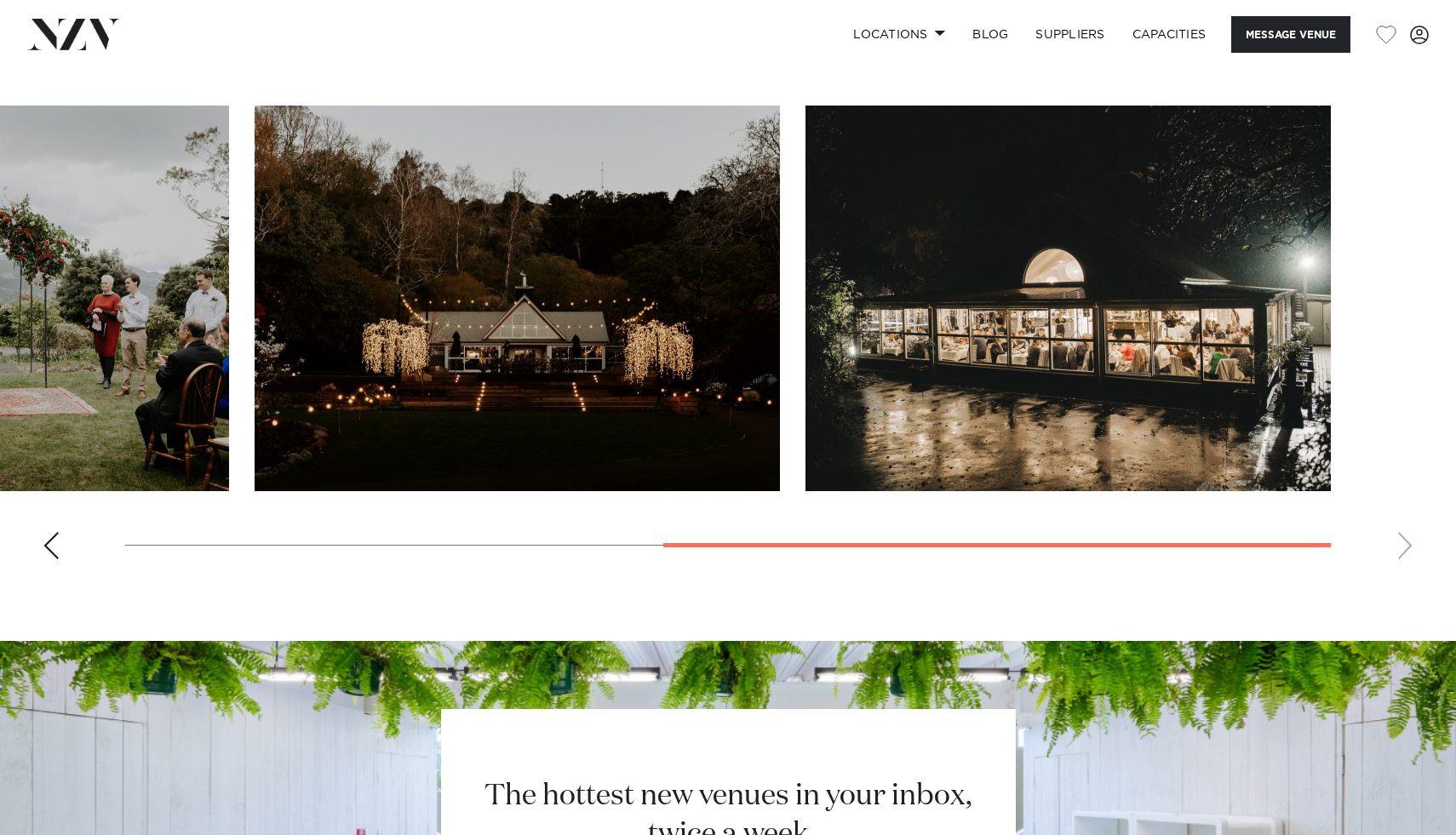
click at [1402, 538] on swiper-container at bounding box center [728, 339] width 1456 height 468
click at [1410, 541] on swiper-container at bounding box center [728, 339] width 1456 height 468
click at [1415, 542] on swiper-container at bounding box center [728, 339] width 1456 height 468
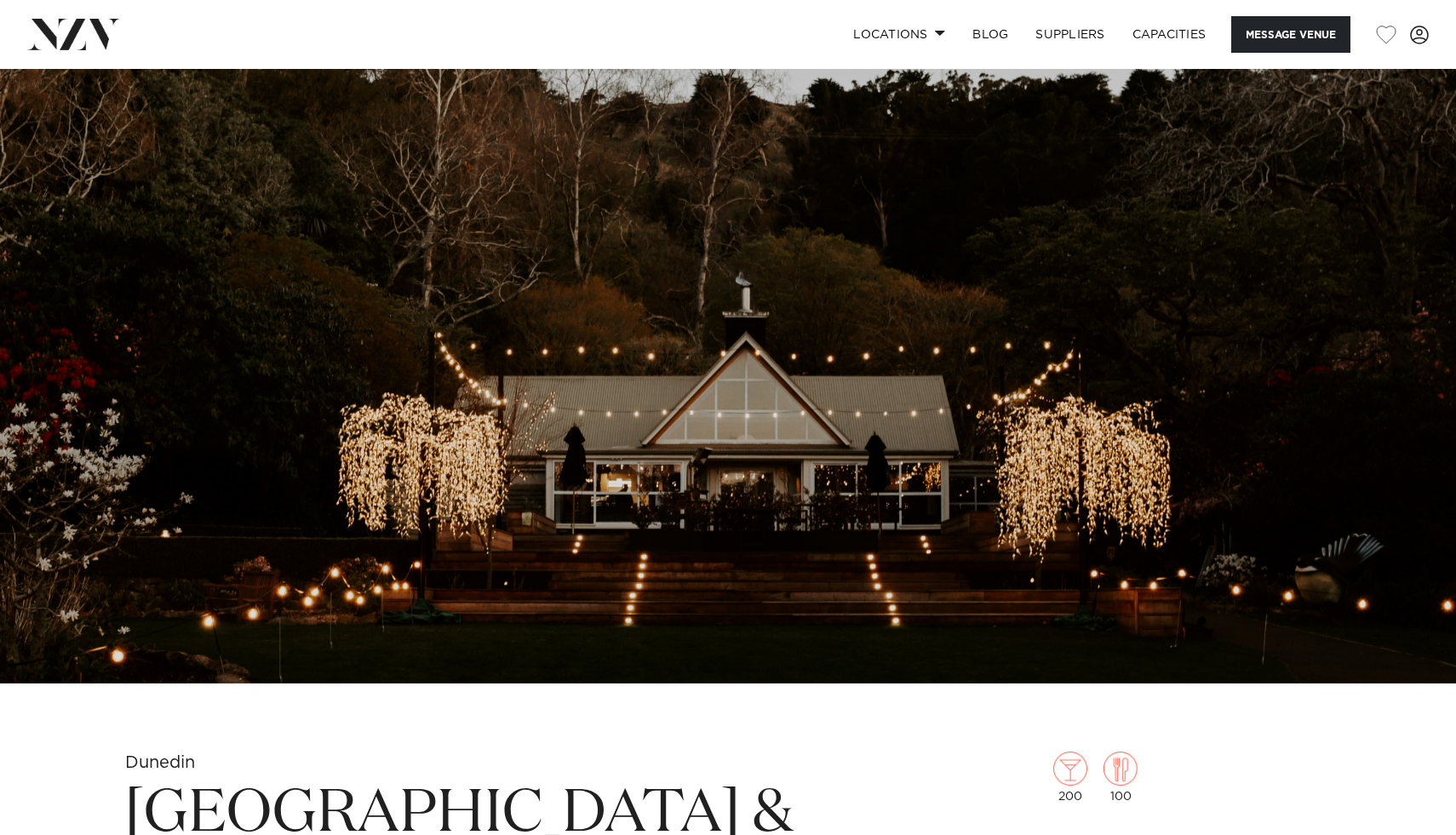
scroll to position [0, 0]
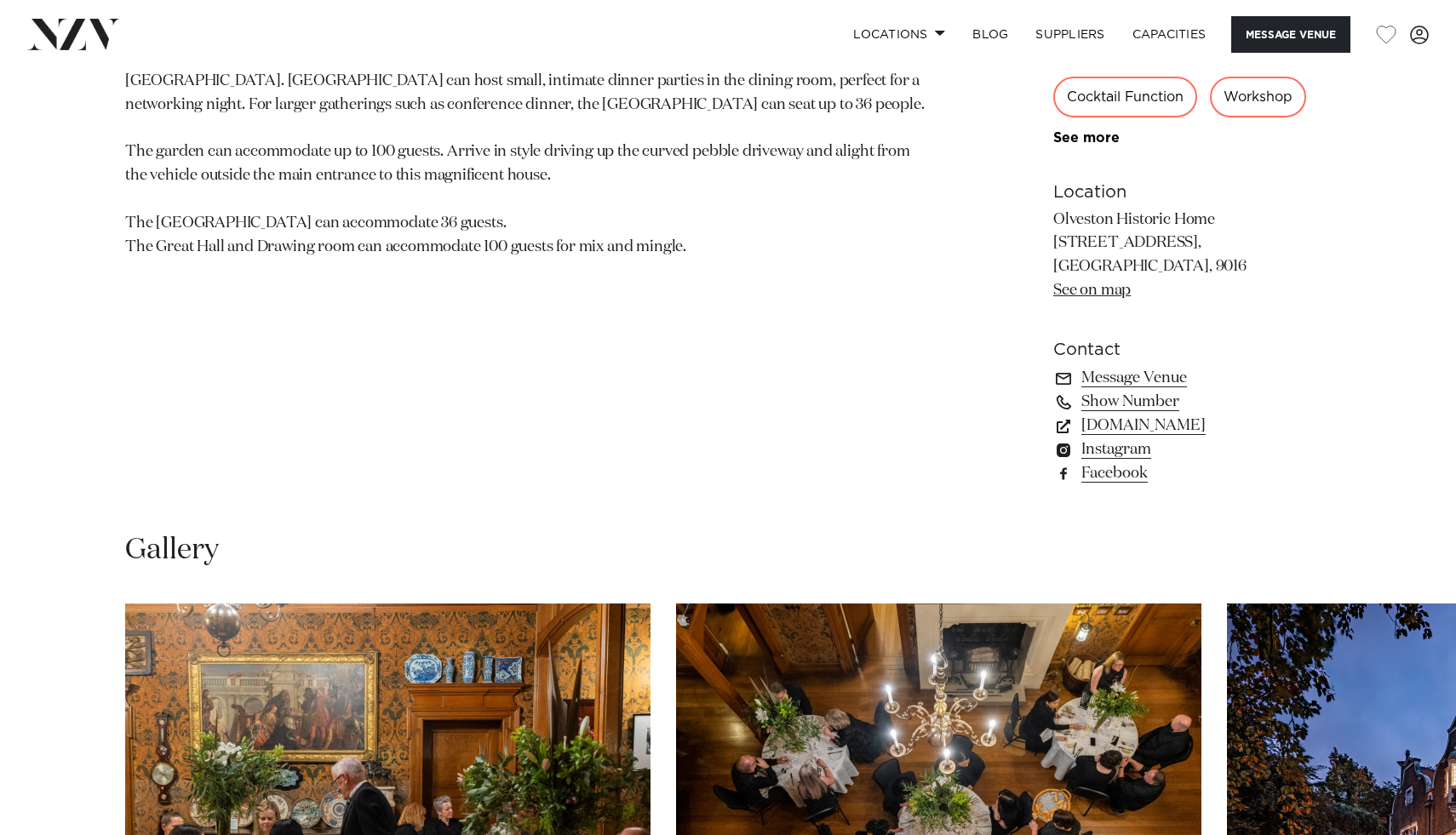
scroll to position [1397, 0]
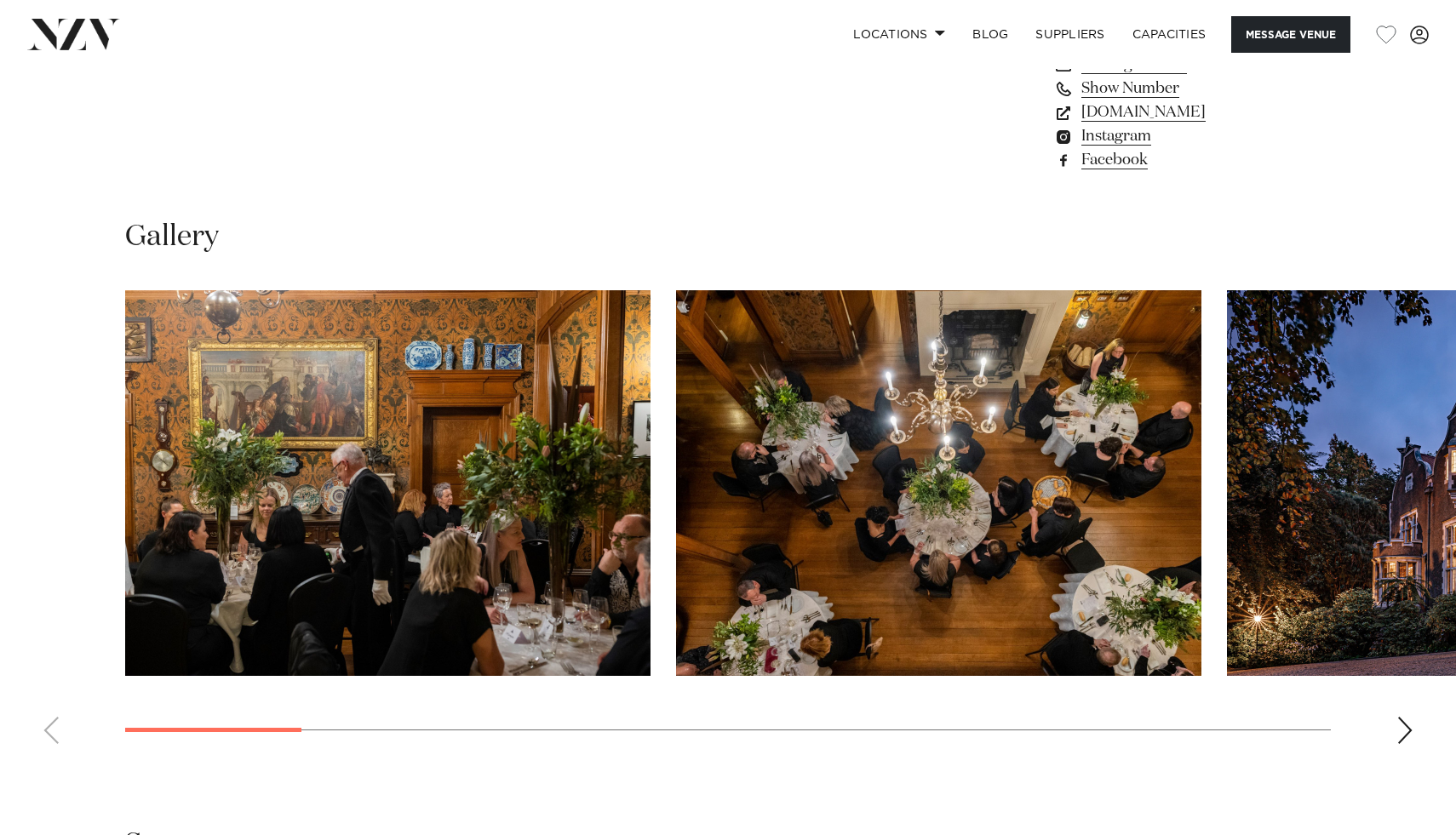
click at [1399, 731] on div "Next slide" at bounding box center [1405, 730] width 17 height 27
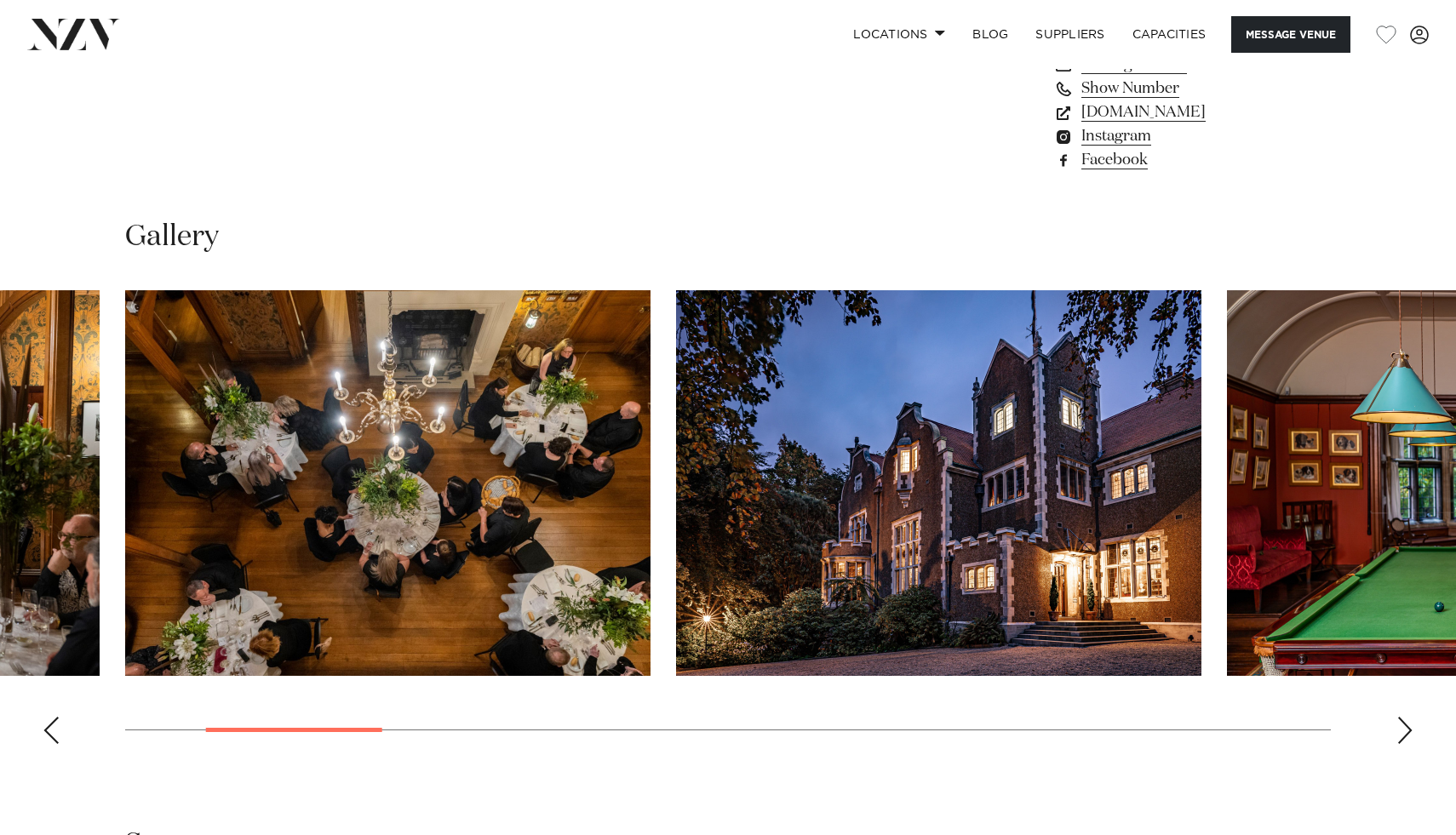
click at [1399, 731] on div "Next slide" at bounding box center [1405, 730] width 17 height 27
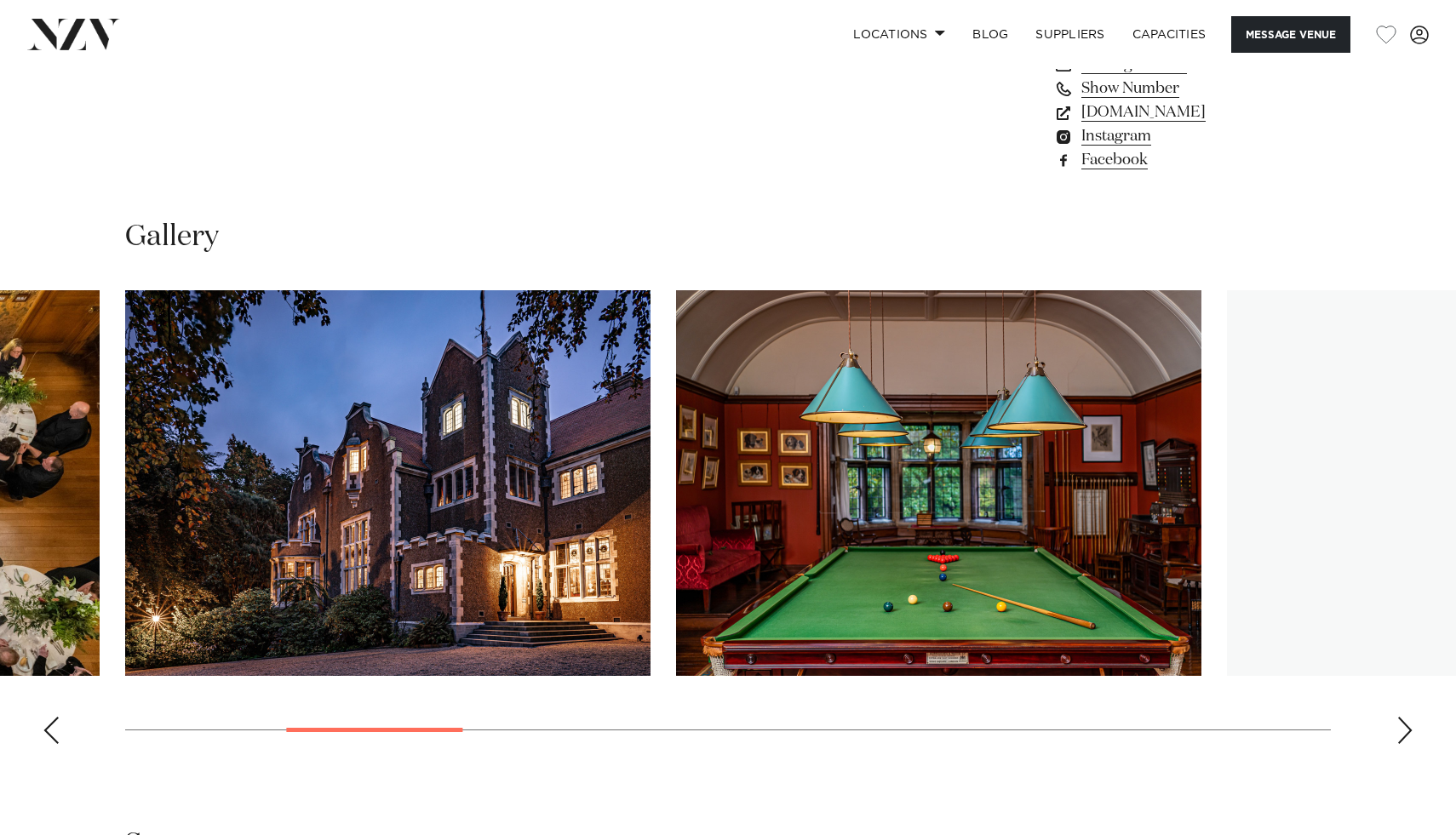
click at [1399, 731] on div "Next slide" at bounding box center [1405, 730] width 17 height 27
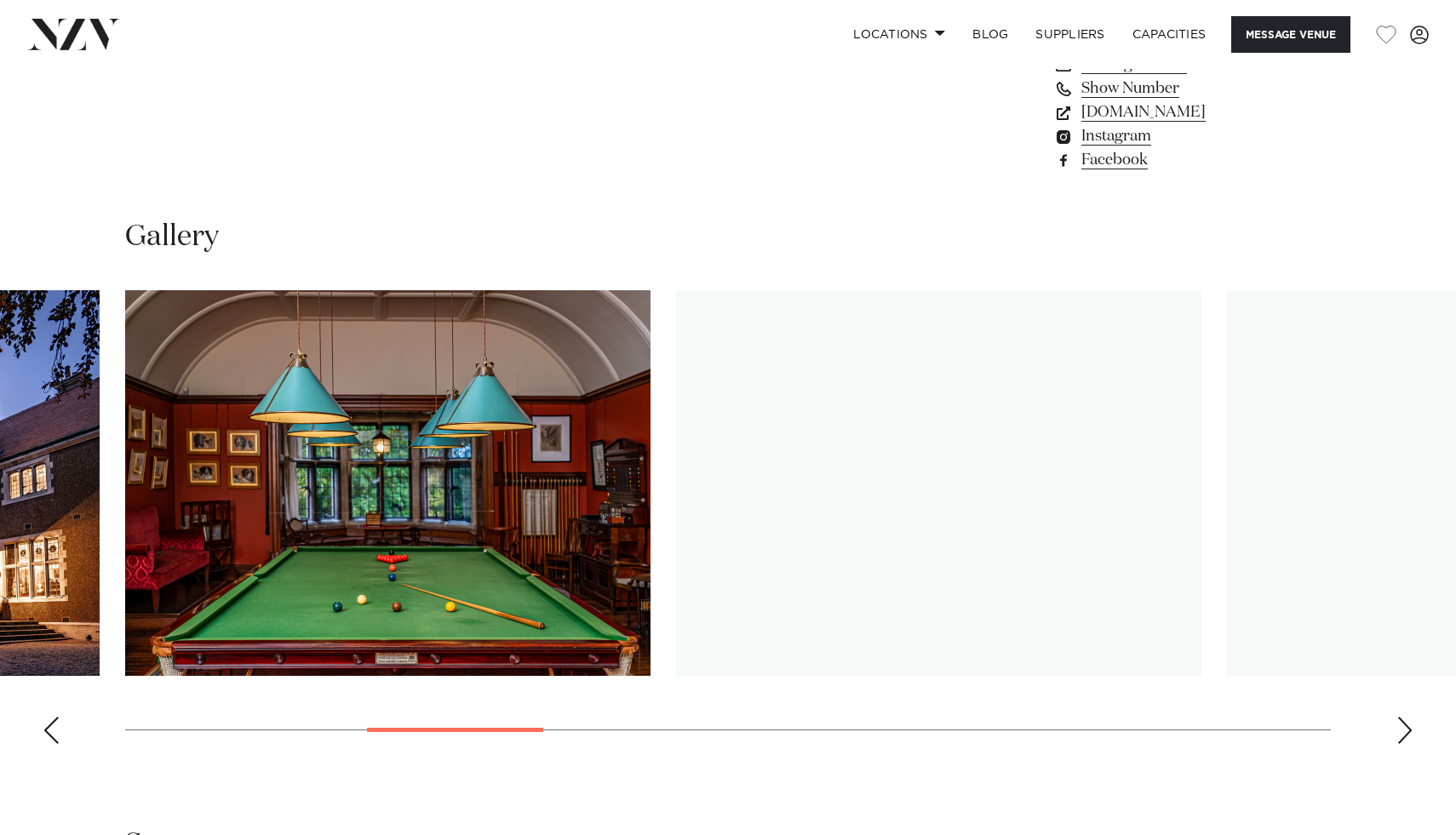
click at [1404, 728] on div "Next slide" at bounding box center [1405, 730] width 17 height 27
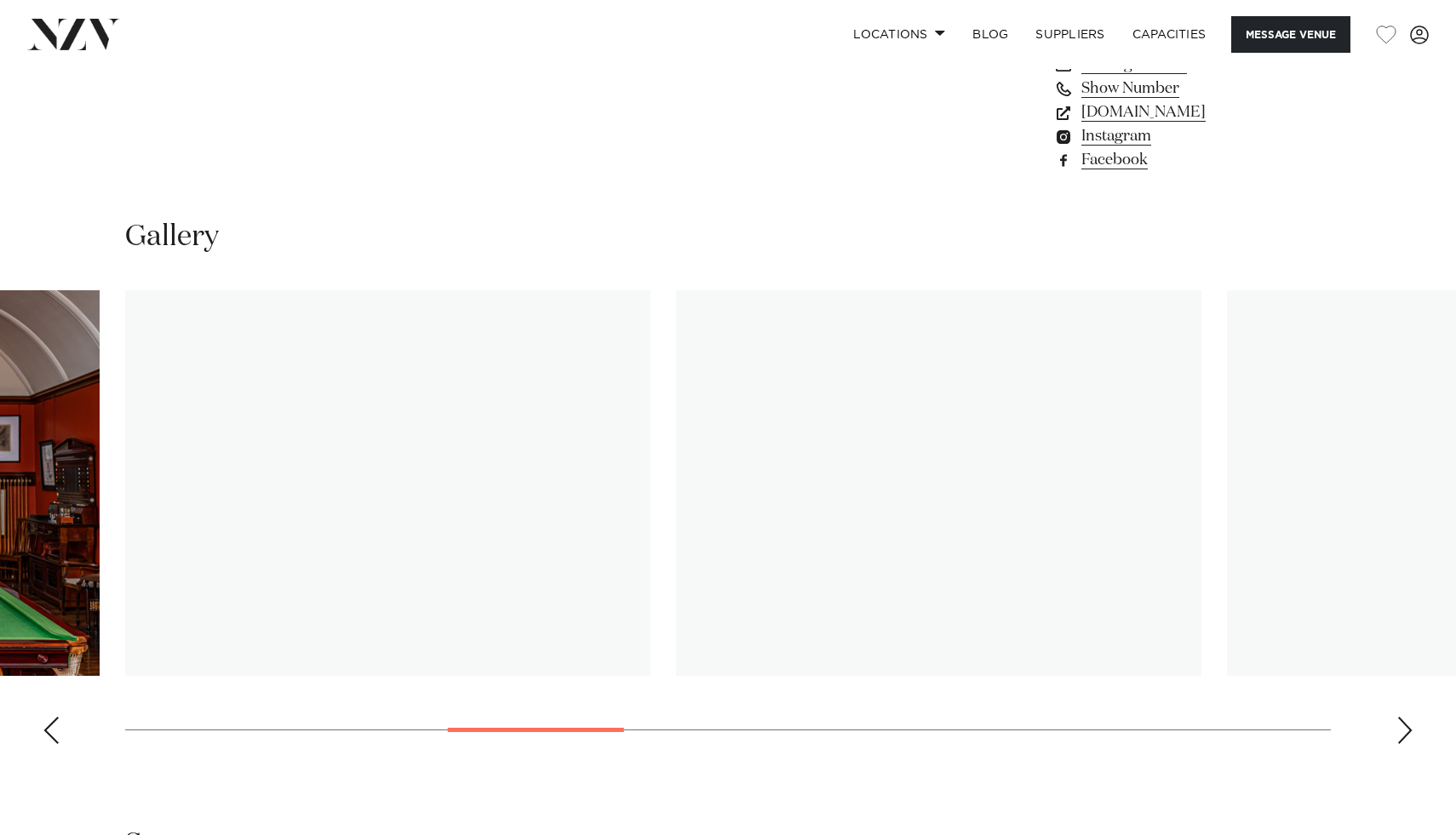
click at [1407, 733] on div "Next slide" at bounding box center [1405, 730] width 17 height 27
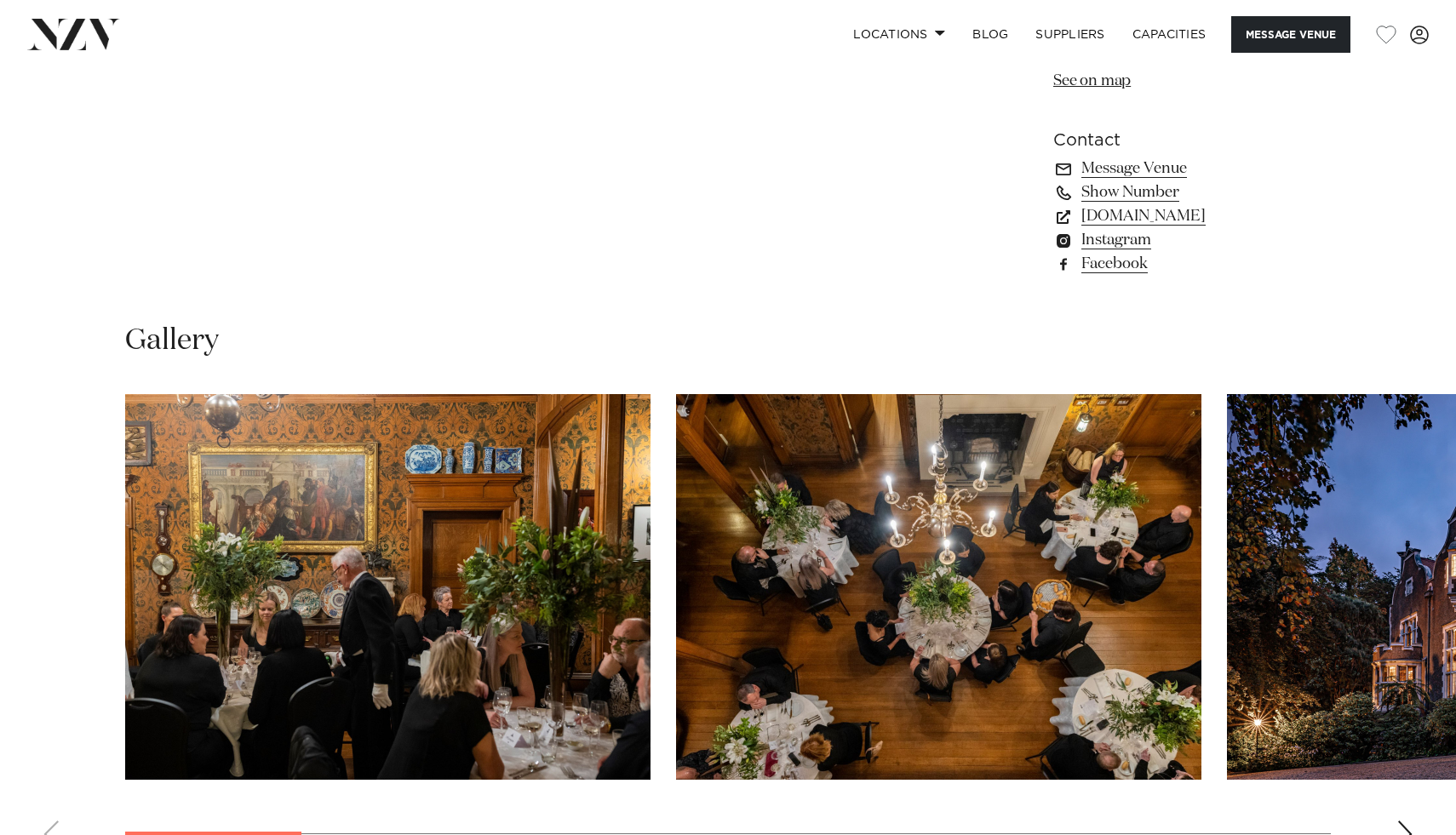
scroll to position [1557, 0]
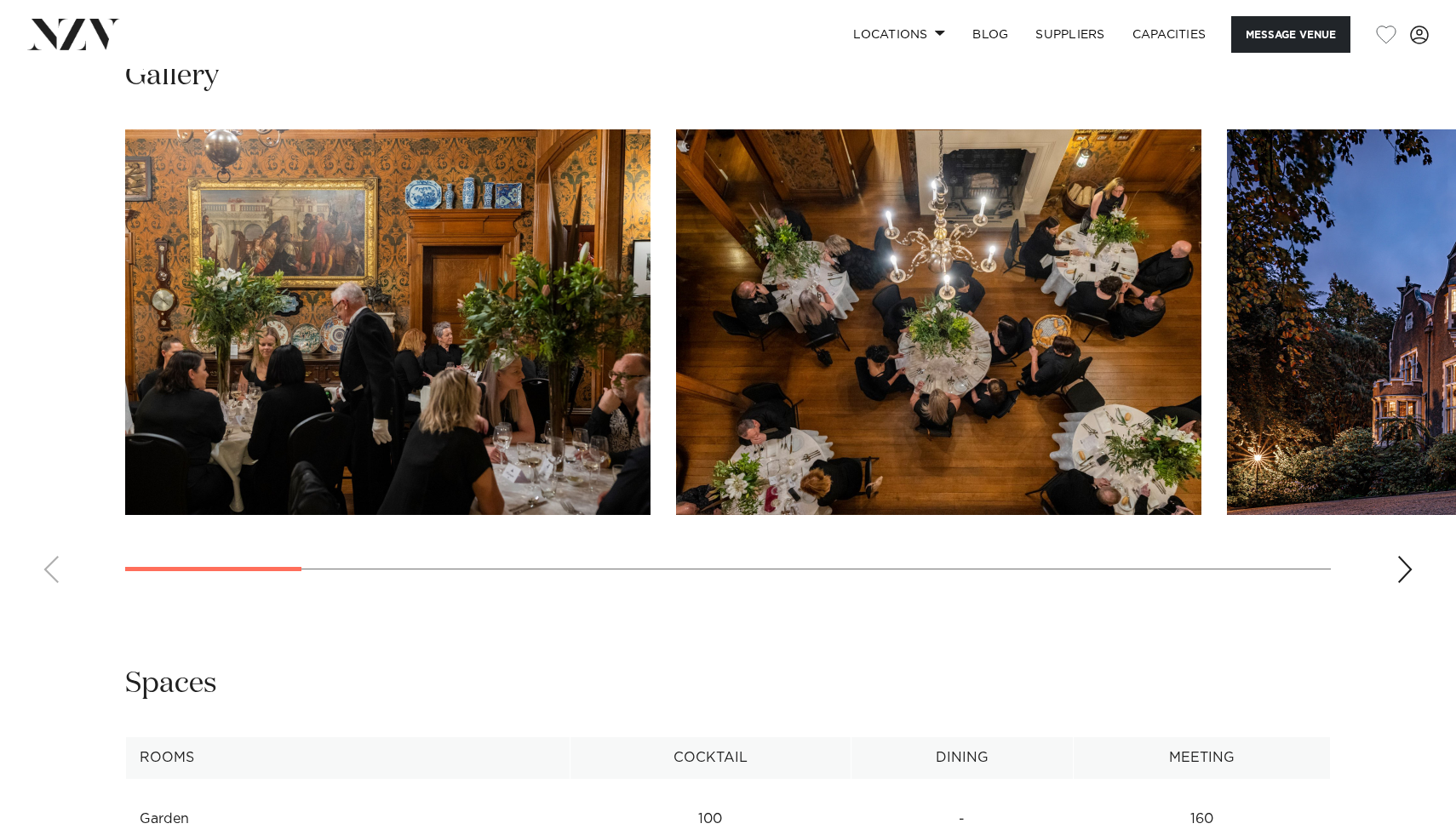
click at [1385, 563] on swiper-container at bounding box center [728, 363] width 1456 height 468
click at [1405, 571] on div "Next slide" at bounding box center [1405, 569] width 17 height 27
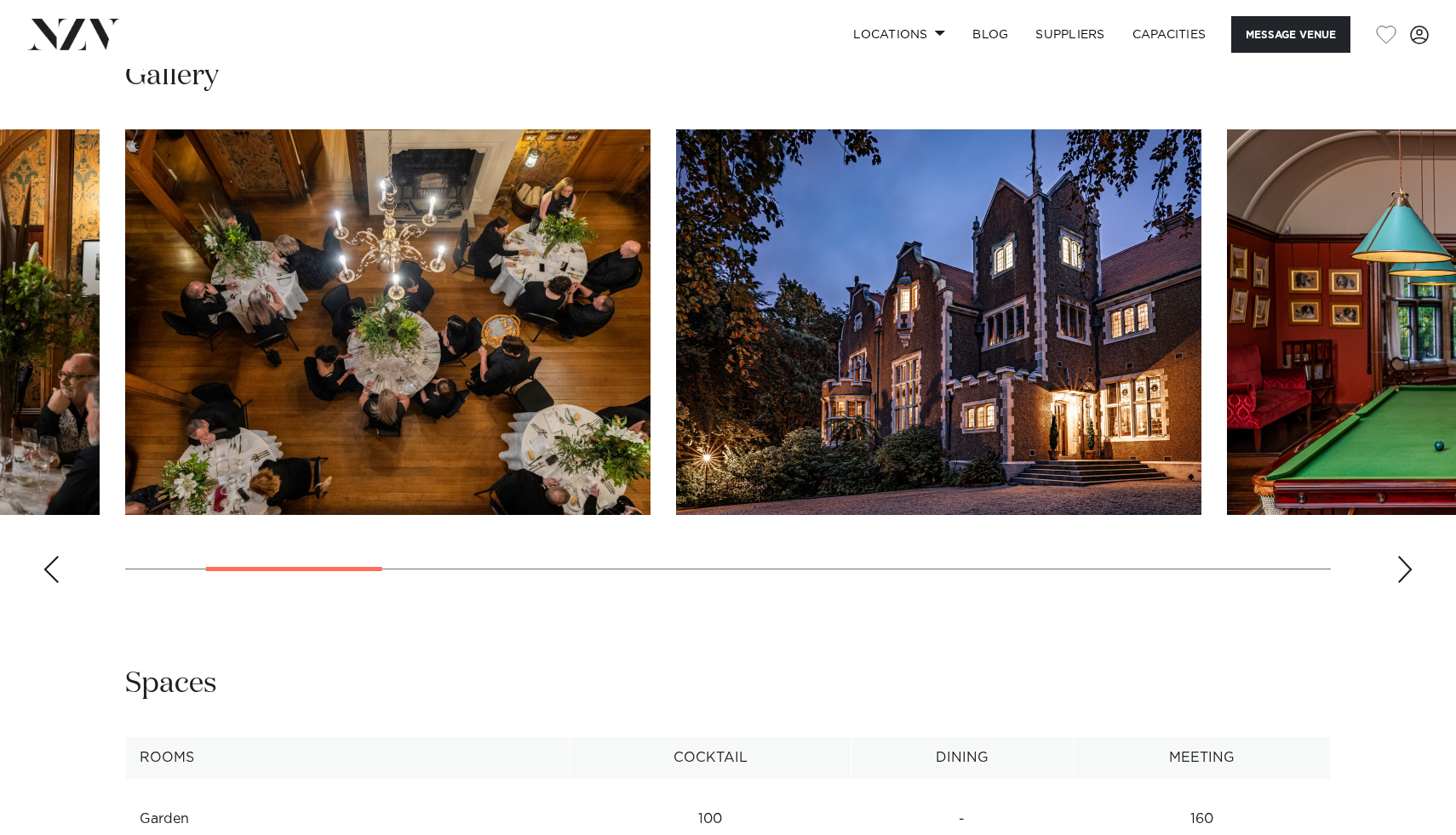
click at [1404, 570] on div "Next slide" at bounding box center [1405, 569] width 17 height 27
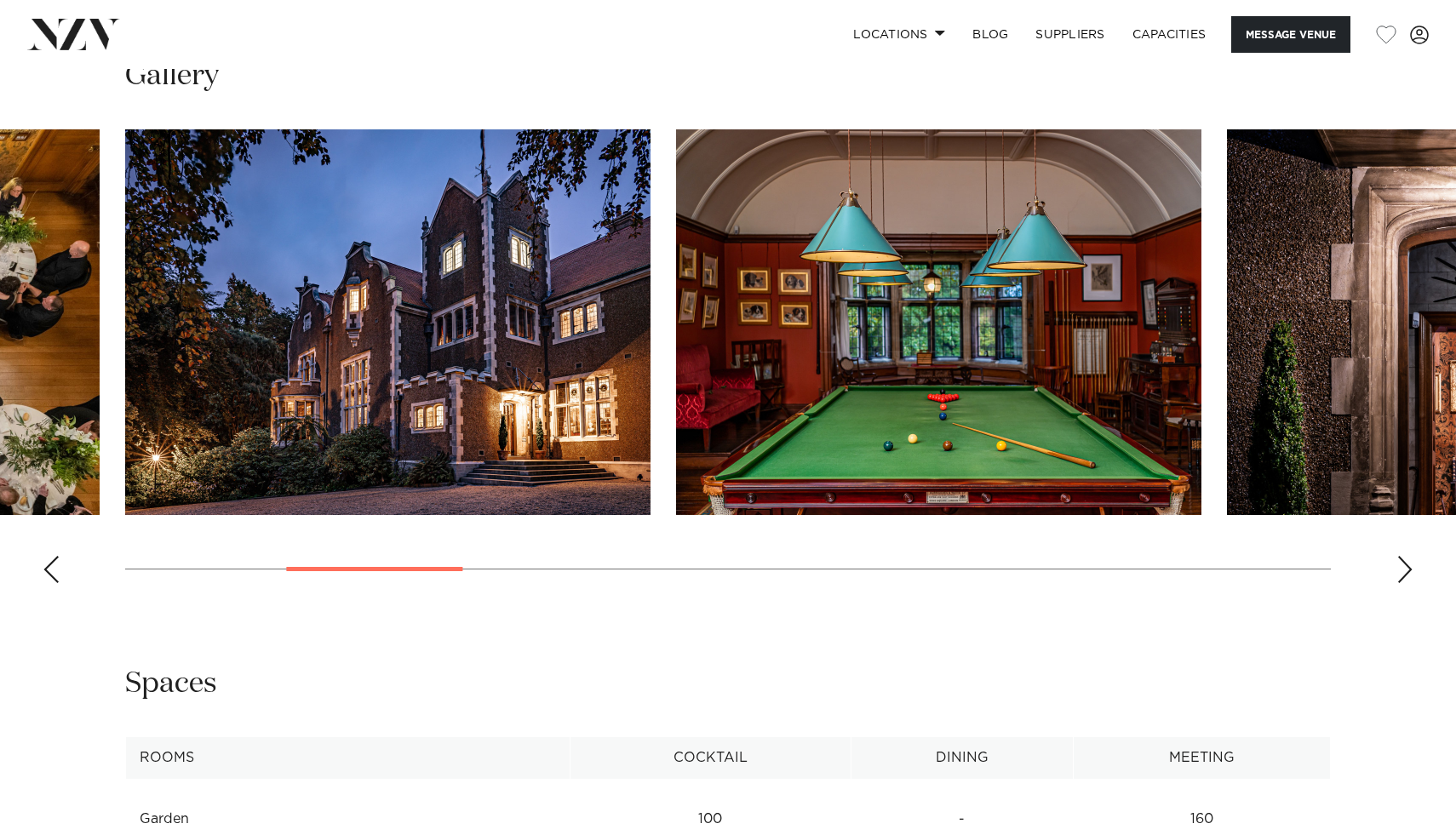
click at [1404, 570] on div "Next slide" at bounding box center [1405, 569] width 17 height 27
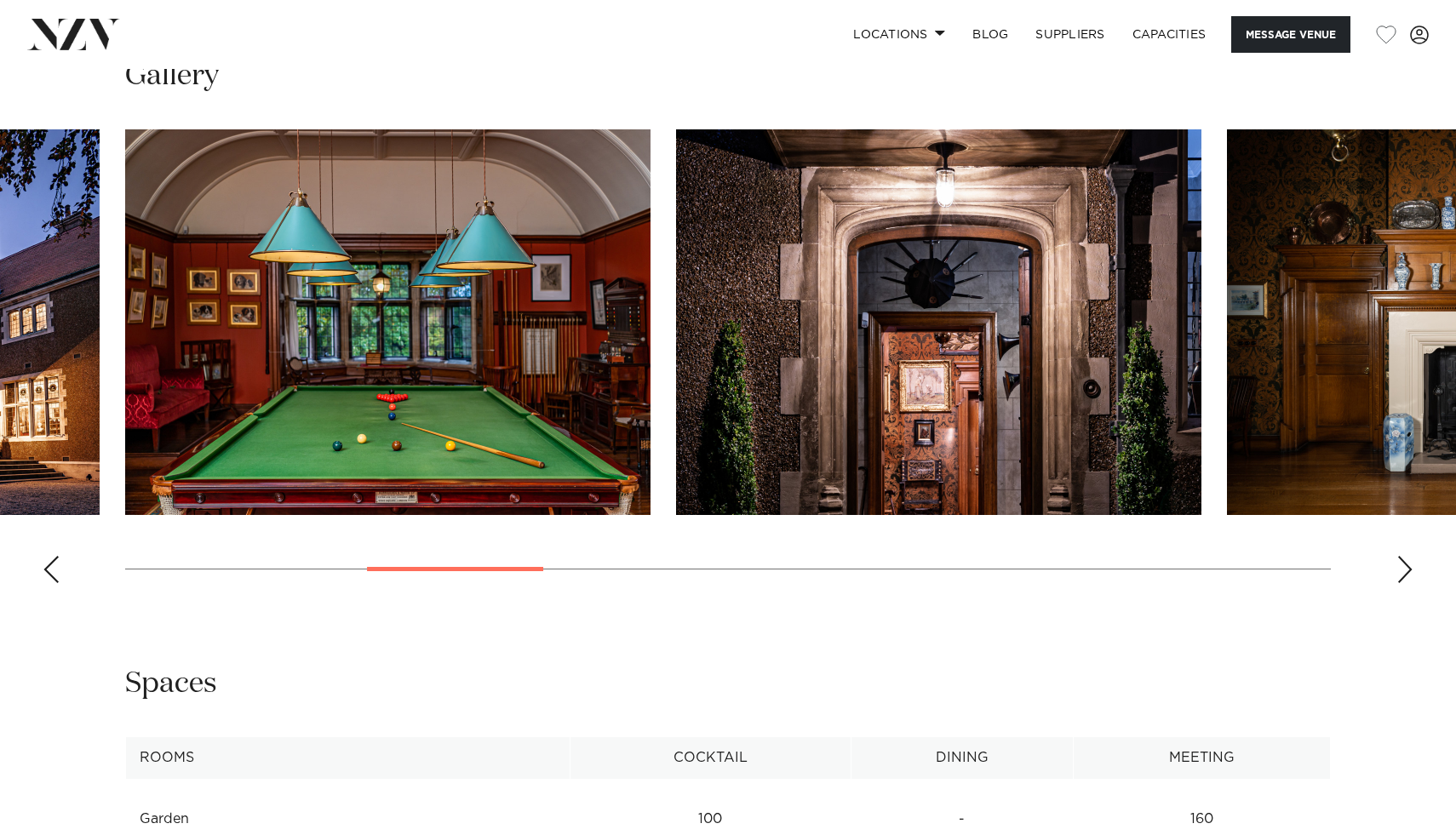
click at [1404, 570] on div "Next slide" at bounding box center [1405, 569] width 17 height 27
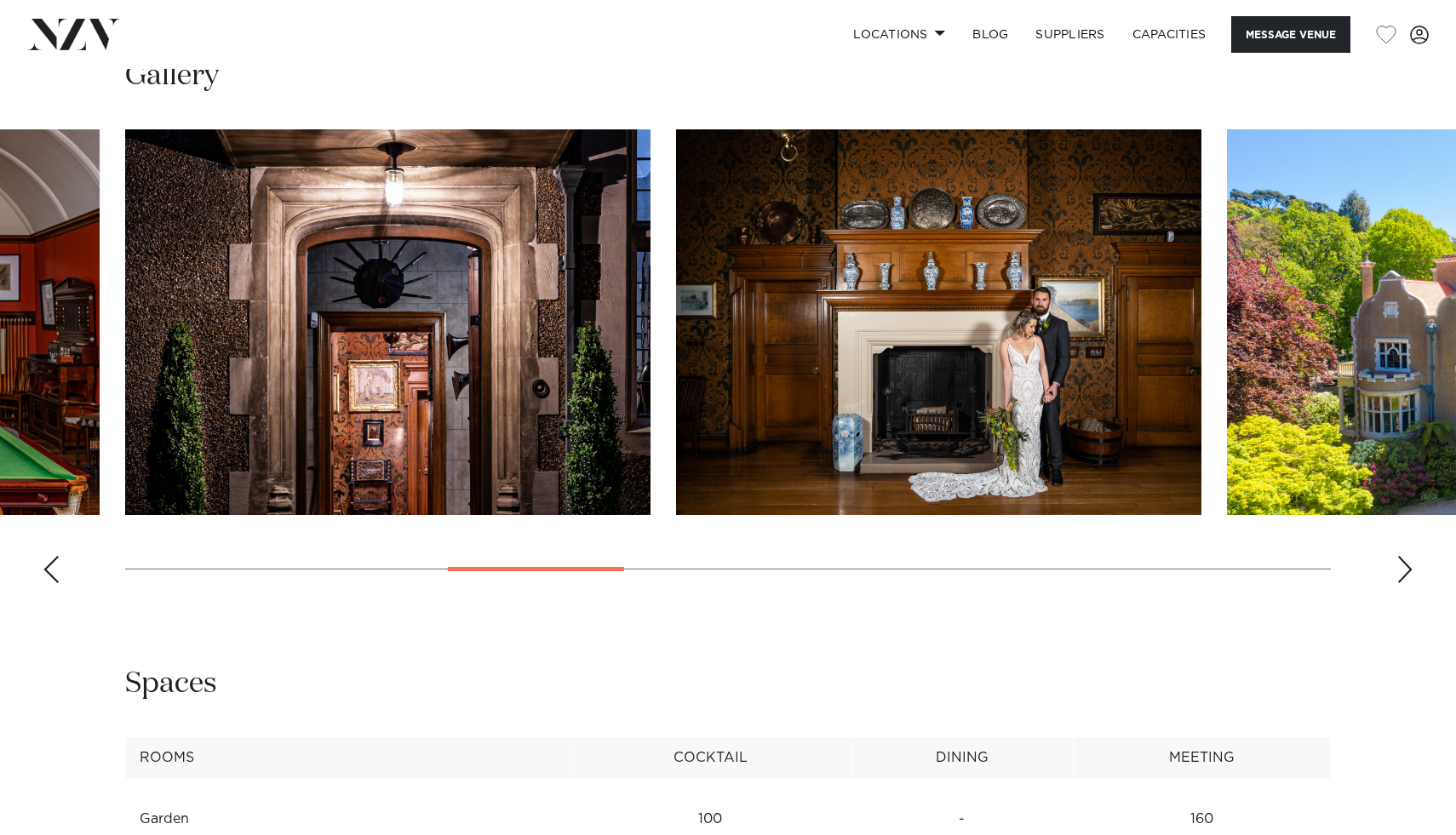
click at [1404, 570] on div "Next slide" at bounding box center [1405, 569] width 17 height 27
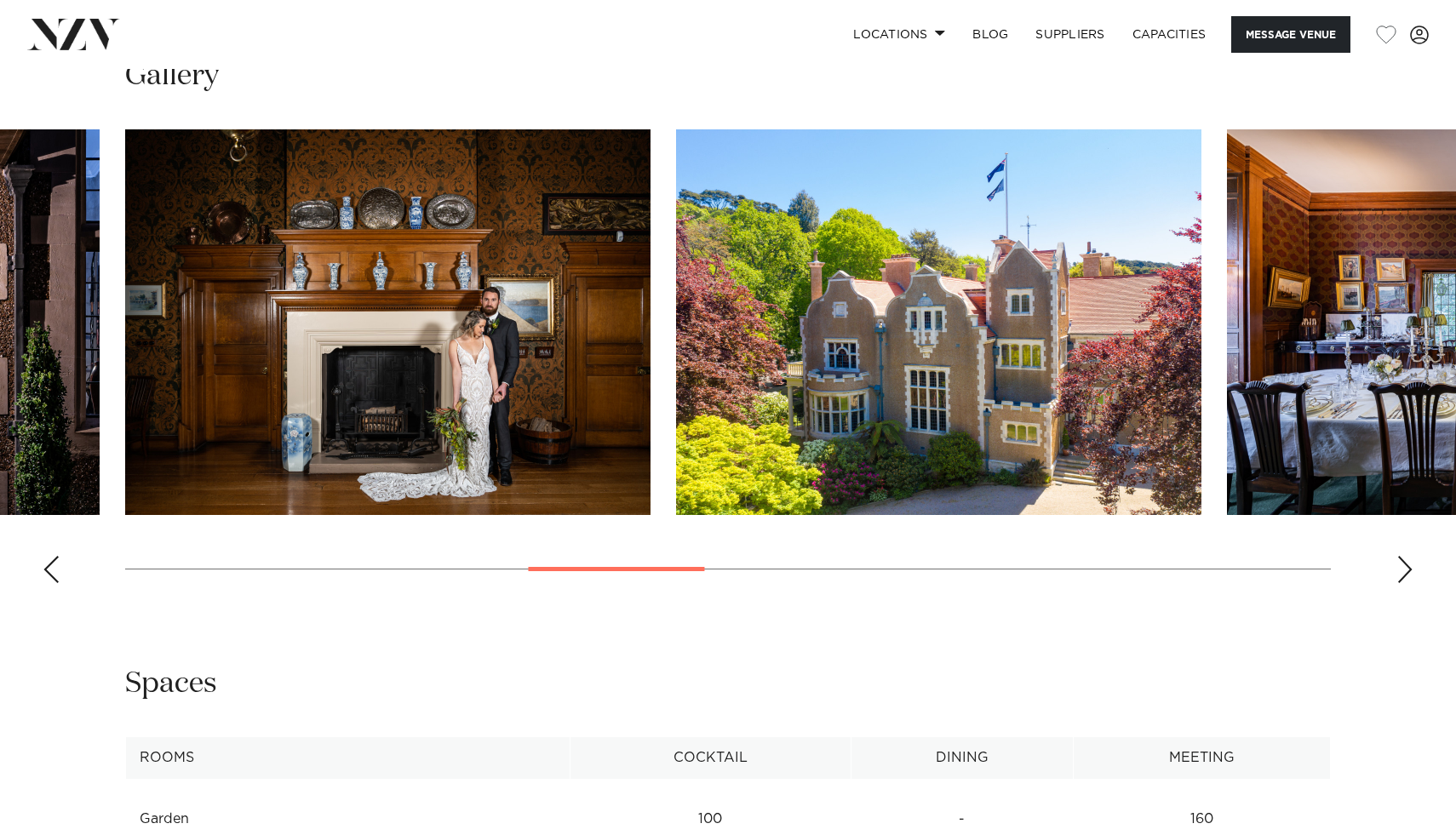
click at [1404, 570] on div "Next slide" at bounding box center [1405, 569] width 17 height 27
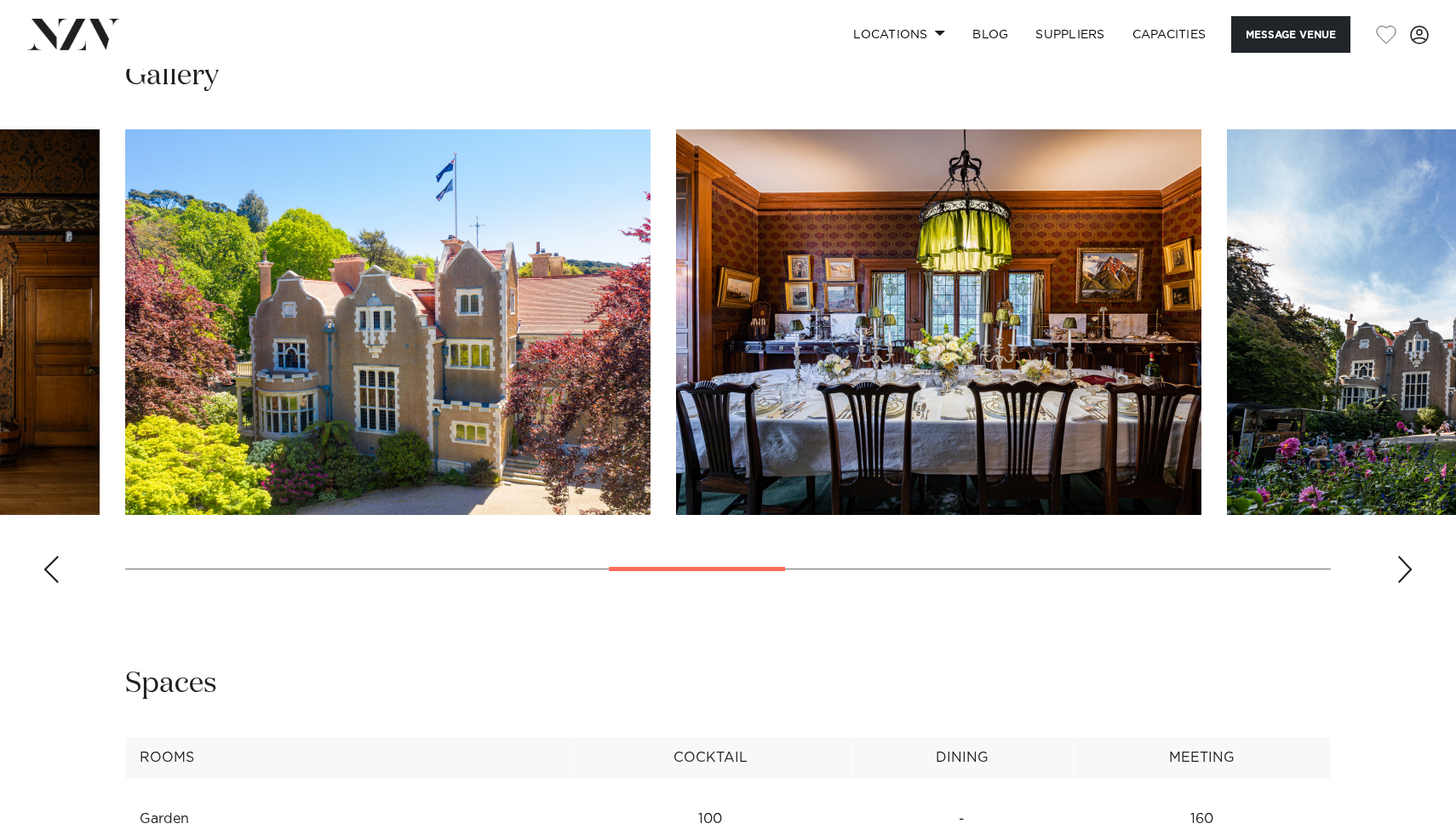
click at [1404, 571] on div "Next slide" at bounding box center [1405, 569] width 17 height 27
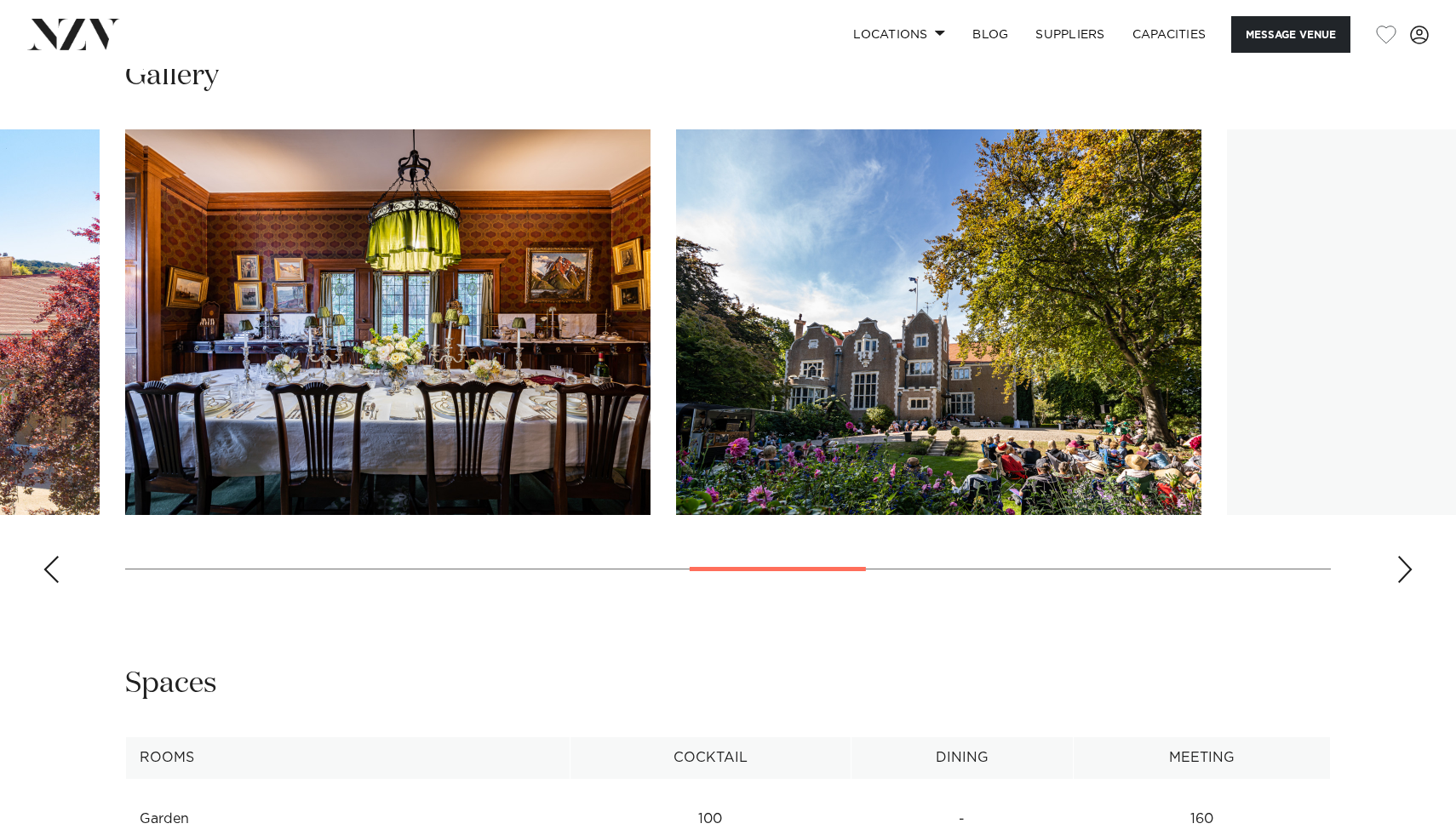
click at [1404, 571] on div "Next slide" at bounding box center [1405, 569] width 17 height 27
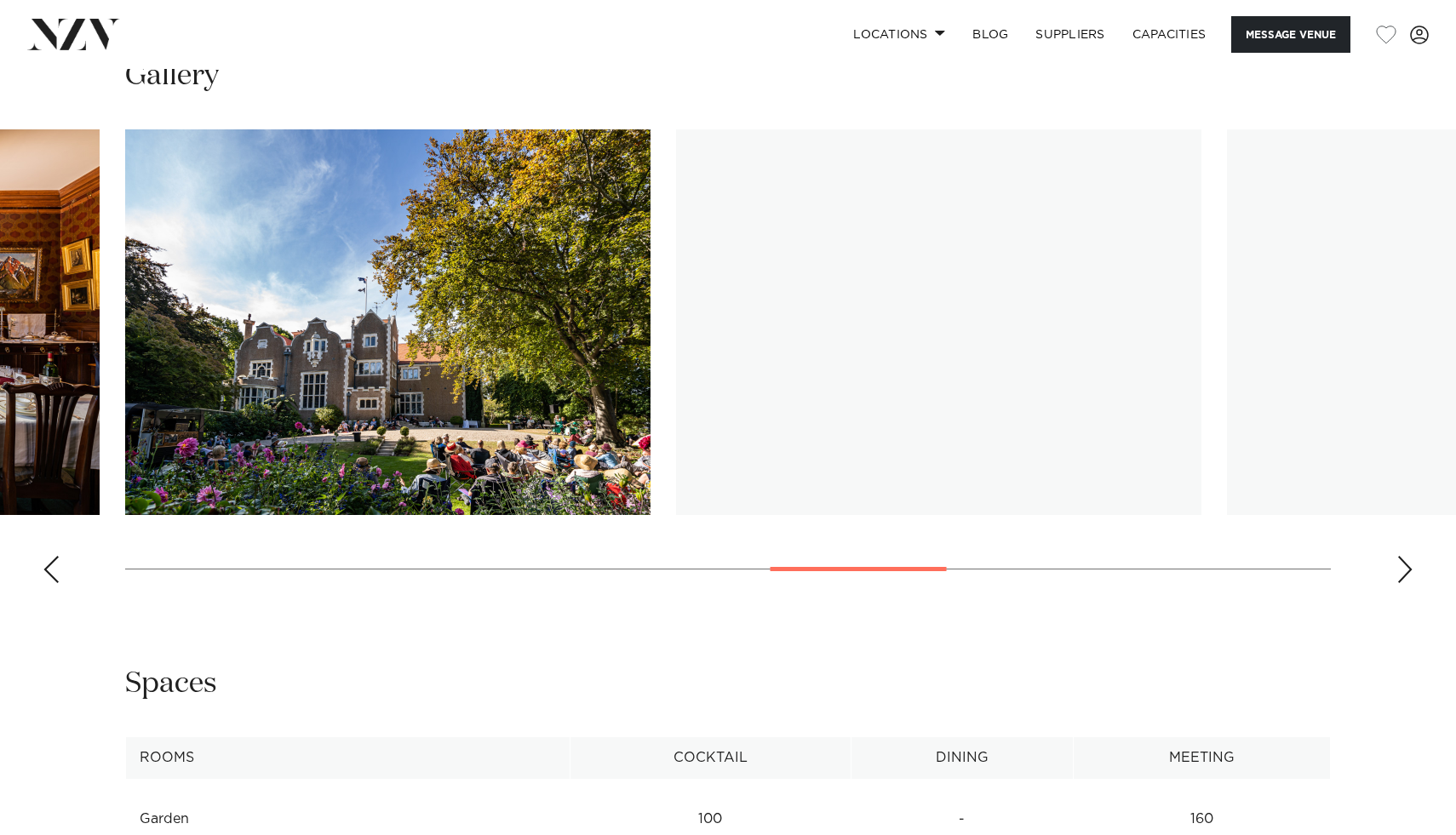
click at [1404, 571] on div "Next slide" at bounding box center [1405, 569] width 17 height 27
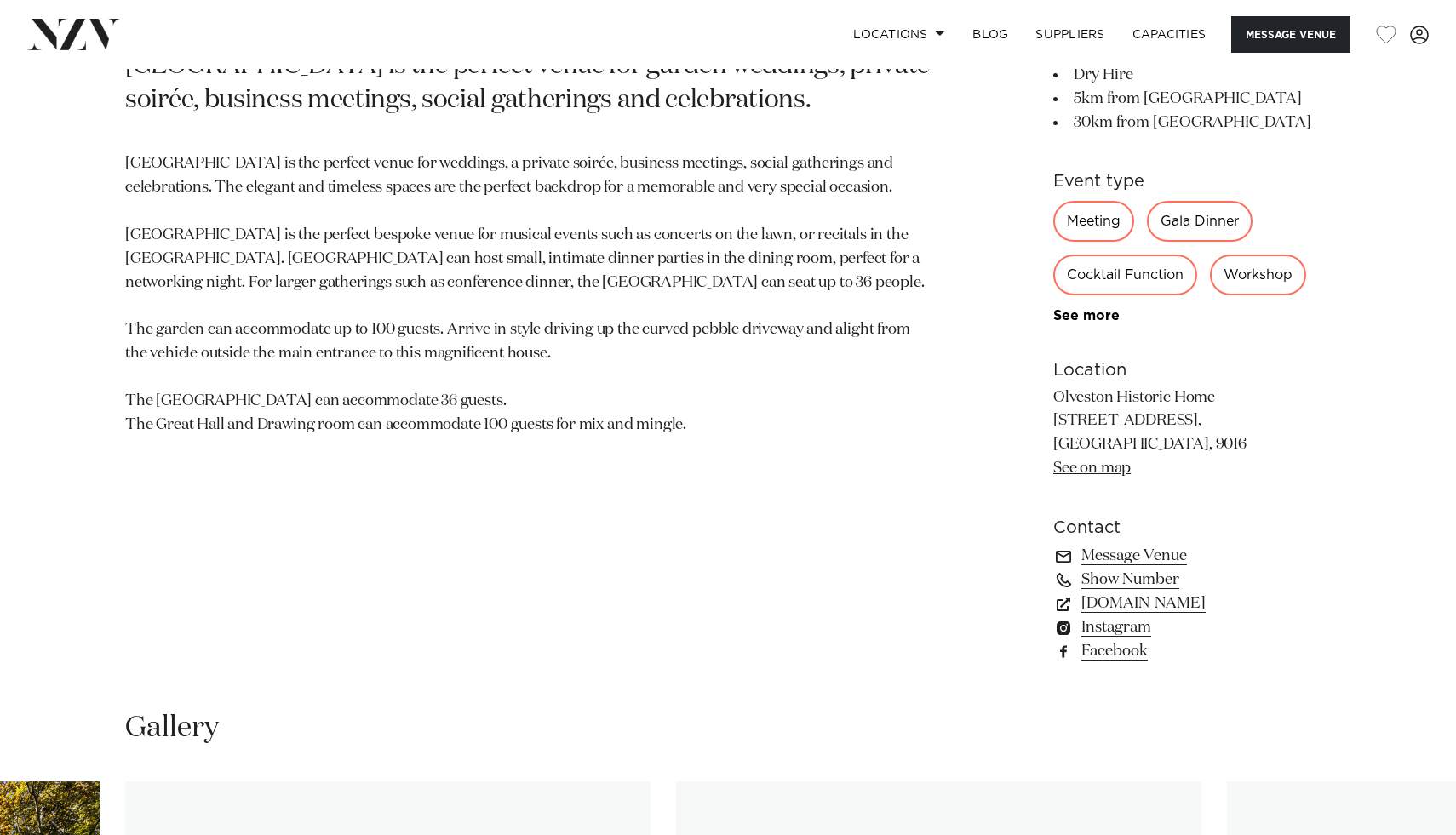
scroll to position [407, 0]
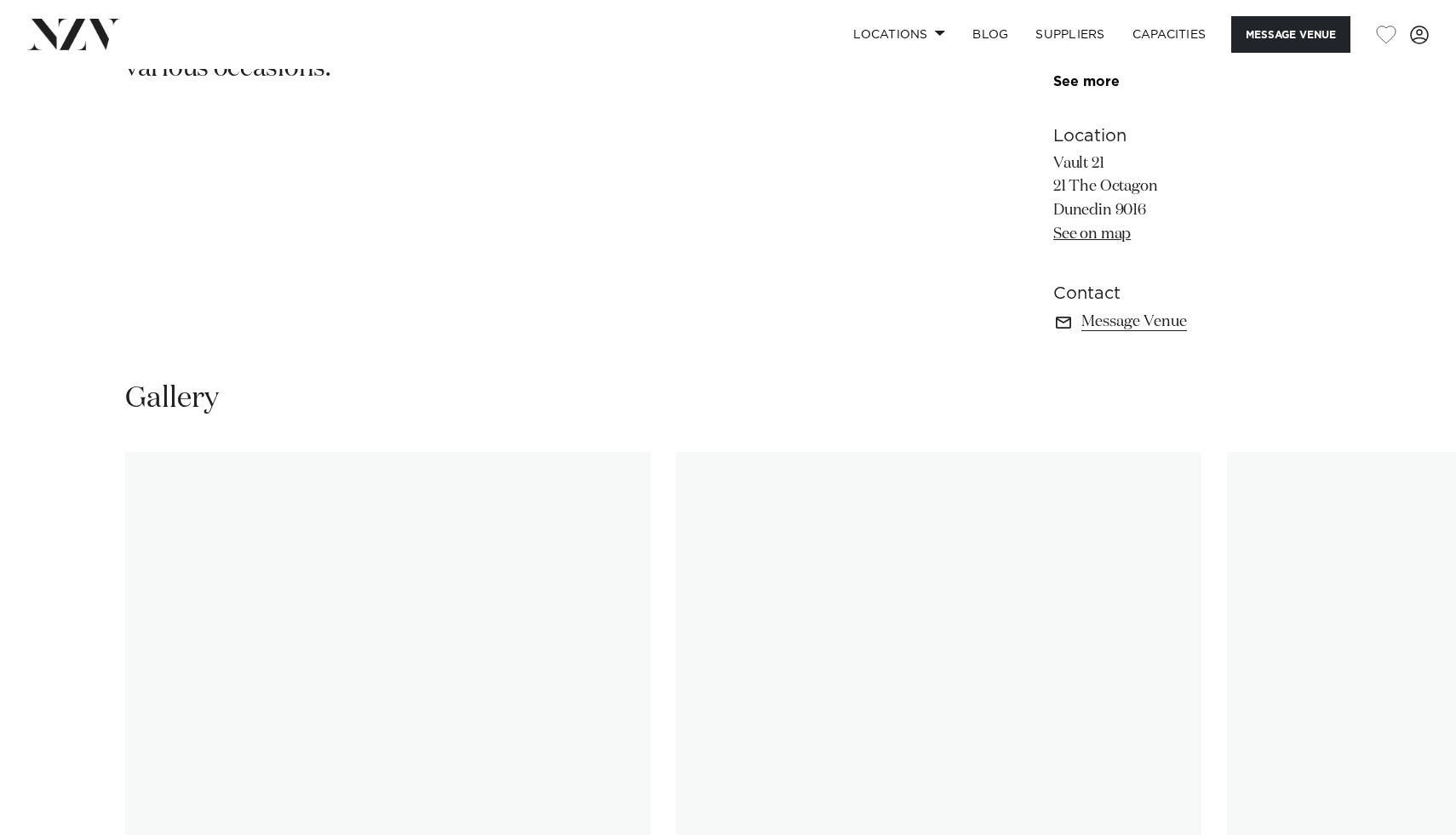
scroll to position [911, 0]
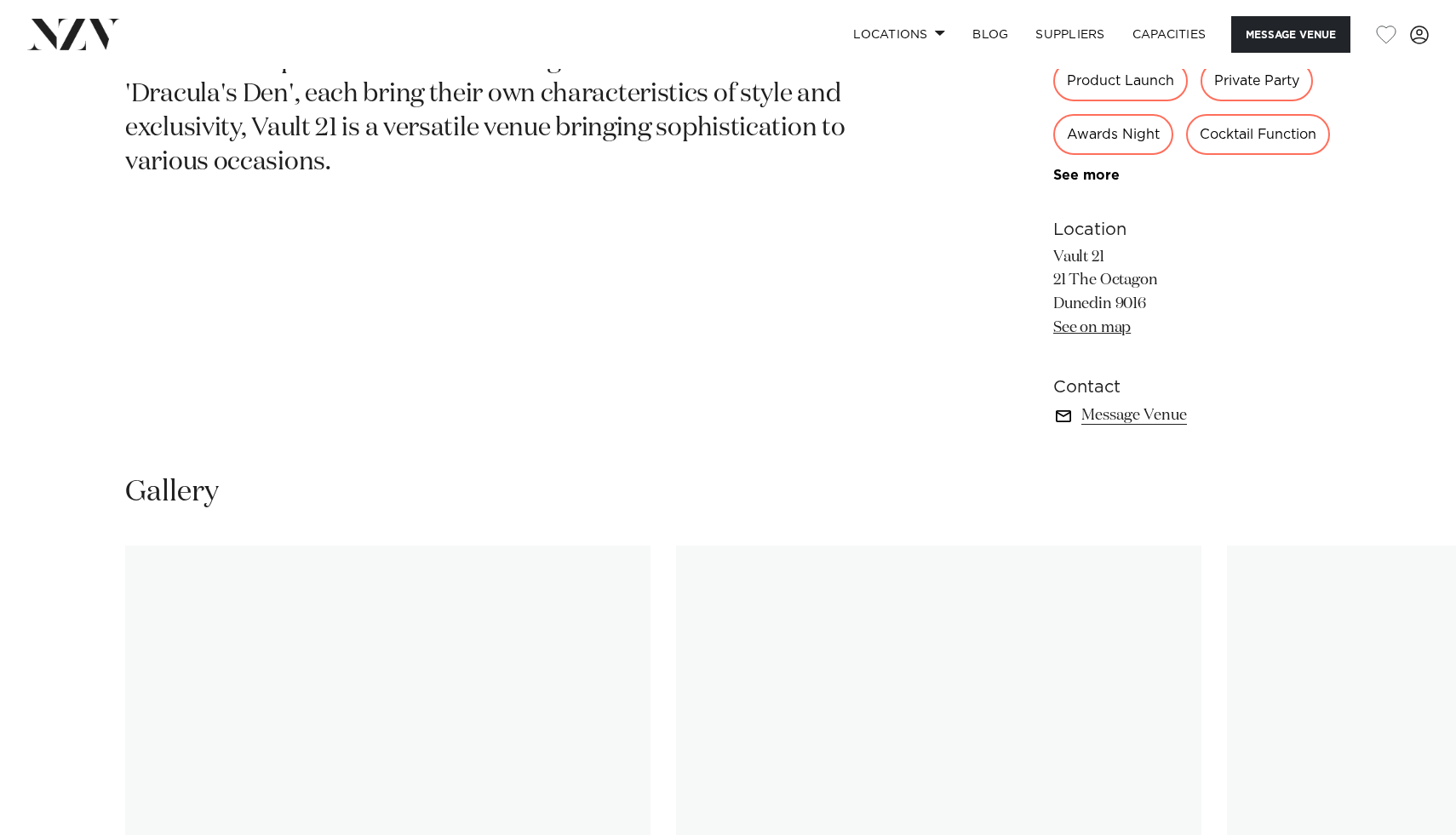
click at [1112, 428] on link "Message Venue" at bounding box center [1192, 416] width 277 height 24
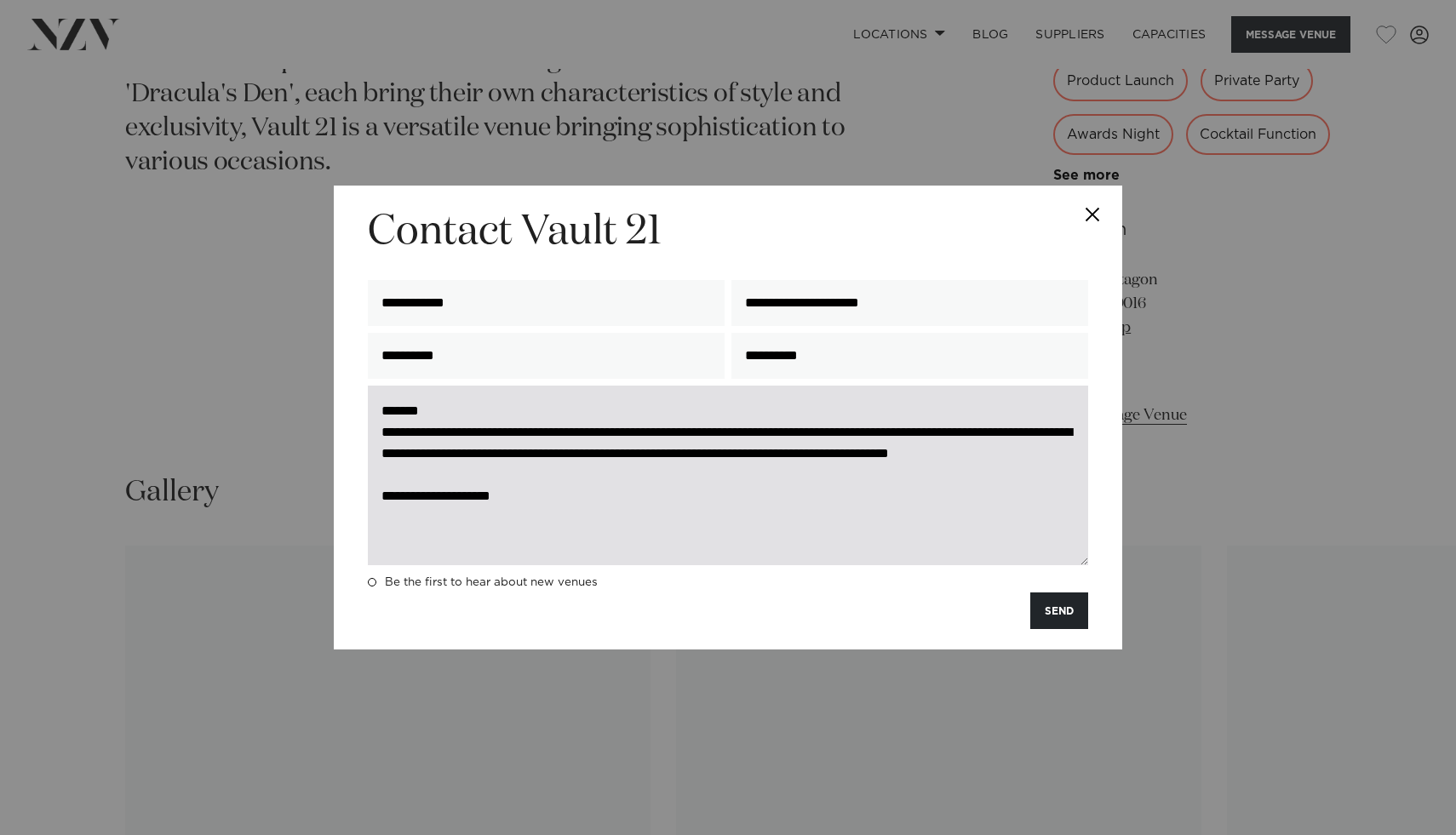
click at [1067, 476] on textarea "**********" at bounding box center [728, 475] width 721 height 179
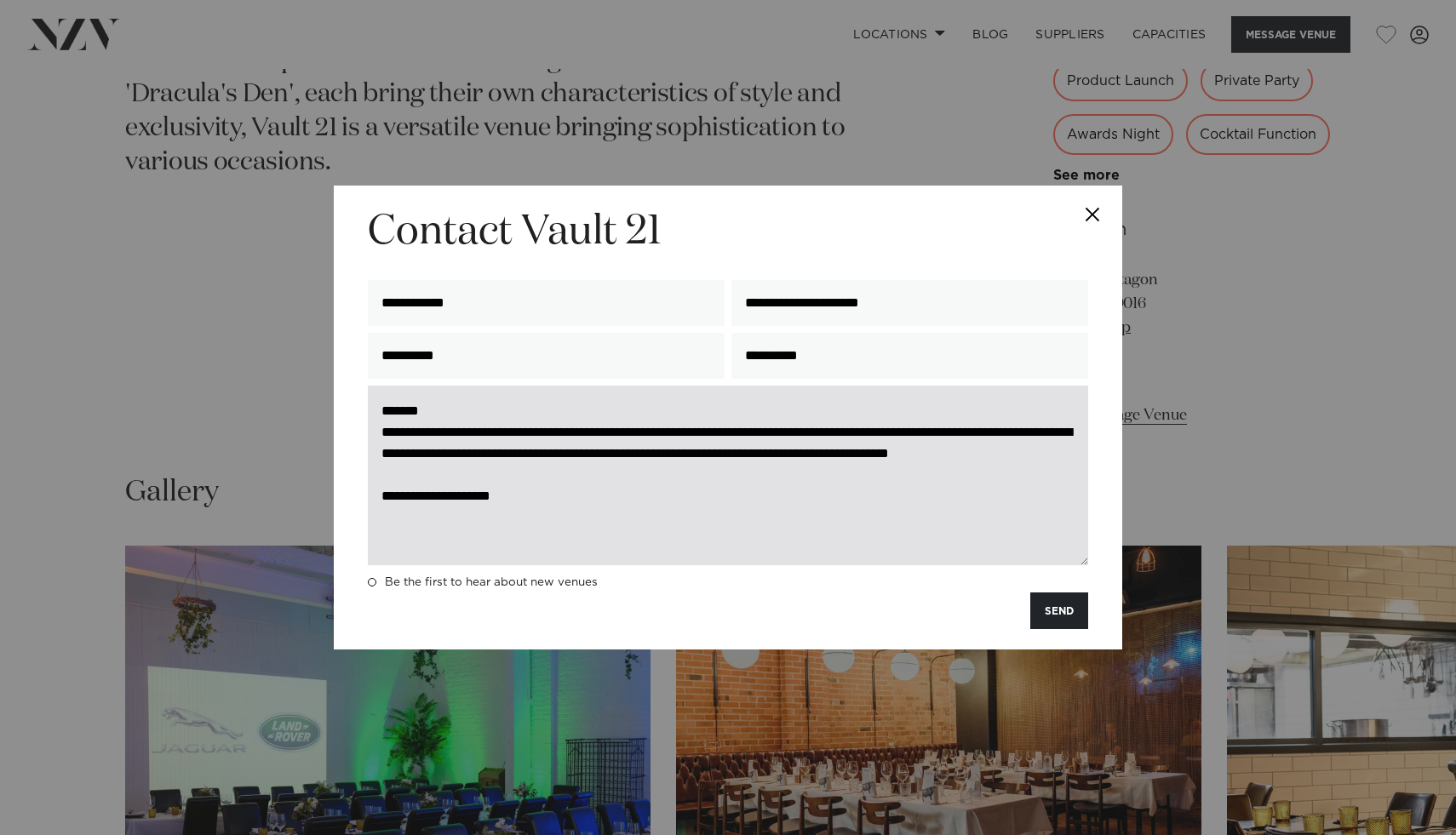
drag, startPoint x: 406, startPoint y: 459, endPoint x: 660, endPoint y: 463, distance: 254.0
click at [660, 463] on textarea "**********" at bounding box center [728, 475] width 721 height 179
click at [416, 460] on textarea "**********" at bounding box center [728, 475] width 721 height 179
drag, startPoint x: 488, startPoint y: 450, endPoint x: 539, endPoint y: 455, distance: 51.2
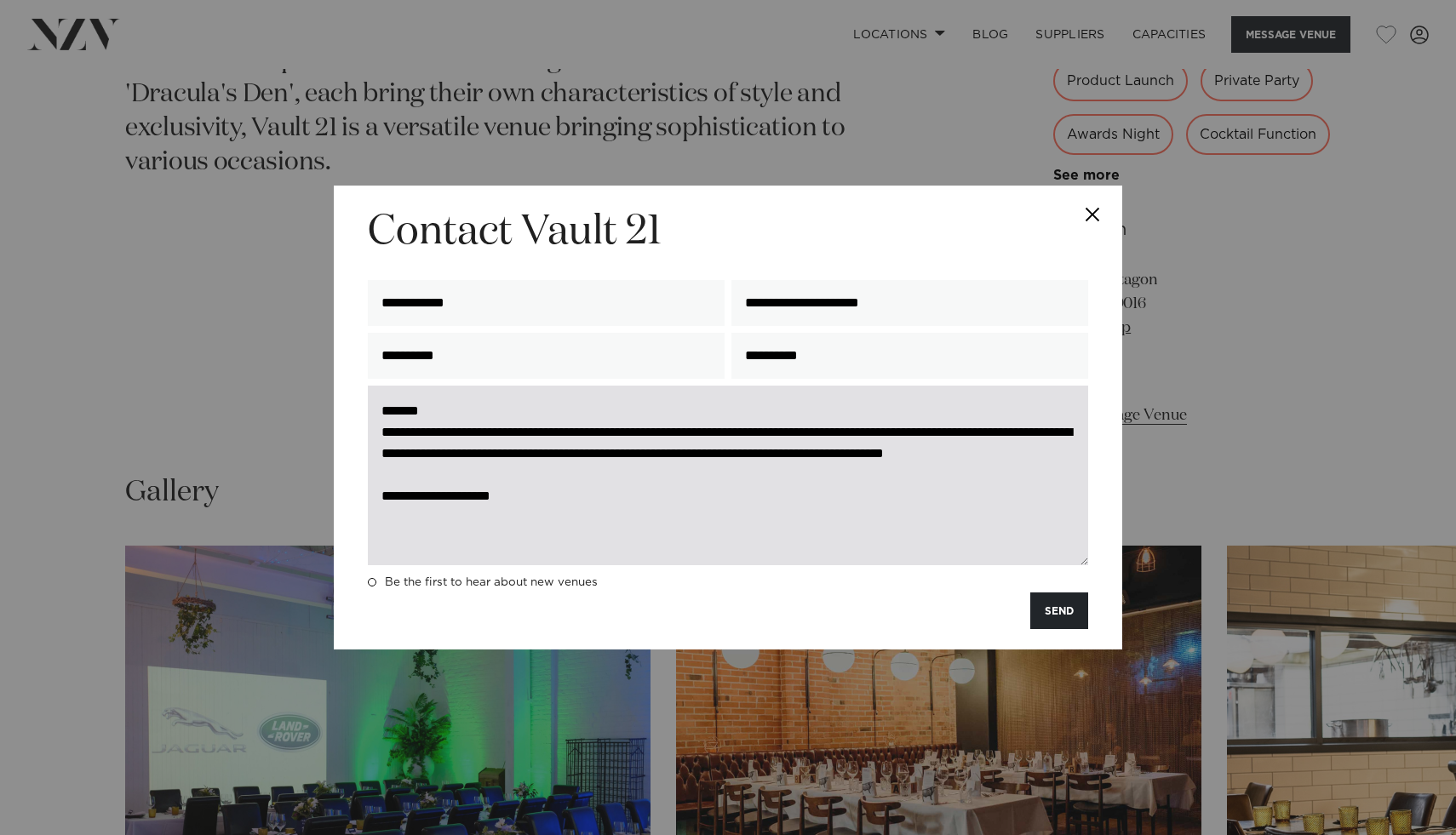
click at [539, 455] on textarea "**********" at bounding box center [728, 475] width 721 height 179
click at [640, 500] on textarea "**********" at bounding box center [728, 475] width 721 height 179
click at [477, 452] on textarea "**********" at bounding box center [728, 475] width 721 height 179
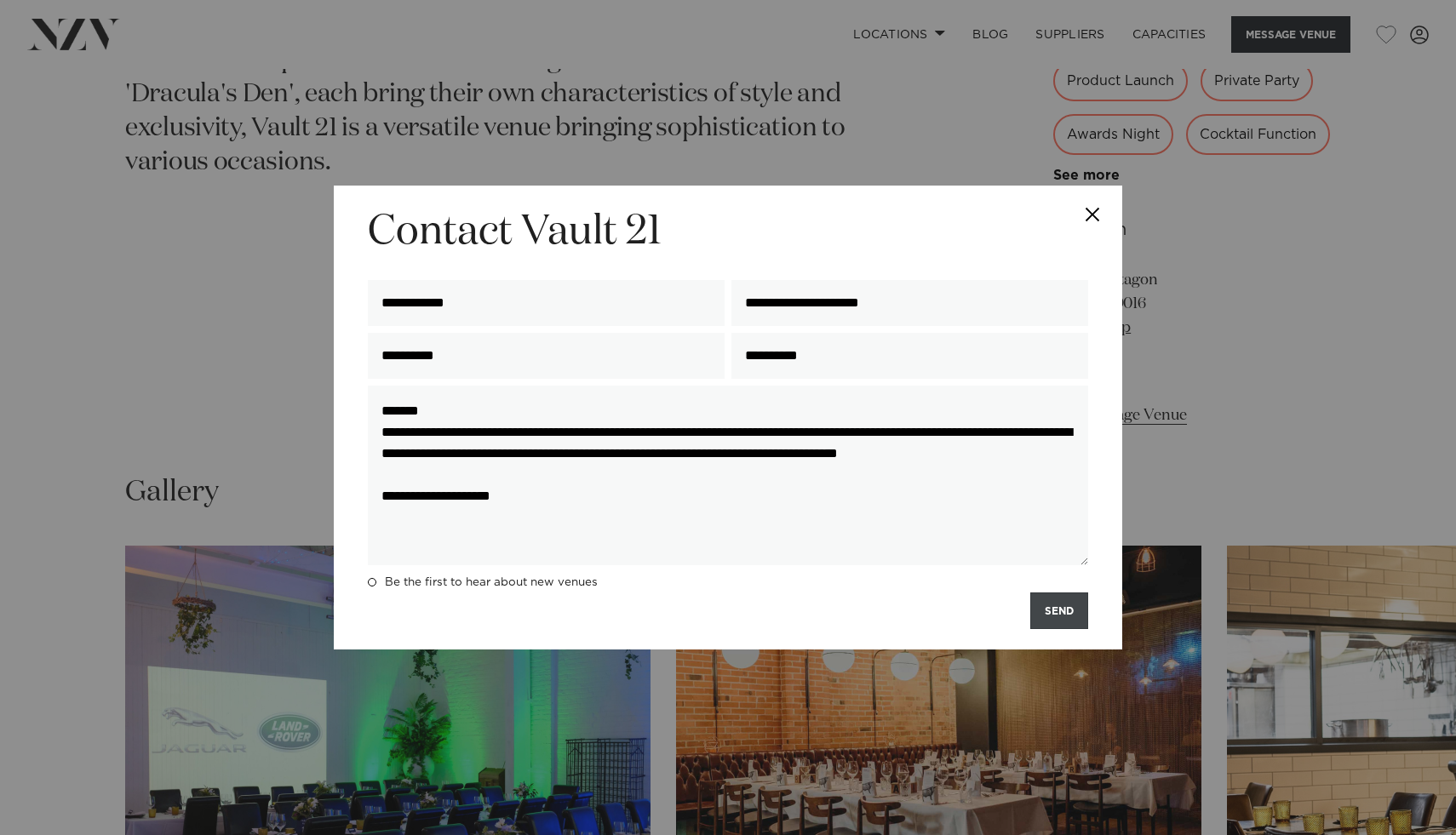
type textarea "**********"
click at [1075, 613] on button "SEND" at bounding box center [1059, 610] width 58 height 36
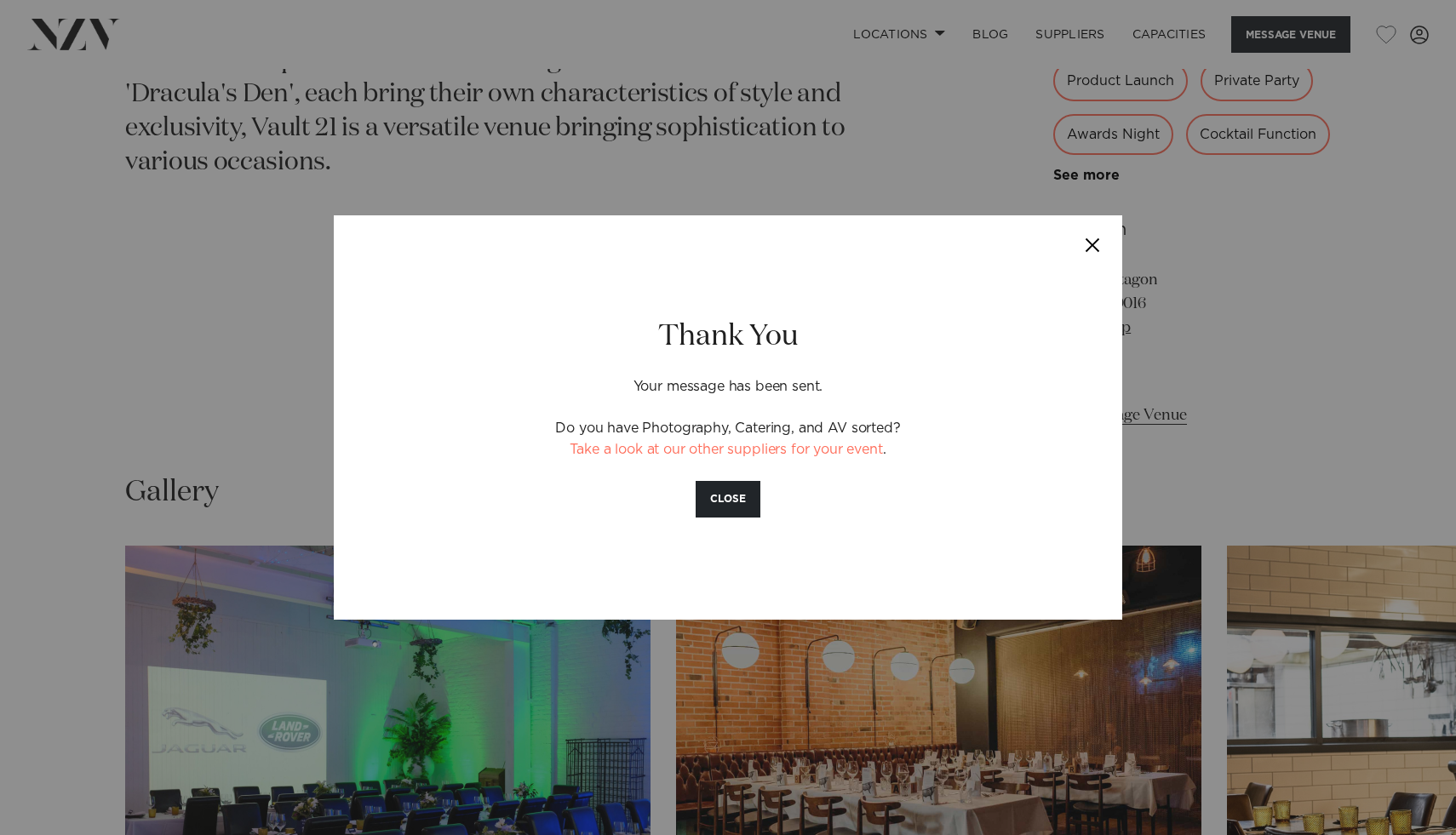
click at [1096, 239] on button "Close" at bounding box center [1092, 245] width 60 height 60
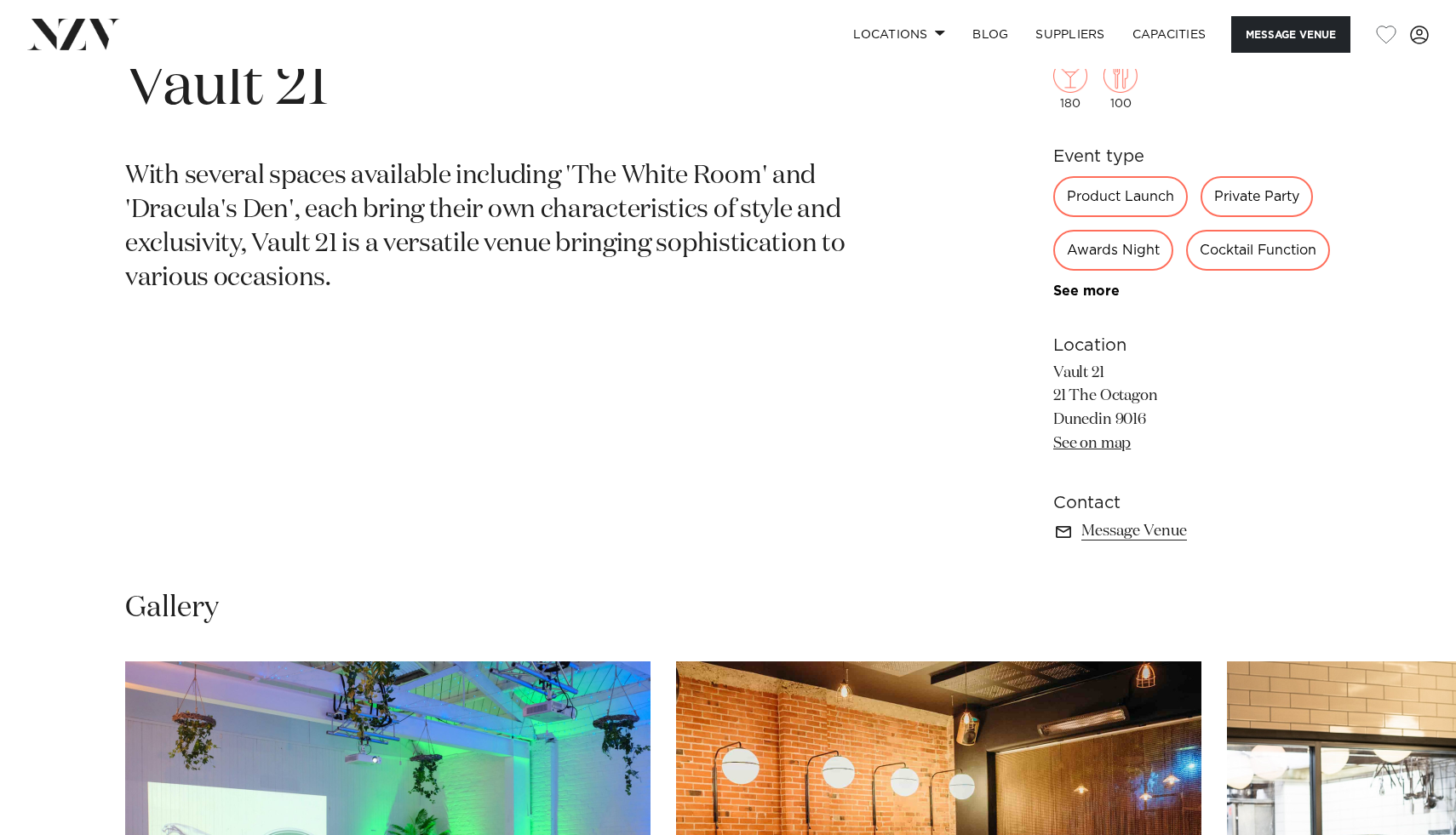
scroll to position [0, 0]
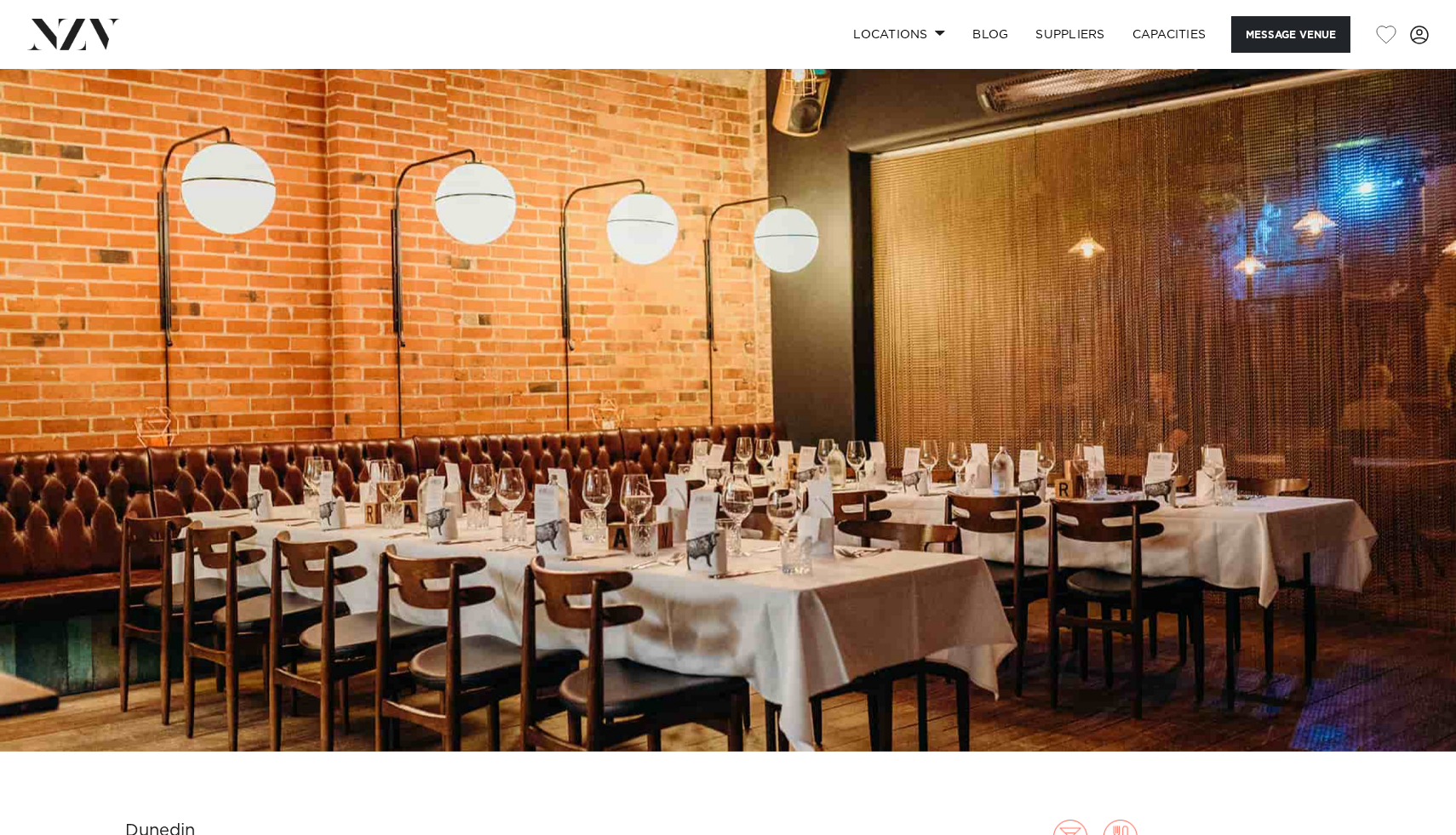
click at [72, 35] on img at bounding box center [73, 33] width 93 height 31
click at [932, 40] on link "Locations" at bounding box center [899, 33] width 119 height 36
